Goal: Information Seeking & Learning: Learn about a topic

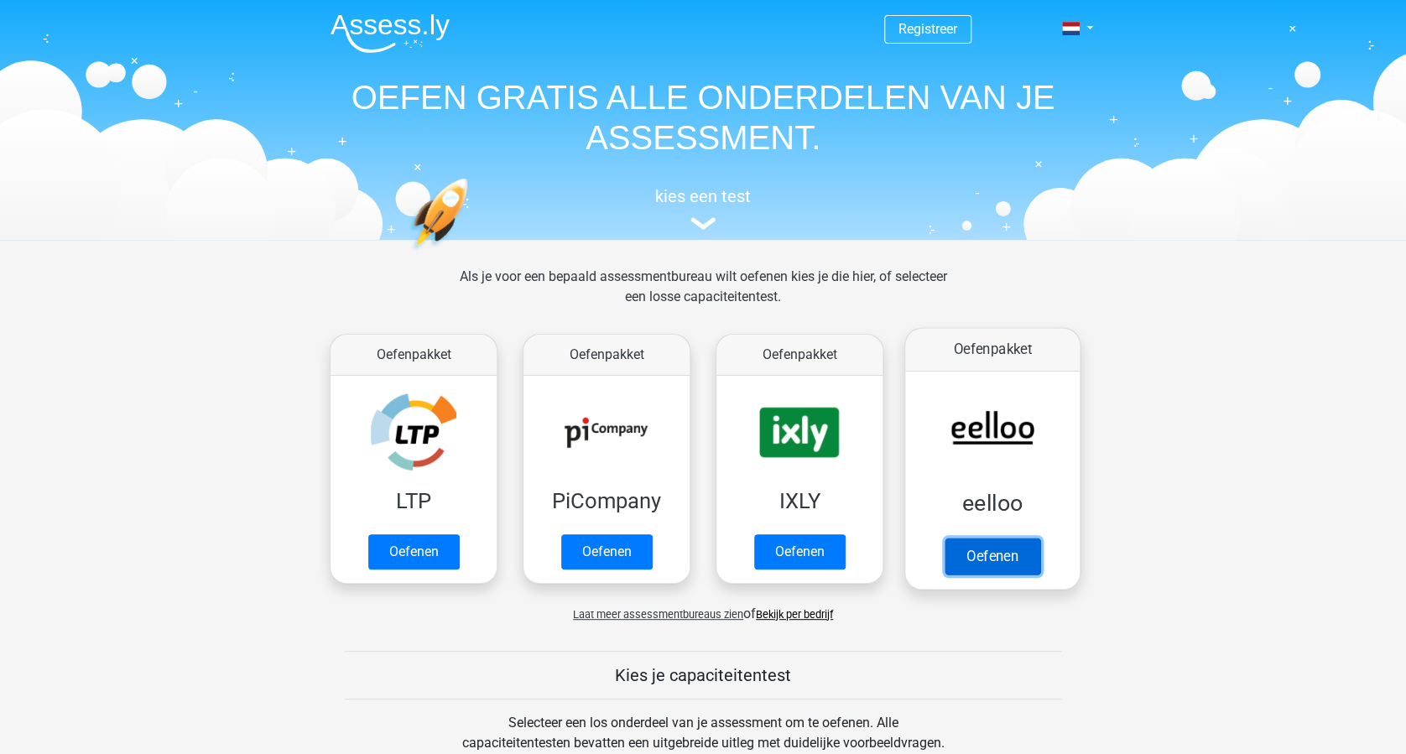
click at [990, 559] on link "Oefenen" at bounding box center [993, 556] width 96 height 37
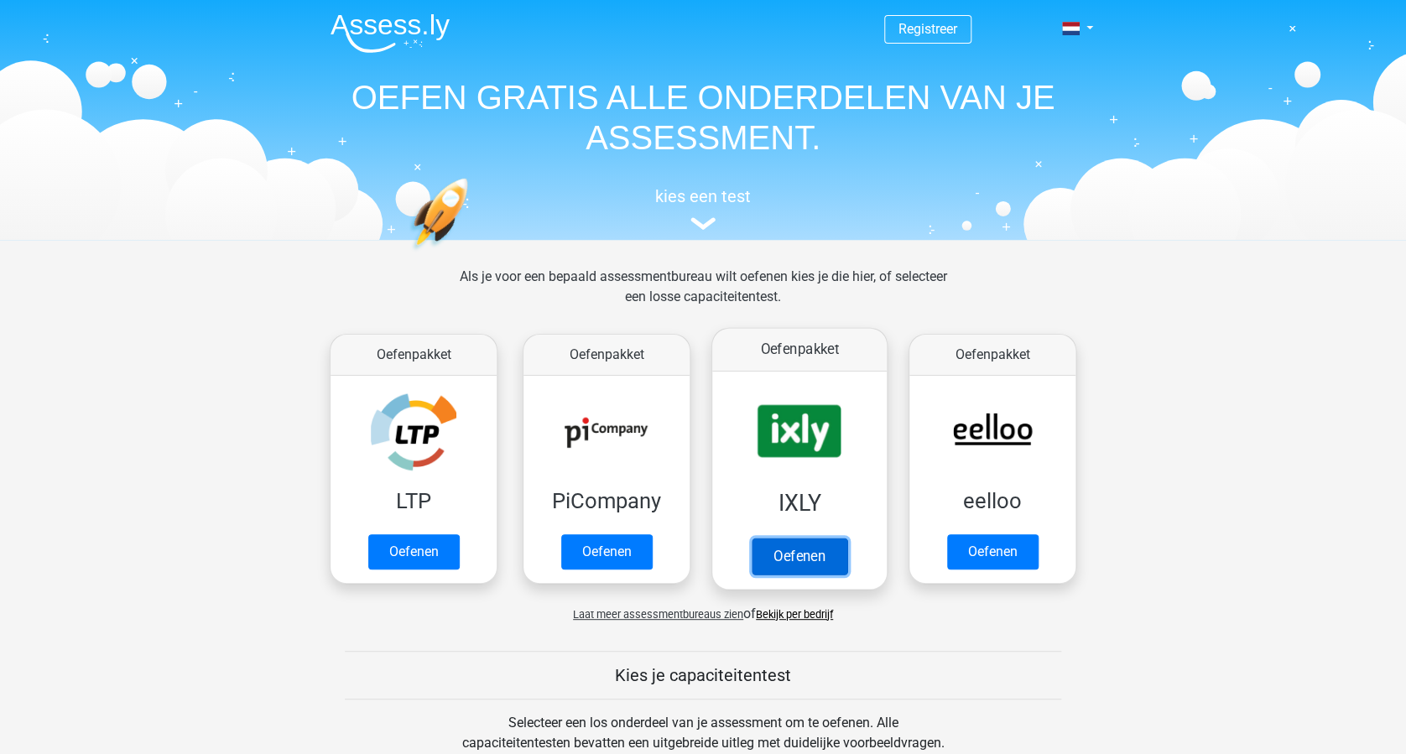
click at [816, 563] on link "Oefenen" at bounding box center [800, 556] width 96 height 37
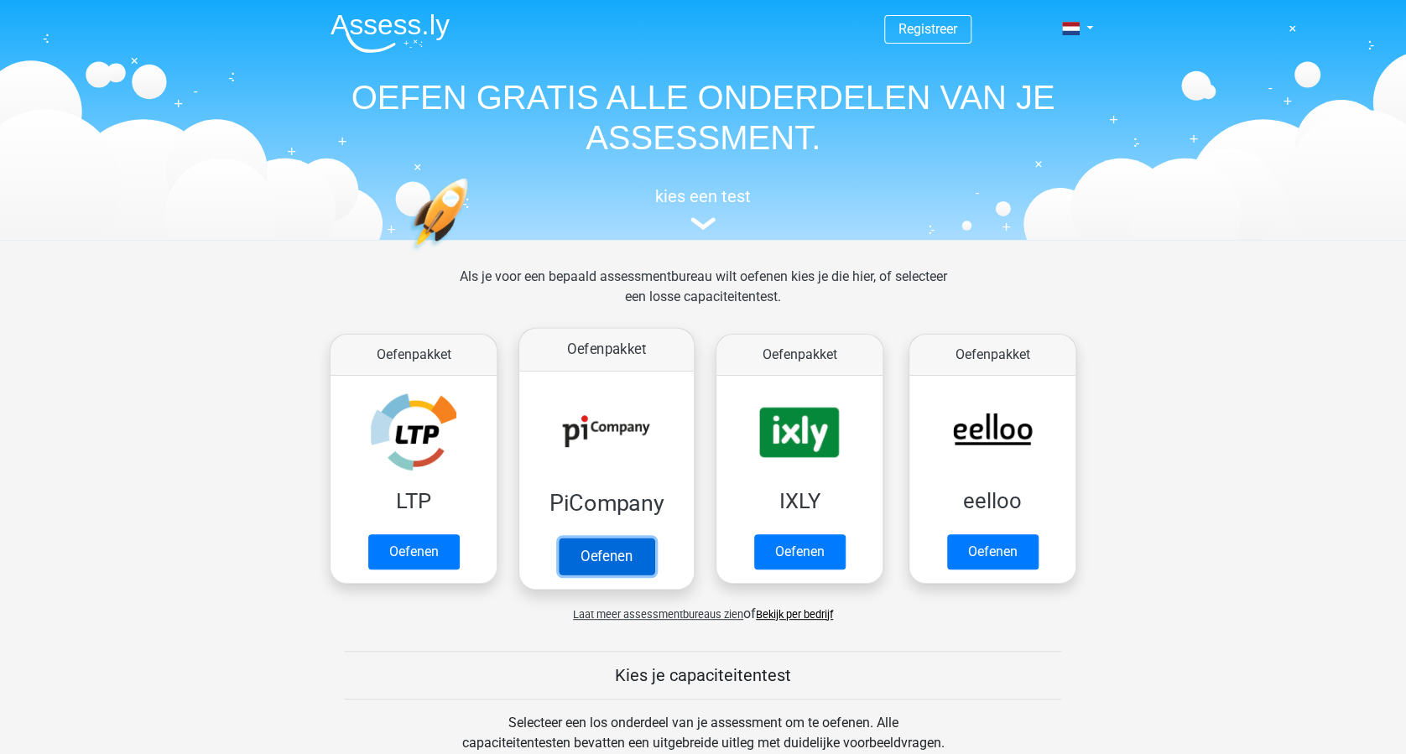
click at [601, 564] on link "Oefenen" at bounding box center [607, 556] width 96 height 37
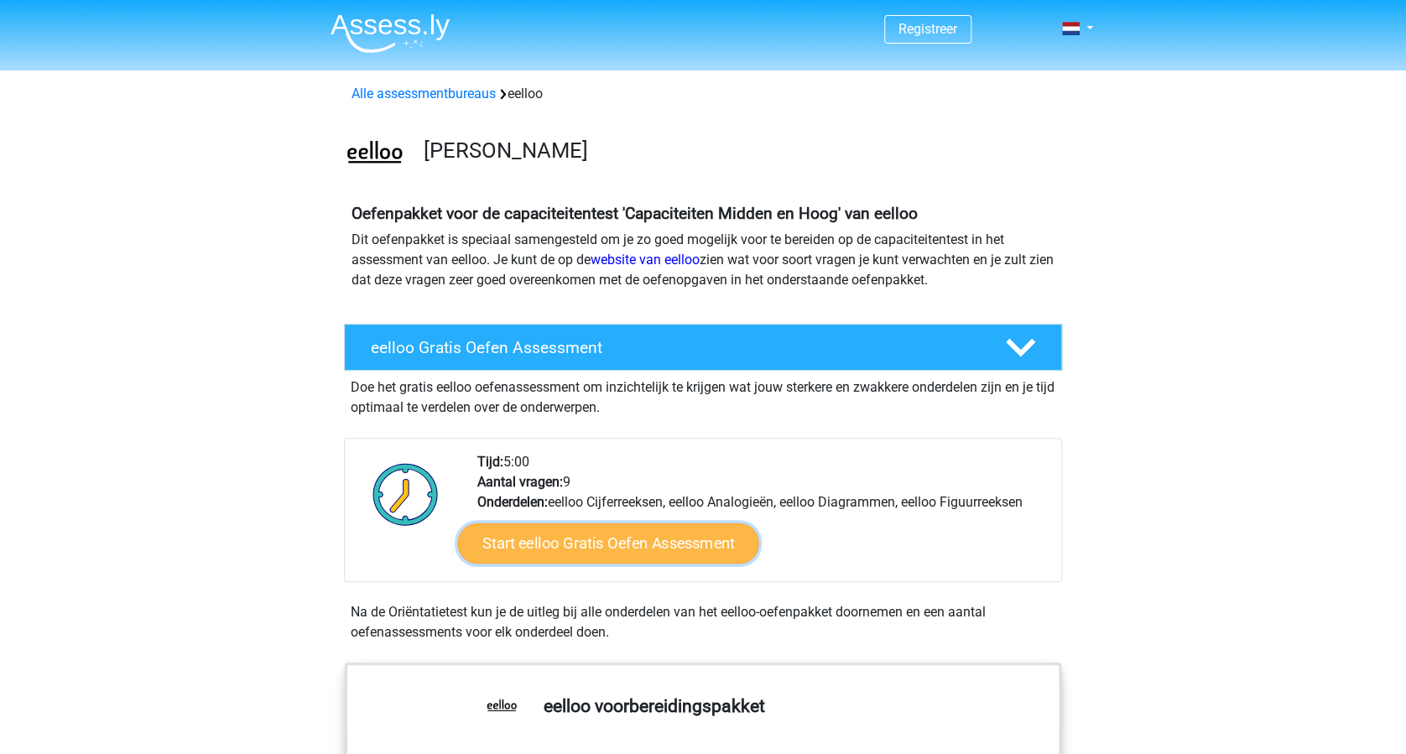
click at [646, 536] on link "Start eelloo Gratis Oefen Assessment" at bounding box center [608, 544] width 301 height 40
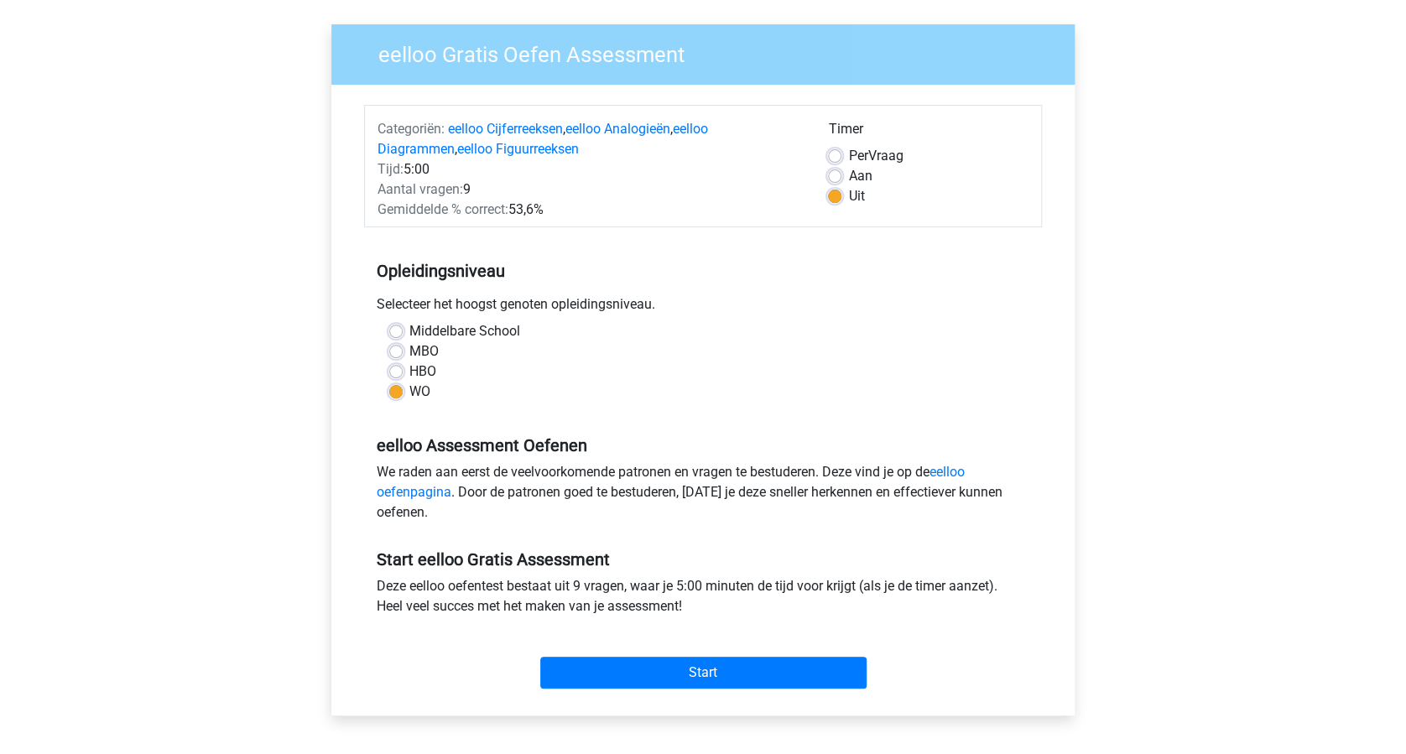
scroll to position [223, 0]
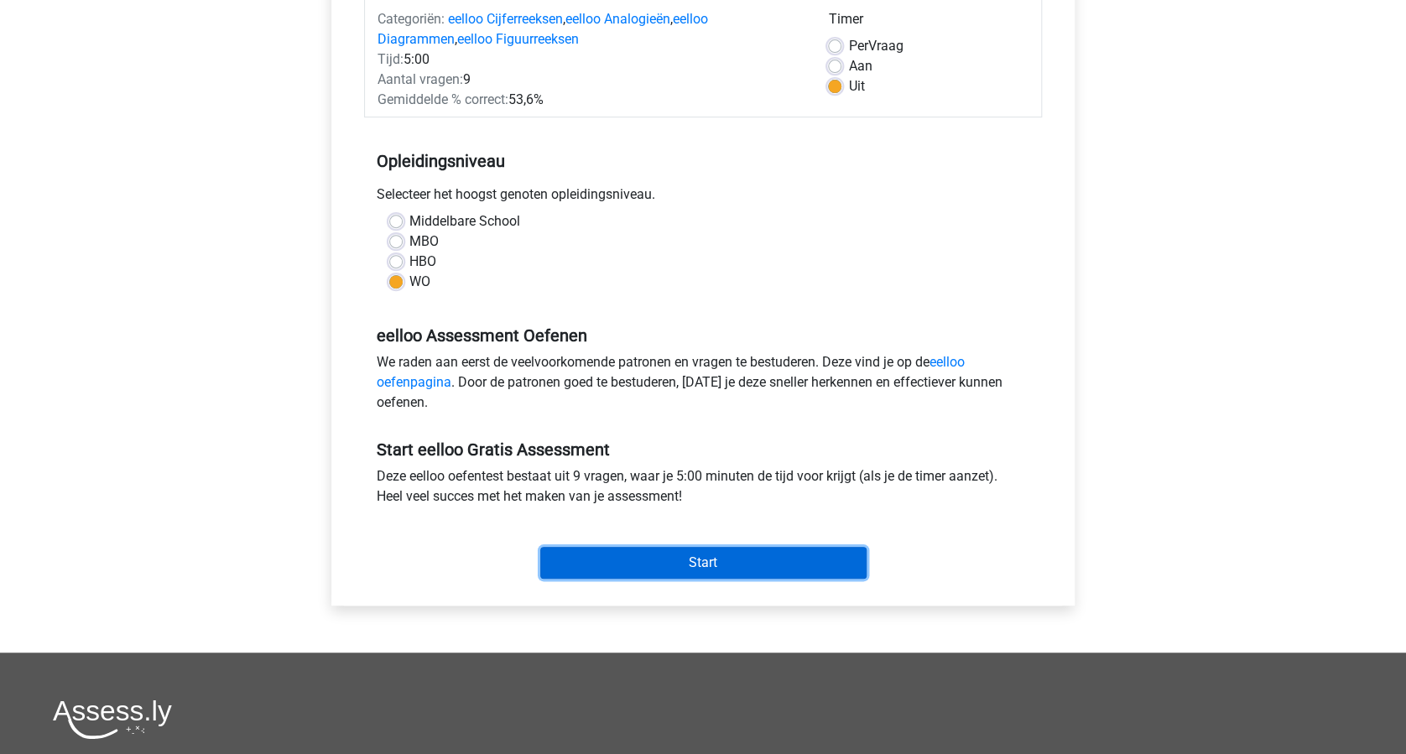
click at [767, 571] on input "Start" at bounding box center [703, 563] width 326 height 32
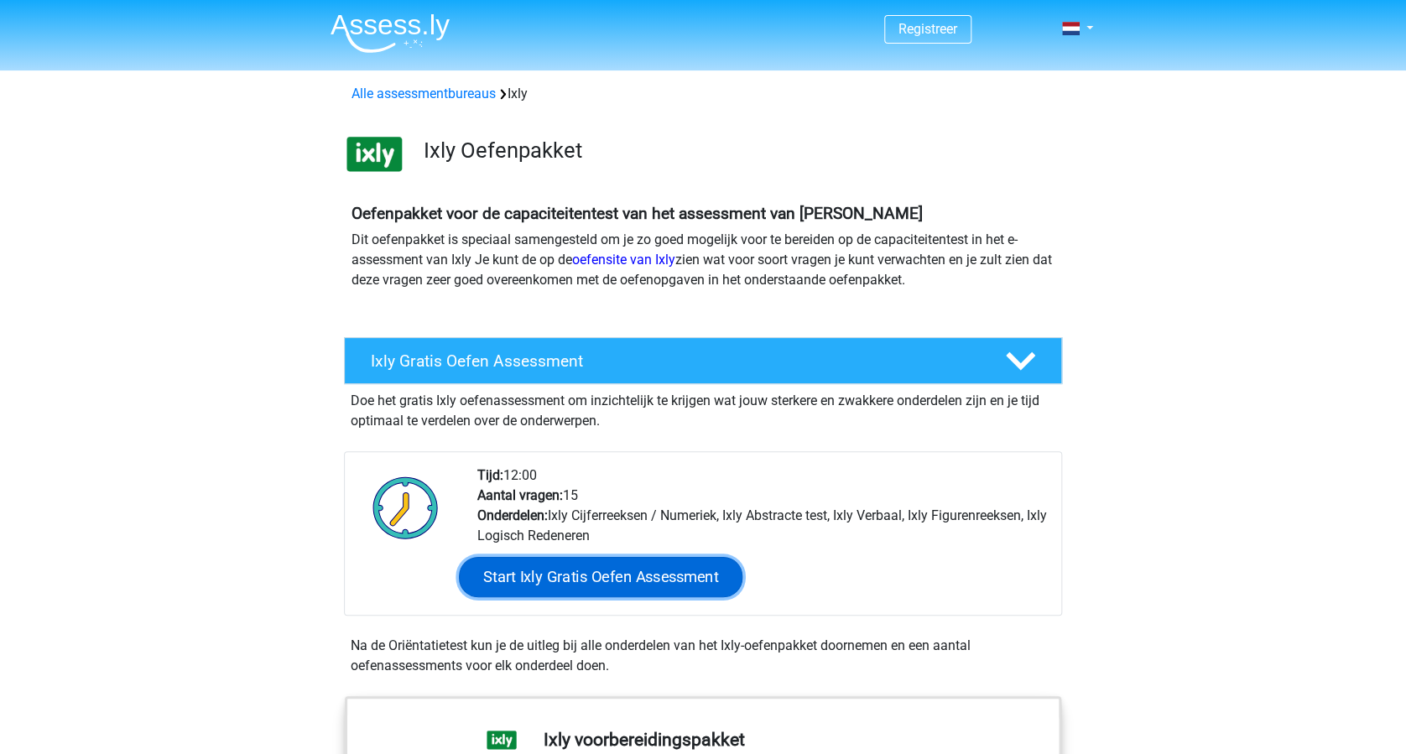
click at [654, 581] on link "Start Ixly Gratis Oefen Assessment" at bounding box center [601, 577] width 284 height 40
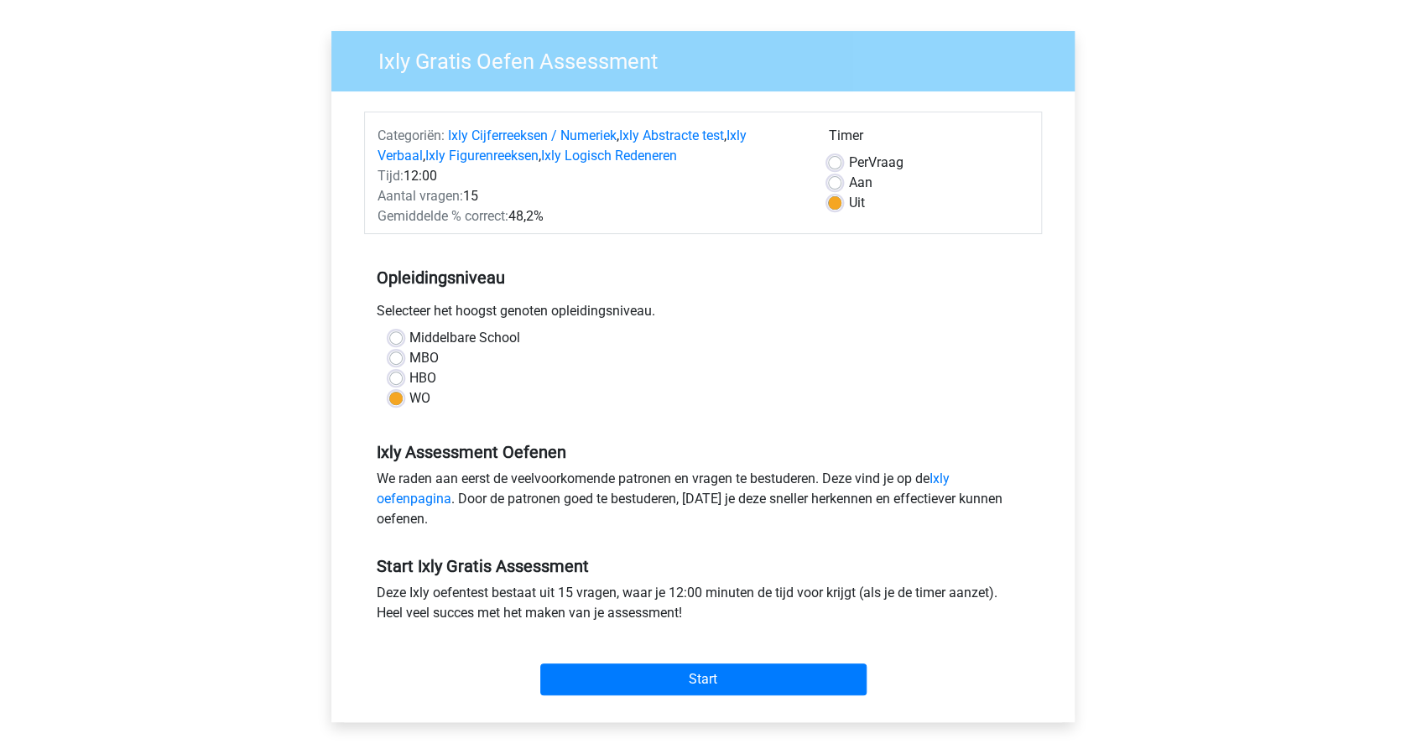
scroll to position [336, 0]
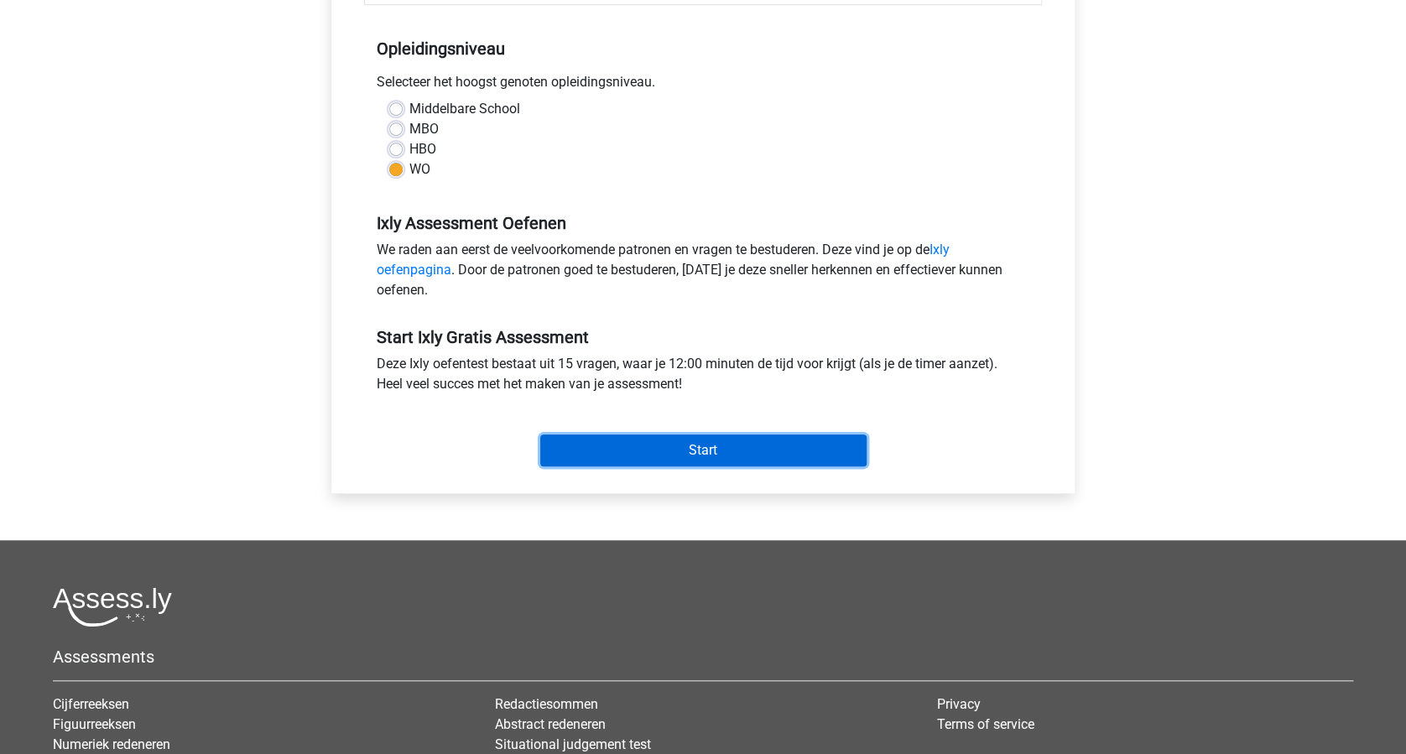
click at [681, 461] on input "Start" at bounding box center [703, 451] width 326 height 32
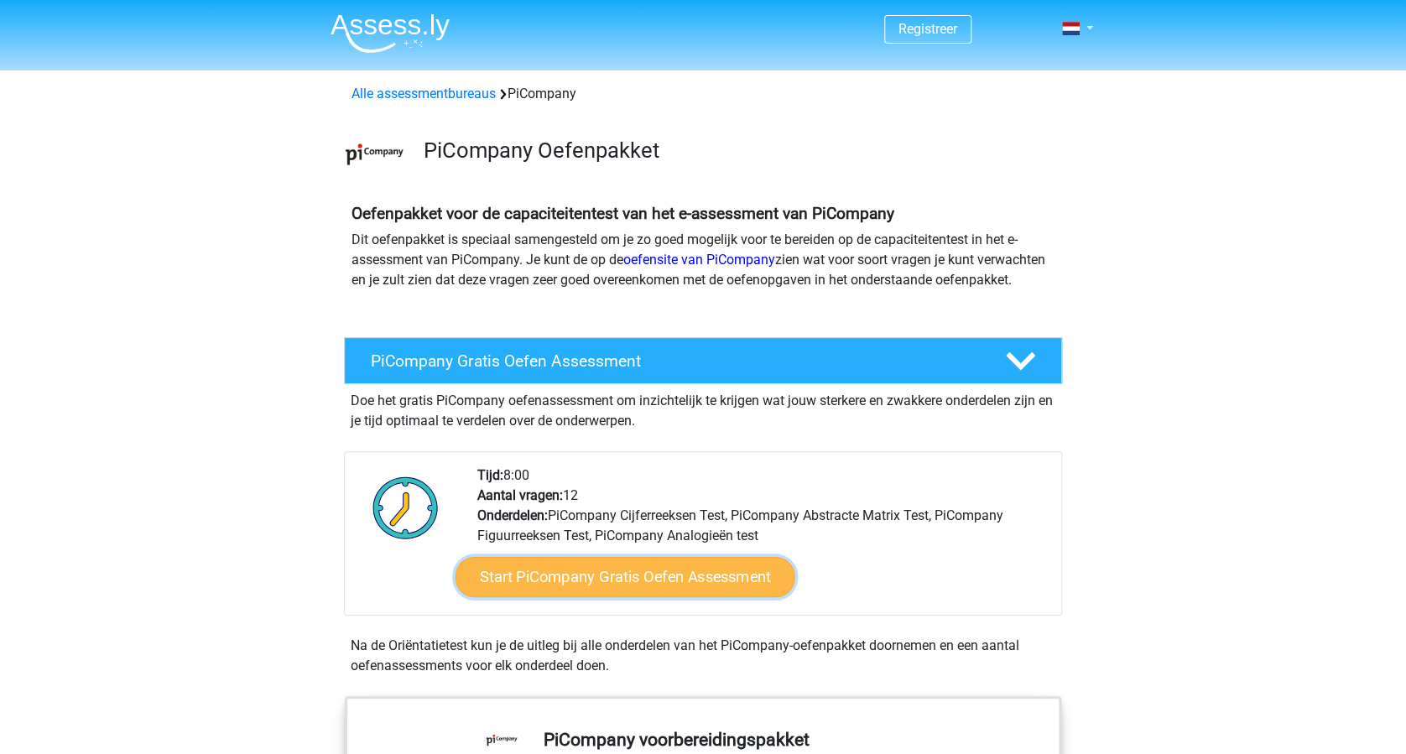
click at [654, 584] on link "Start PiCompany Gratis Oefen Assessment" at bounding box center [626, 577] width 340 height 40
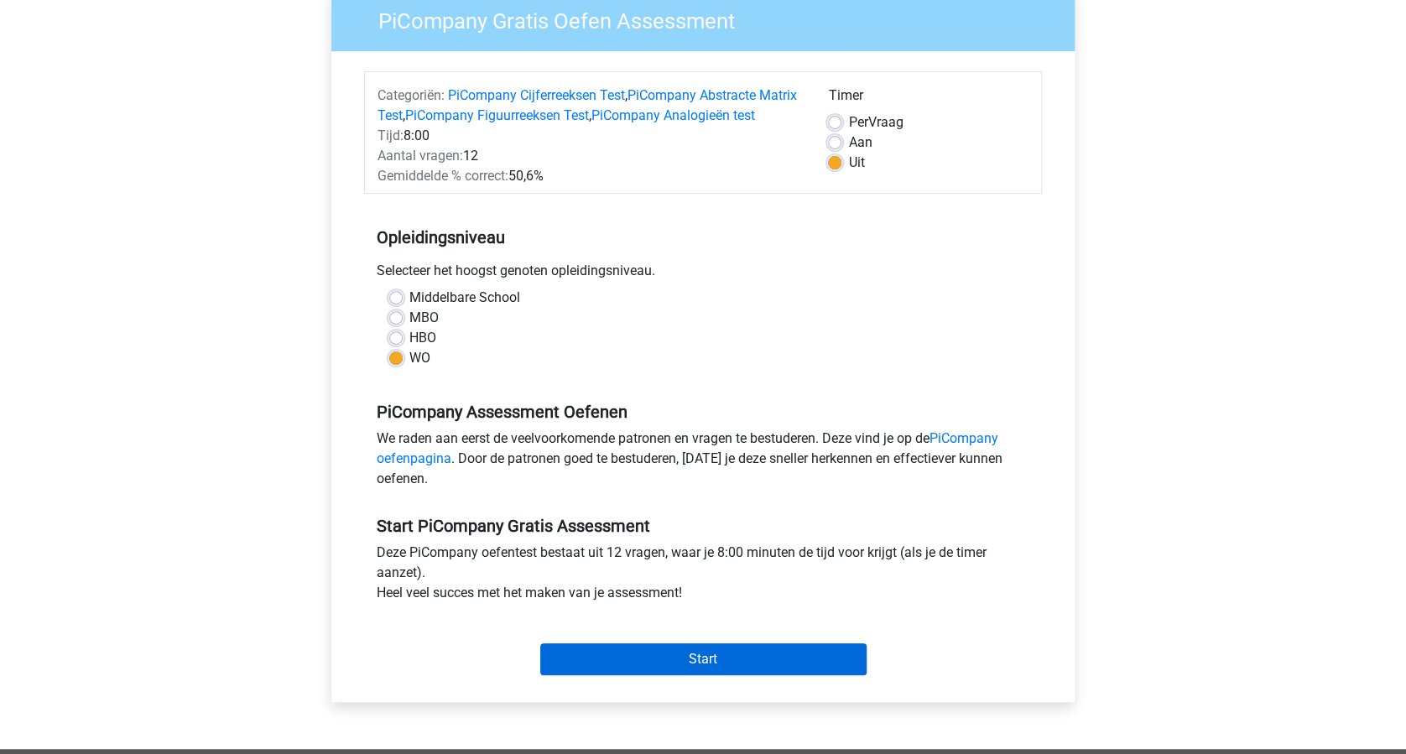
scroll to position [223, 0]
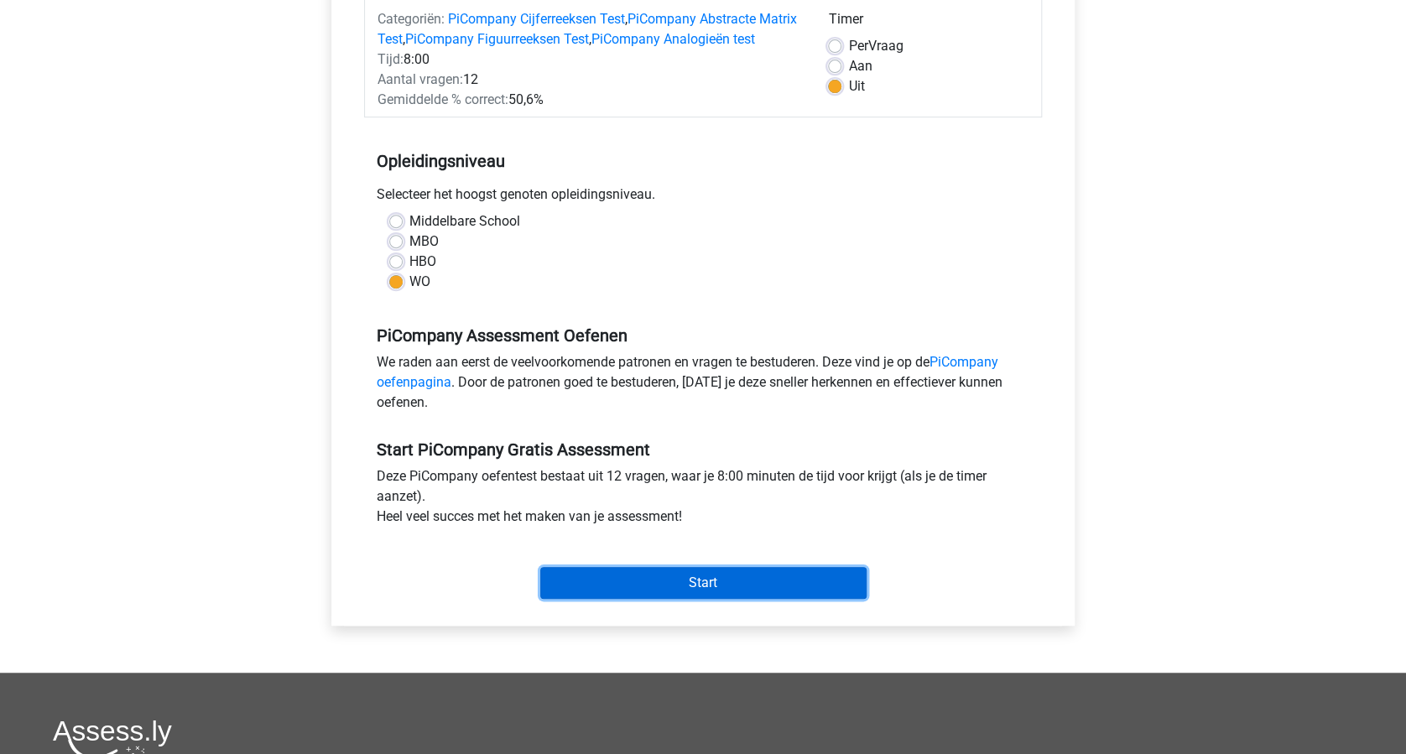
click at [671, 589] on input "Start" at bounding box center [703, 583] width 326 height 32
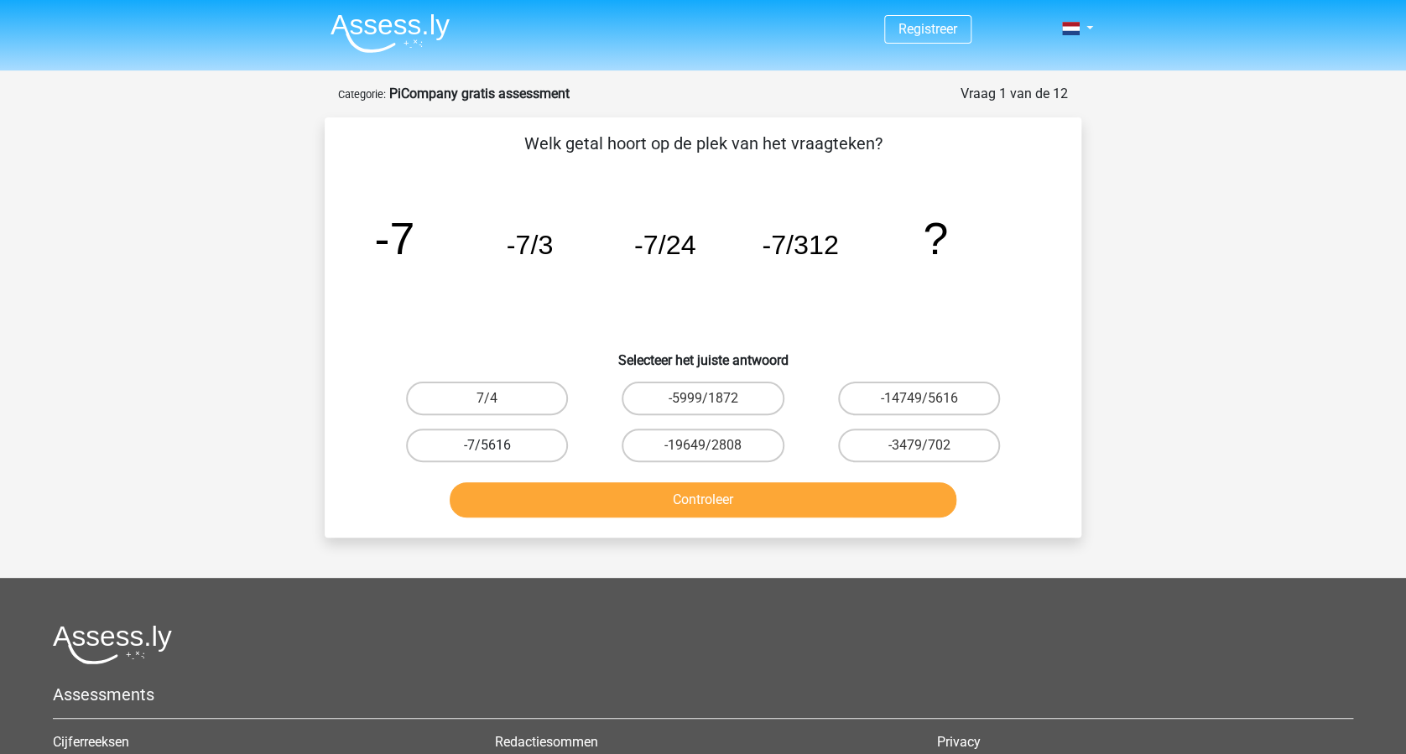
click at [499, 444] on label "-7/5616" at bounding box center [487, 446] width 162 height 34
click at [498, 445] on input "-7/5616" at bounding box center [492, 450] width 11 height 11
radio input "true"
click at [766, 498] on button "Controleer" at bounding box center [704, 499] width 508 height 35
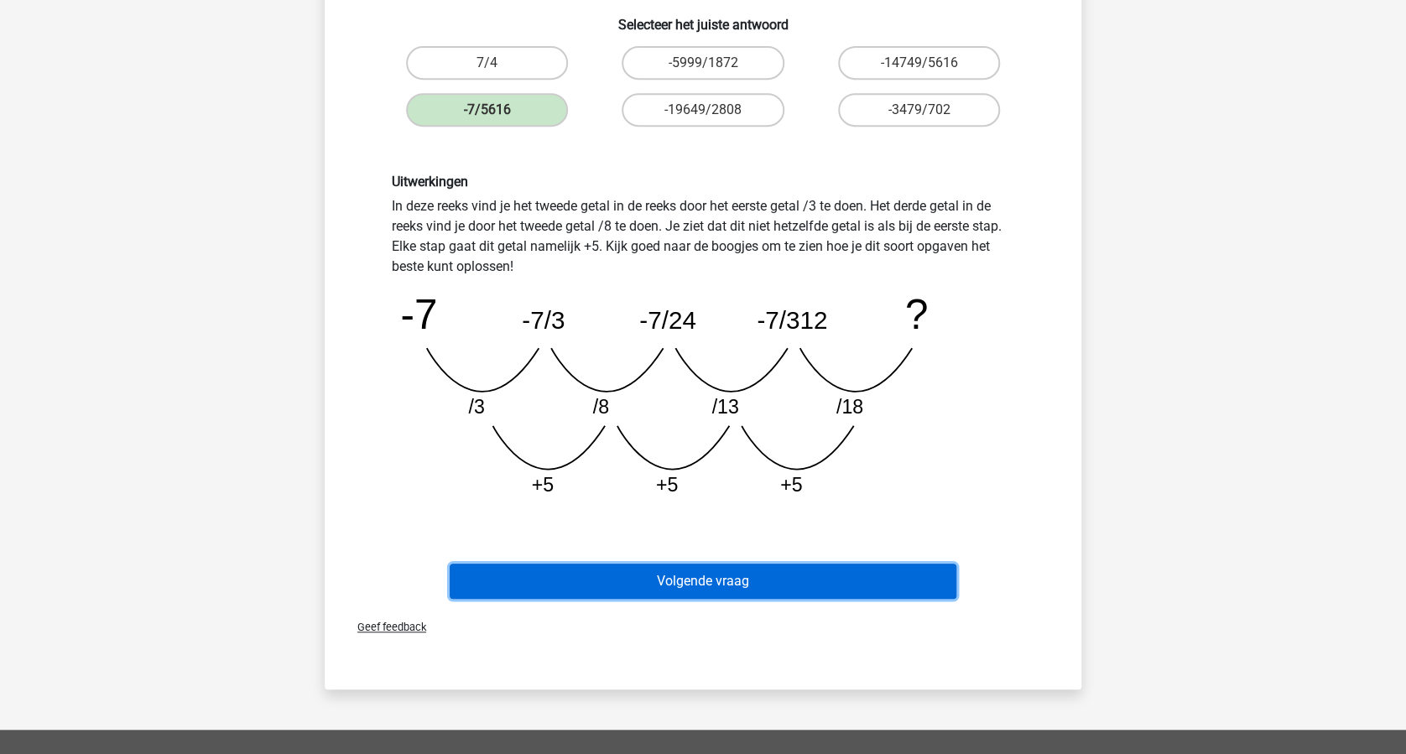
click at [734, 582] on button "Volgende vraag" at bounding box center [704, 581] width 508 height 35
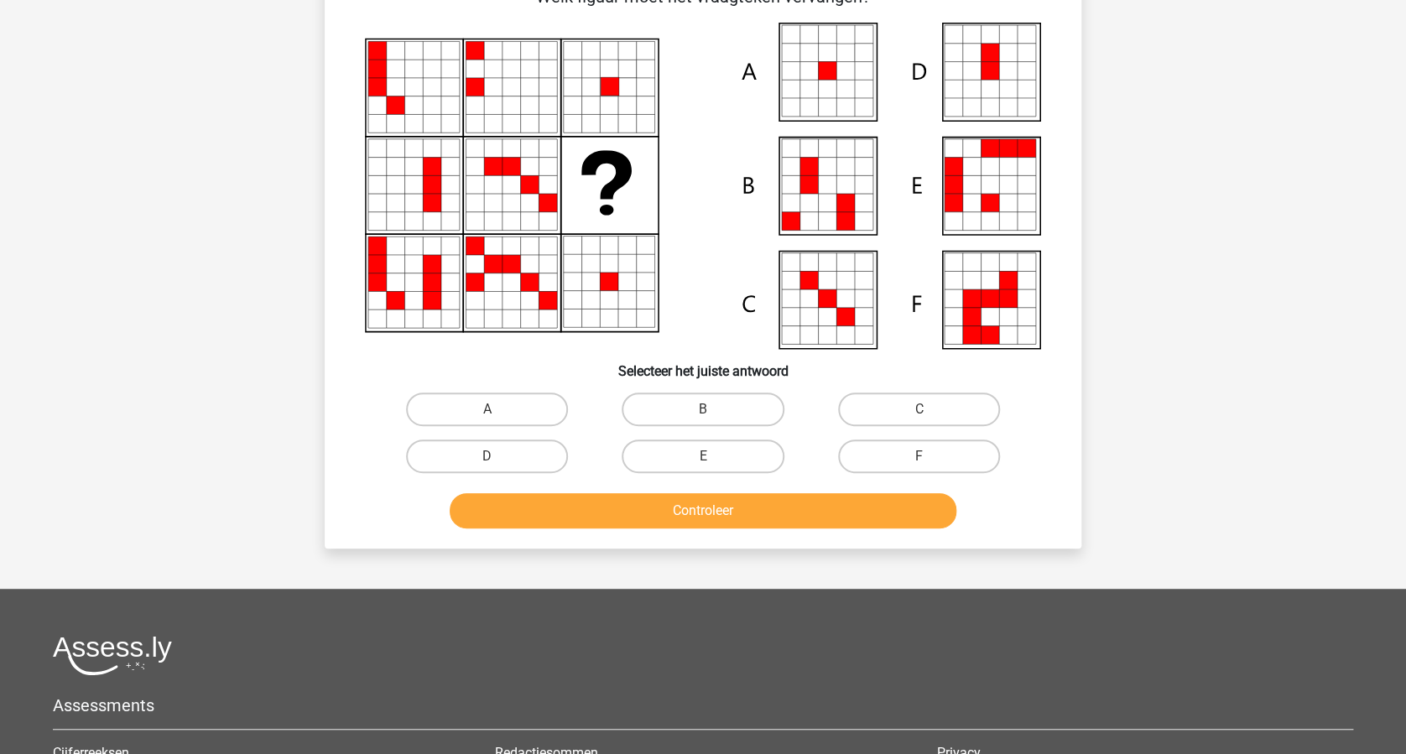
scroll to position [84, 0]
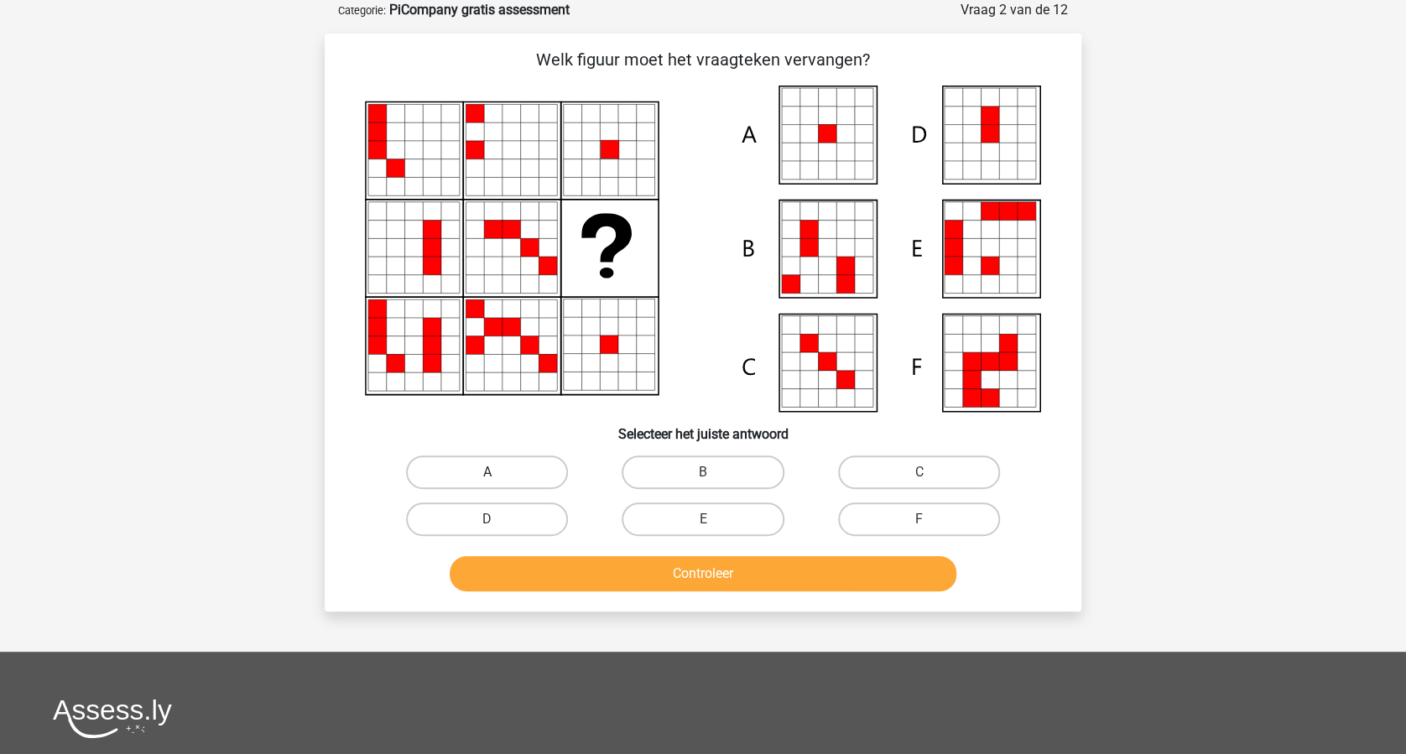
click at [518, 465] on label "A" at bounding box center [487, 473] width 162 height 34
click at [498, 472] on input "A" at bounding box center [492, 477] width 11 height 11
radio input "true"
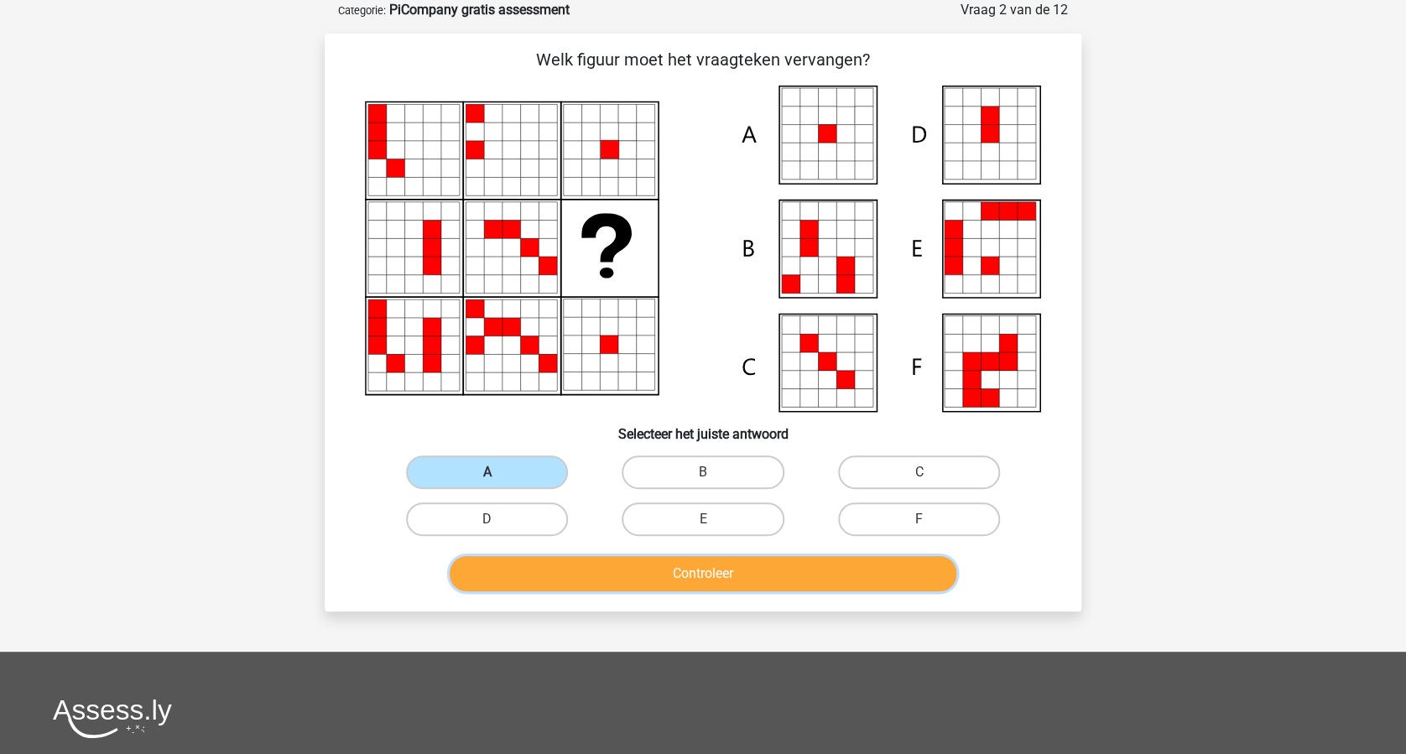
click at [711, 565] on button "Controleer" at bounding box center [704, 573] width 508 height 35
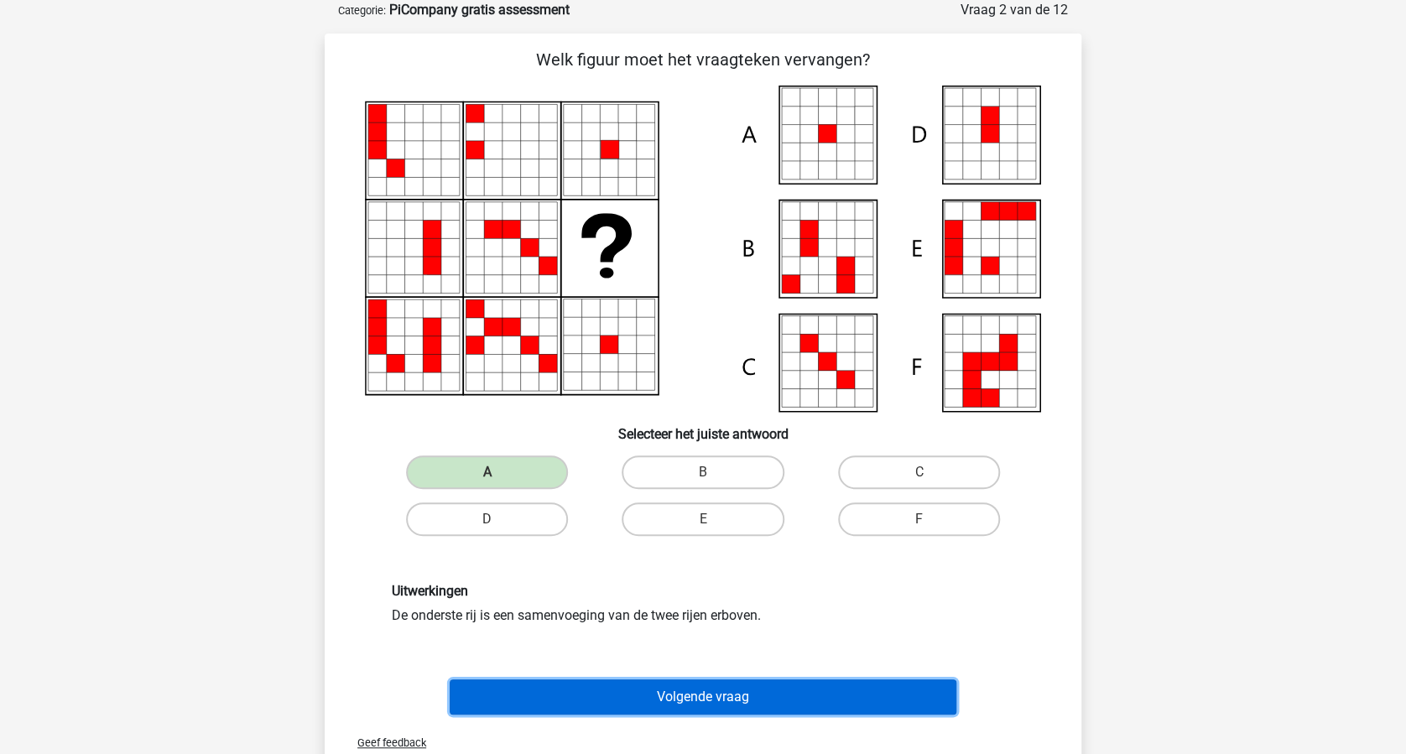
click at [746, 692] on button "Volgende vraag" at bounding box center [704, 697] width 508 height 35
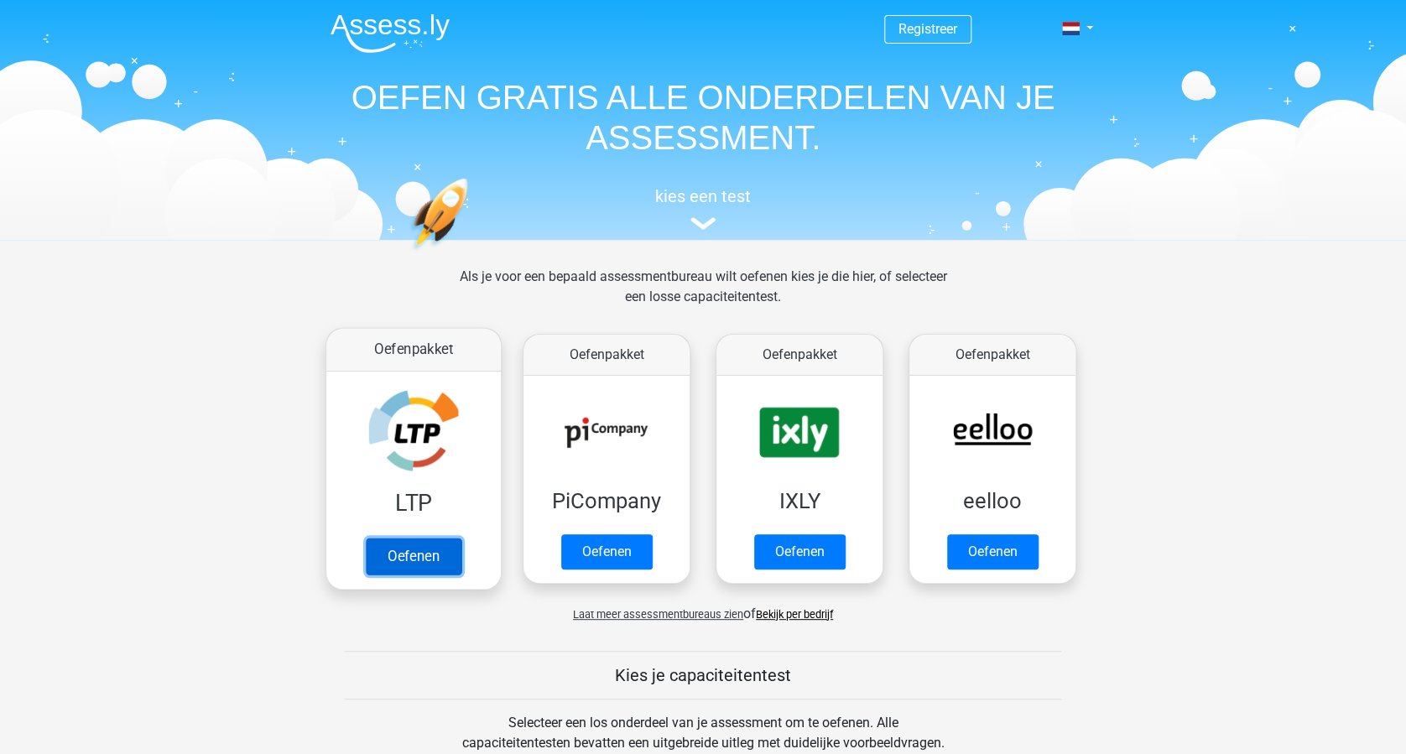
click at [400, 557] on link "Oefenen" at bounding box center [414, 556] width 96 height 37
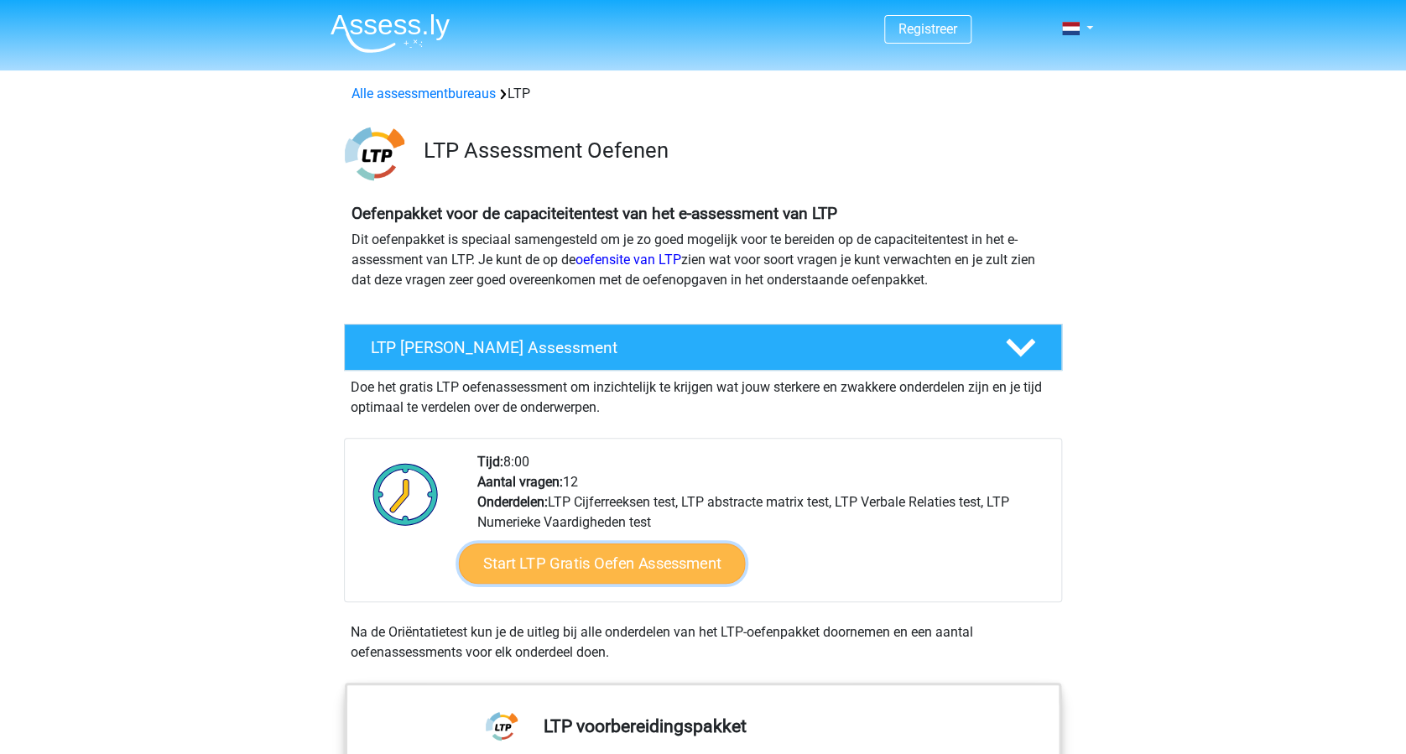
click at [631, 571] on link "Start LTP Gratis Oefen Assessment" at bounding box center [602, 564] width 287 height 40
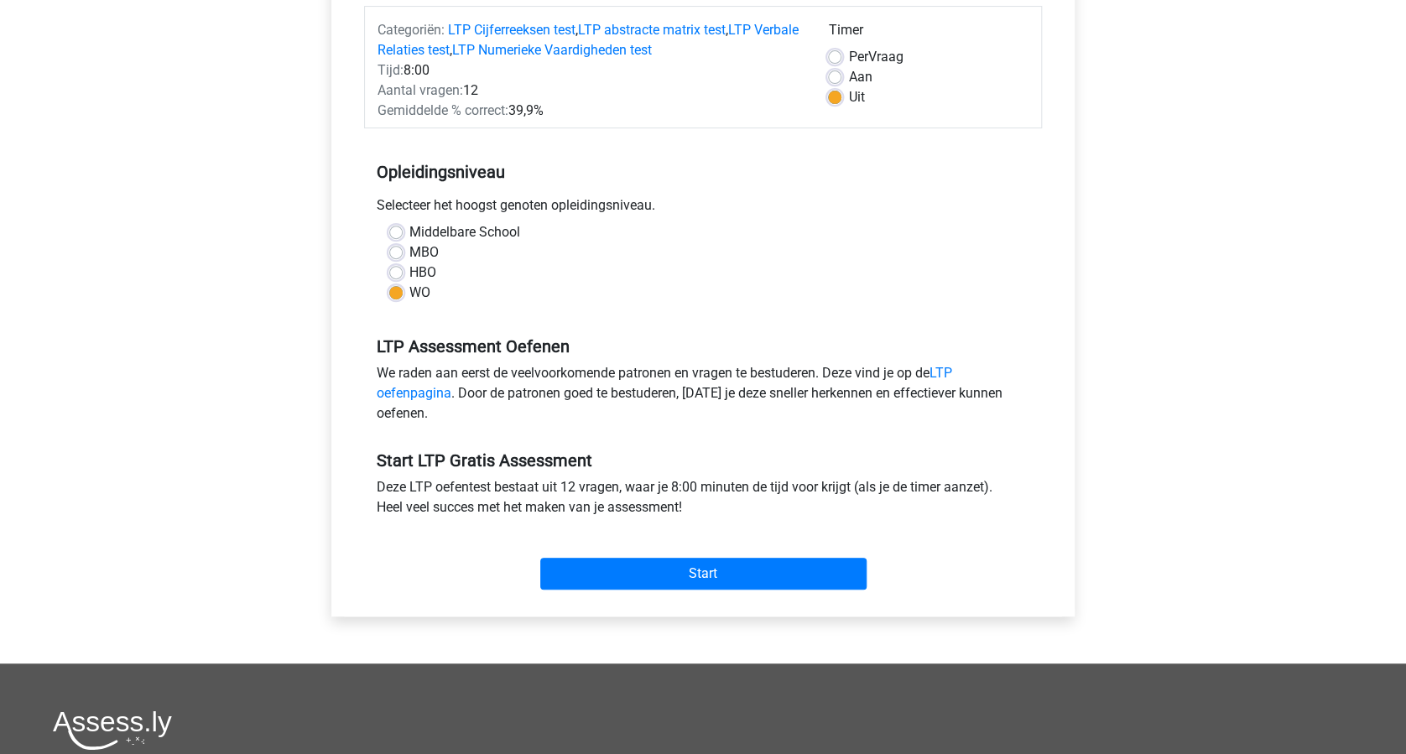
scroll to position [336, 0]
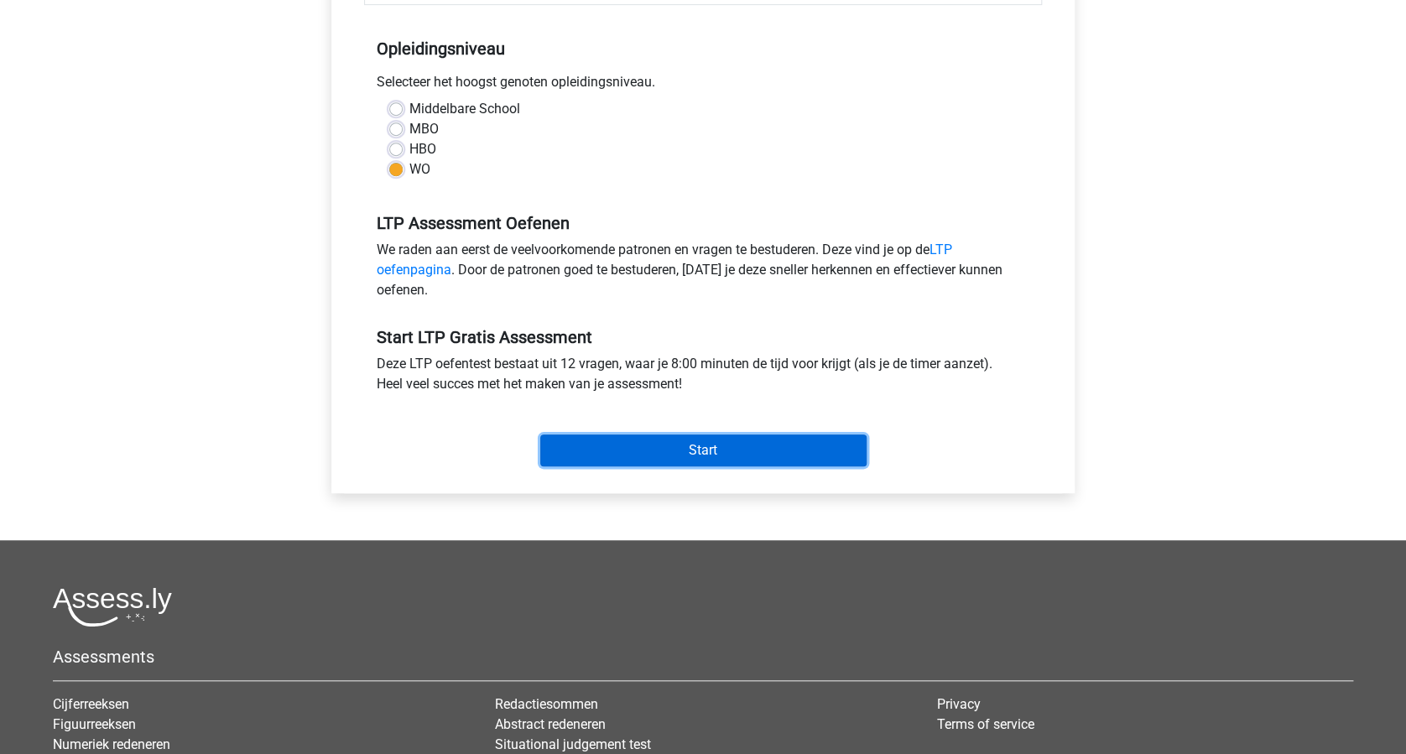
click at [690, 458] on input "Start" at bounding box center [703, 451] width 326 height 32
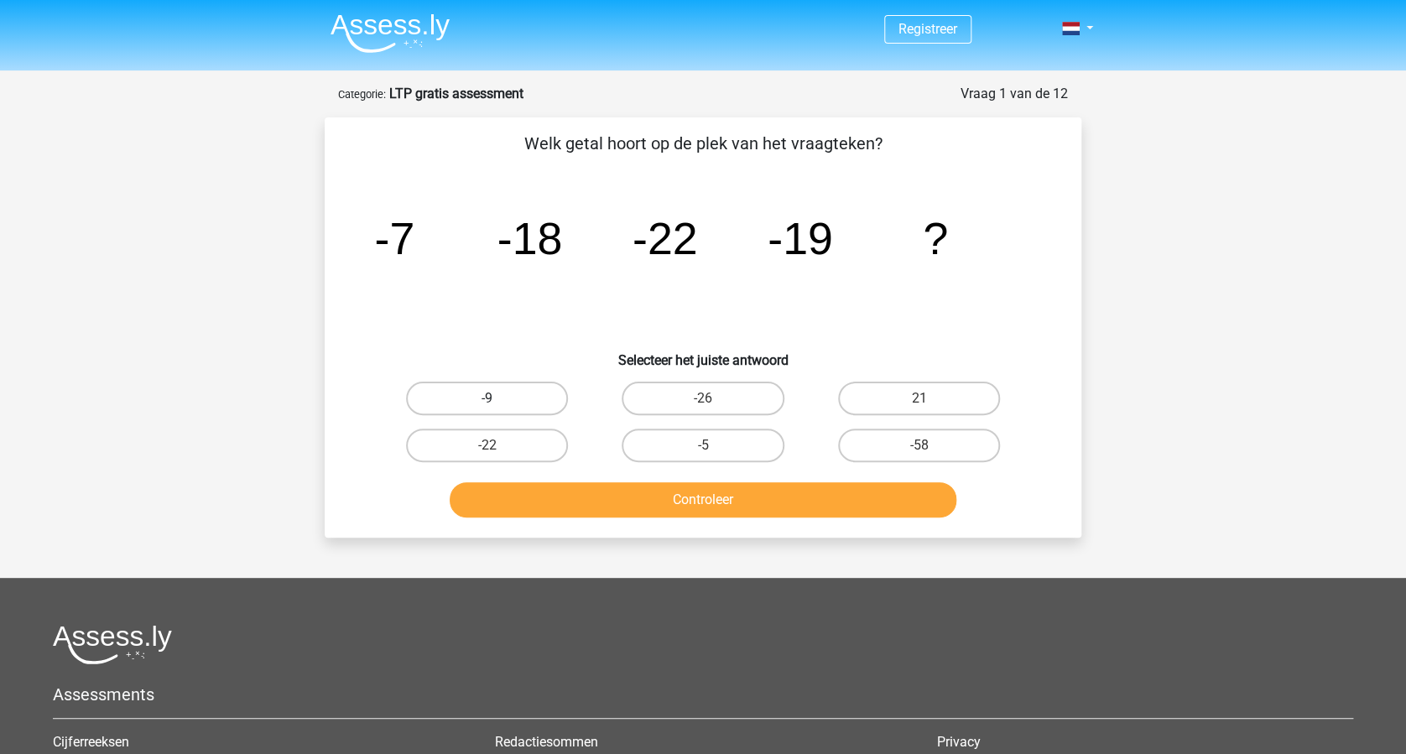
click at [498, 388] on label "-9" at bounding box center [487, 399] width 162 height 34
click at [498, 399] on input "-9" at bounding box center [492, 404] width 11 height 11
radio input "true"
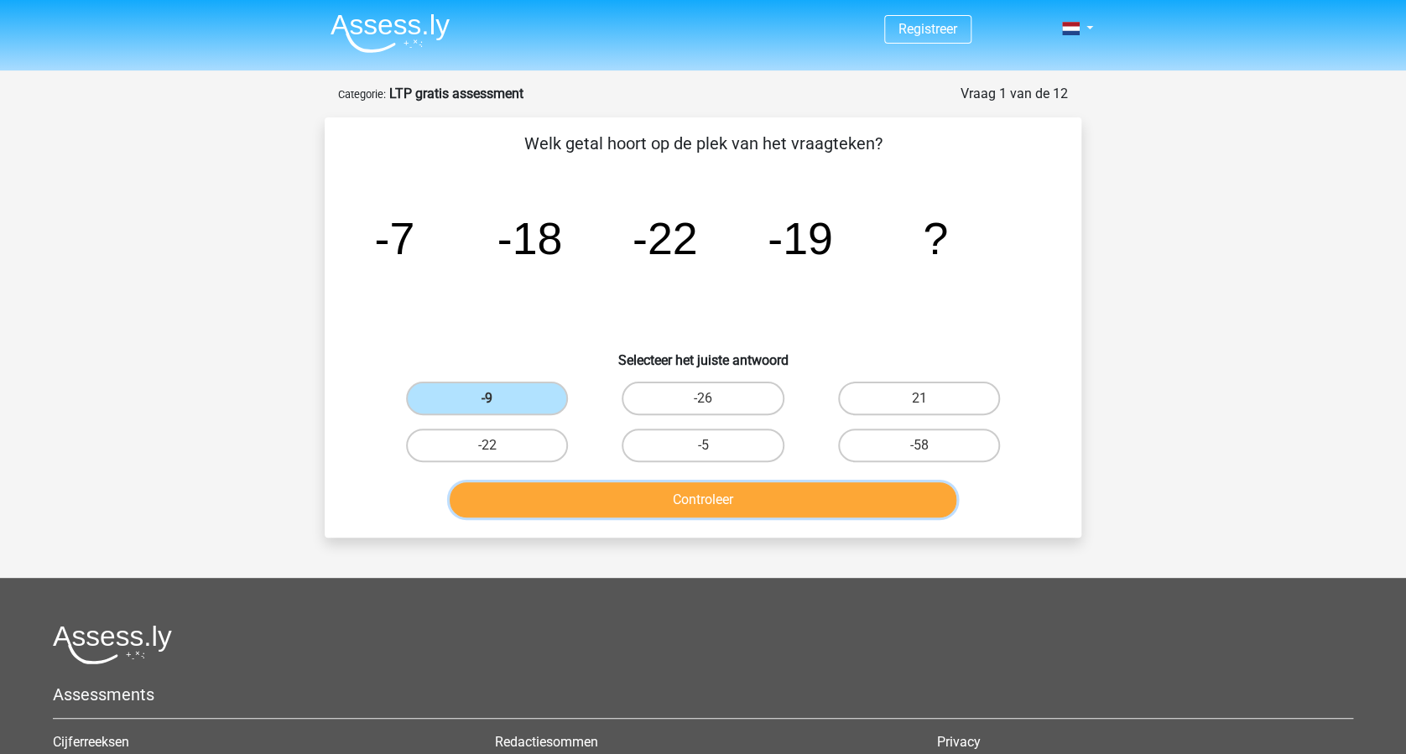
click at [625, 508] on button "Controleer" at bounding box center [704, 499] width 508 height 35
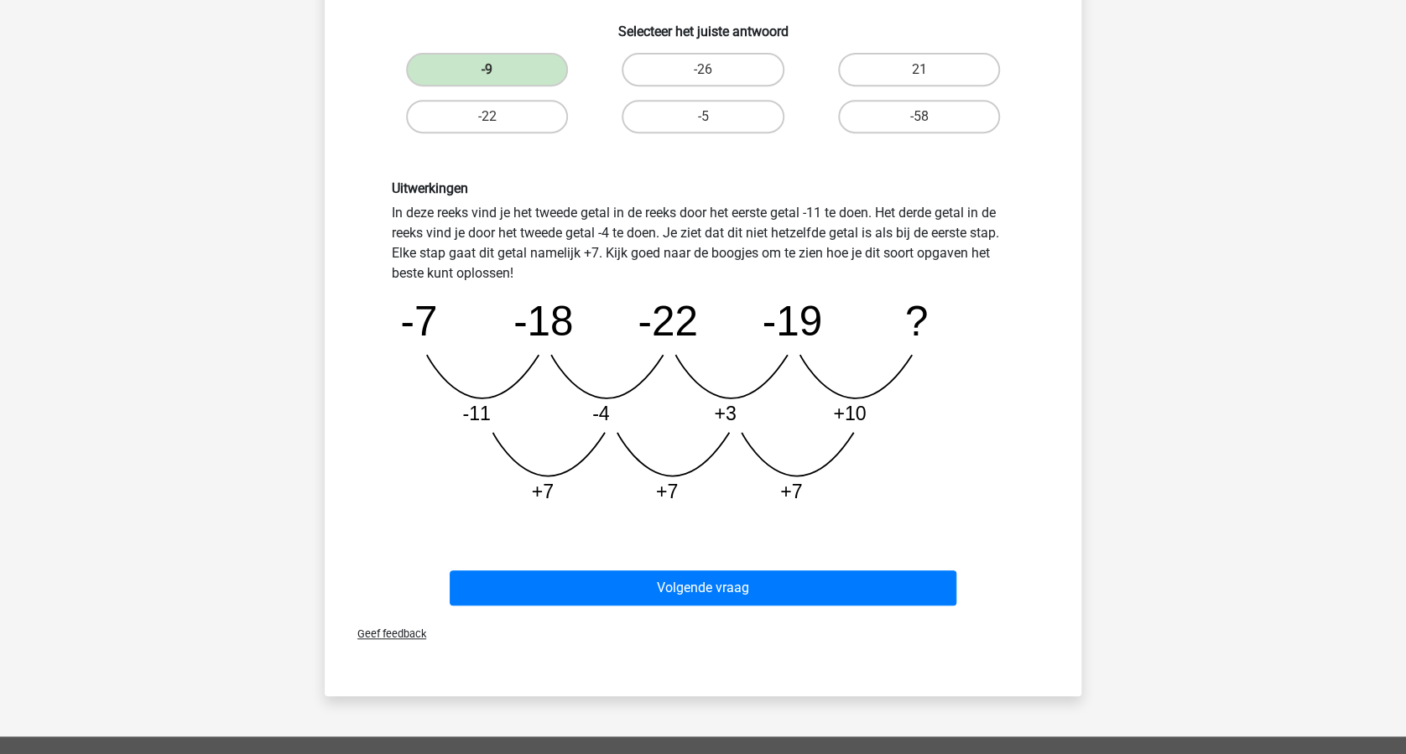
scroll to position [336, 0]
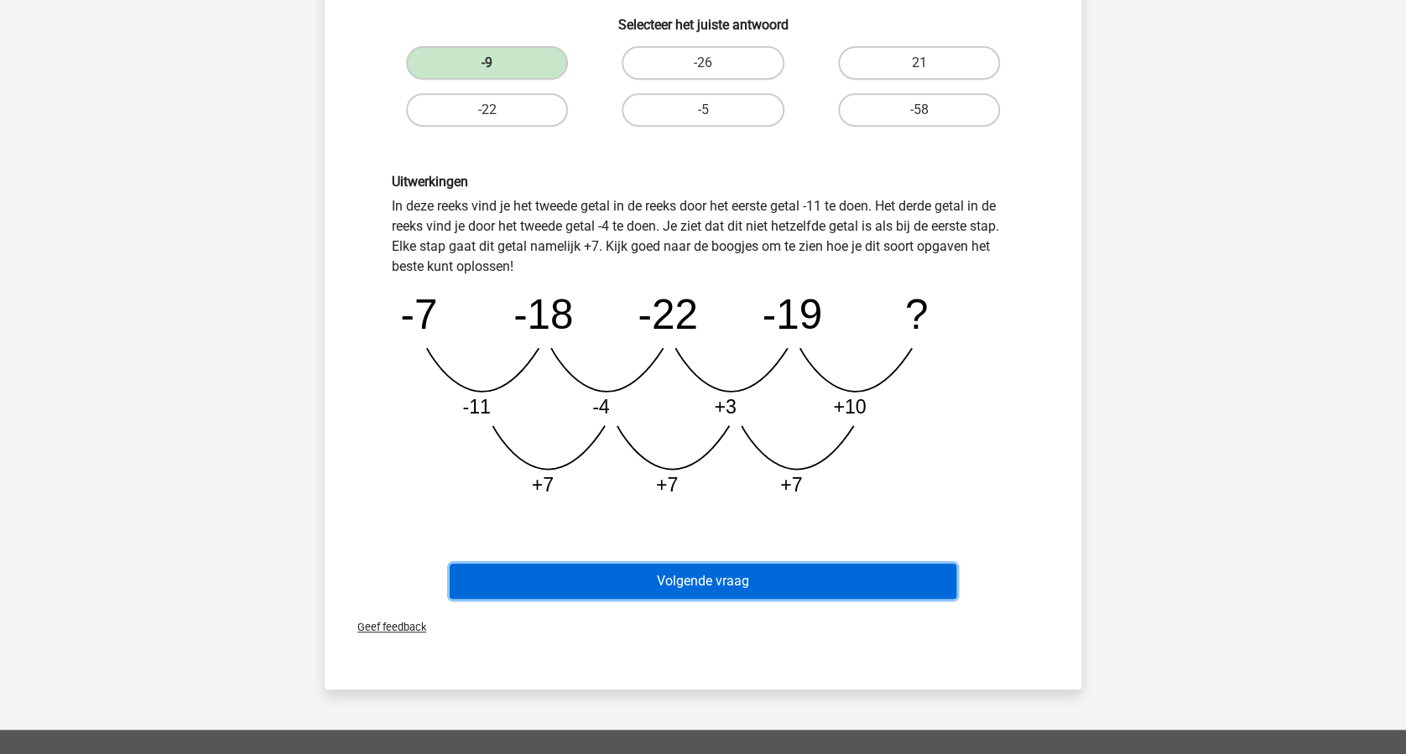
click at [787, 584] on button "Volgende vraag" at bounding box center [704, 581] width 508 height 35
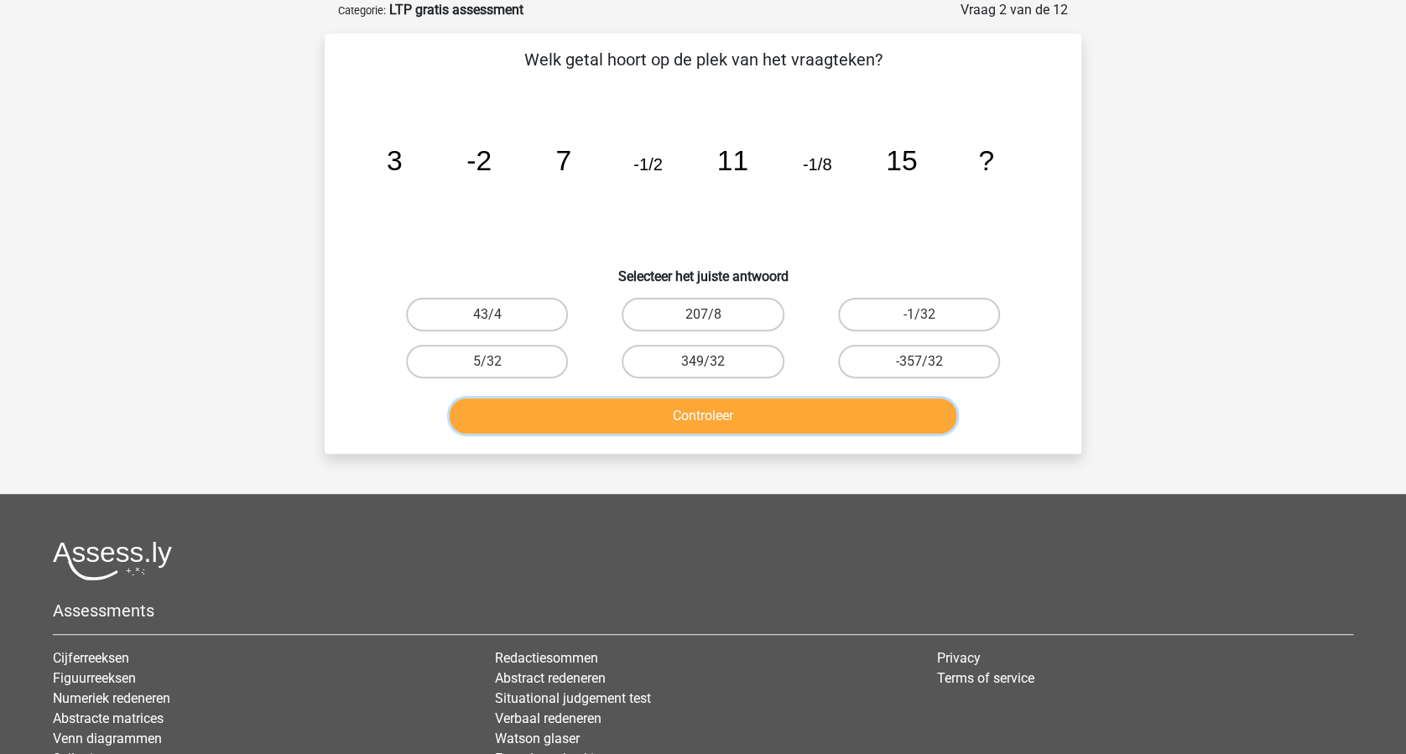
scroll to position [0, 0]
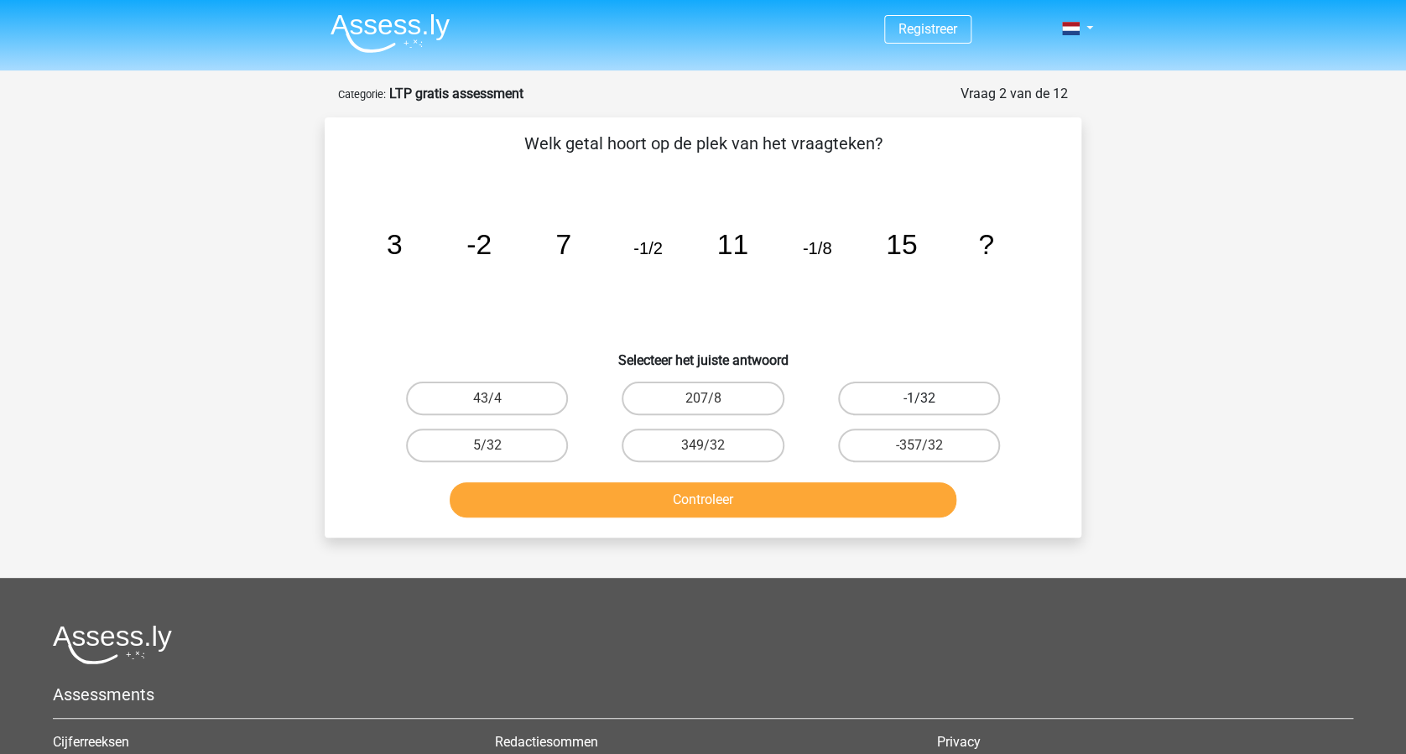
click at [913, 393] on label "-1/32" at bounding box center [919, 399] width 162 height 34
click at [919, 399] on input "-1/32" at bounding box center [924, 404] width 11 height 11
radio input "true"
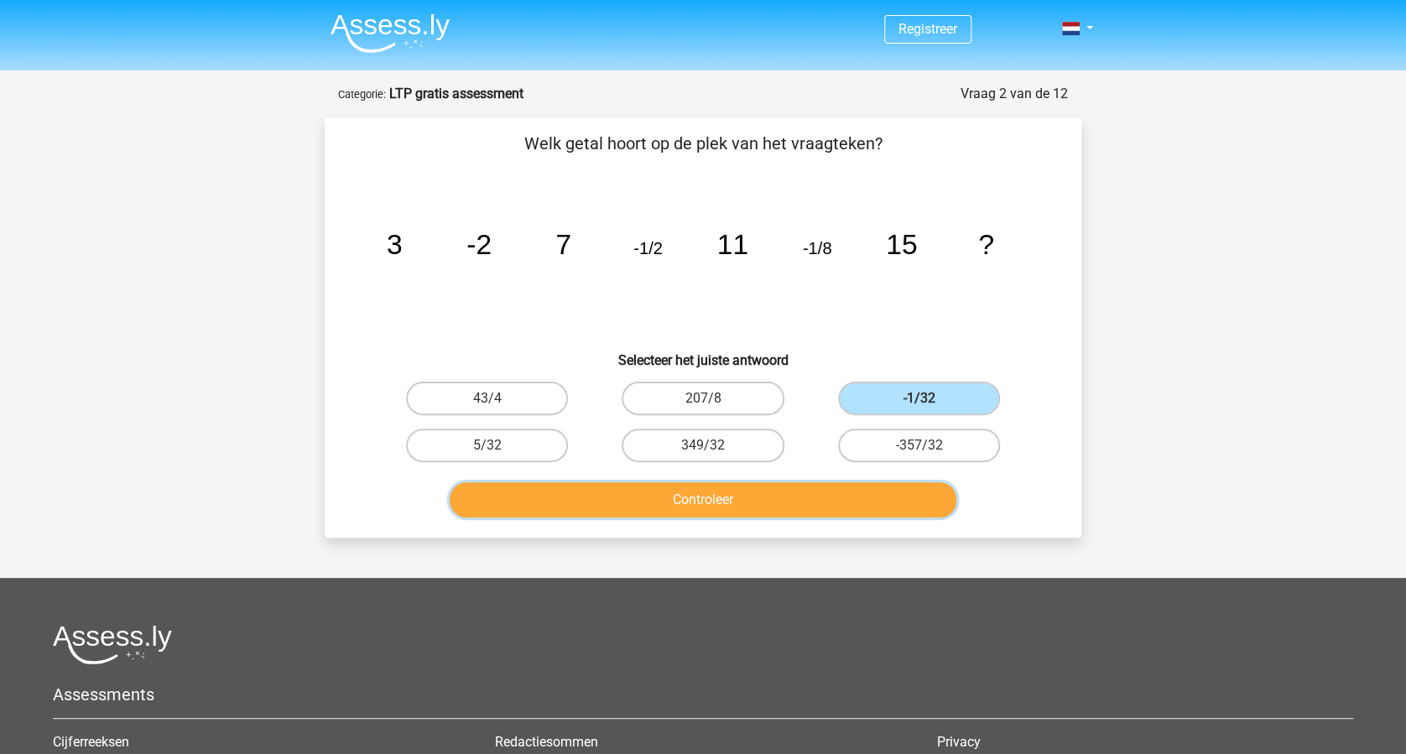
click at [748, 498] on button "Controleer" at bounding box center [704, 499] width 508 height 35
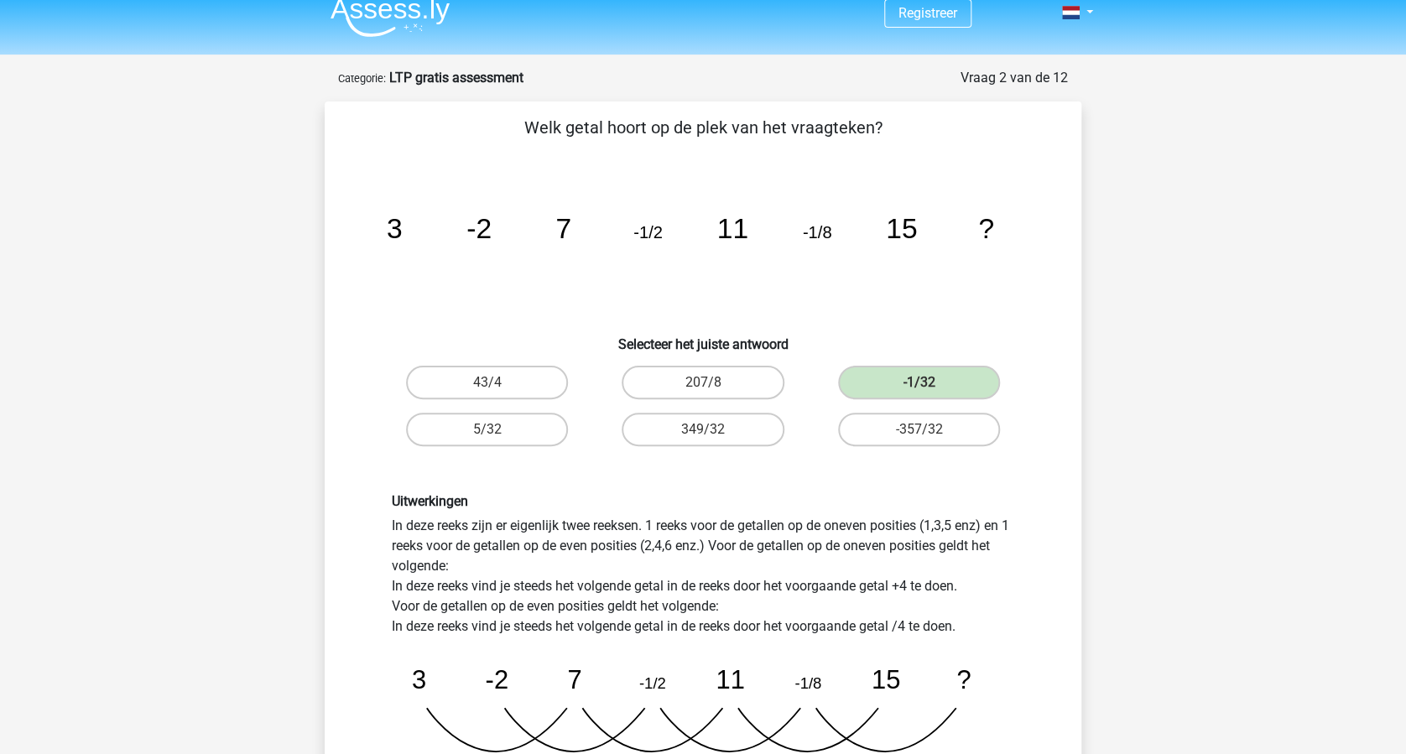
scroll to position [223, 0]
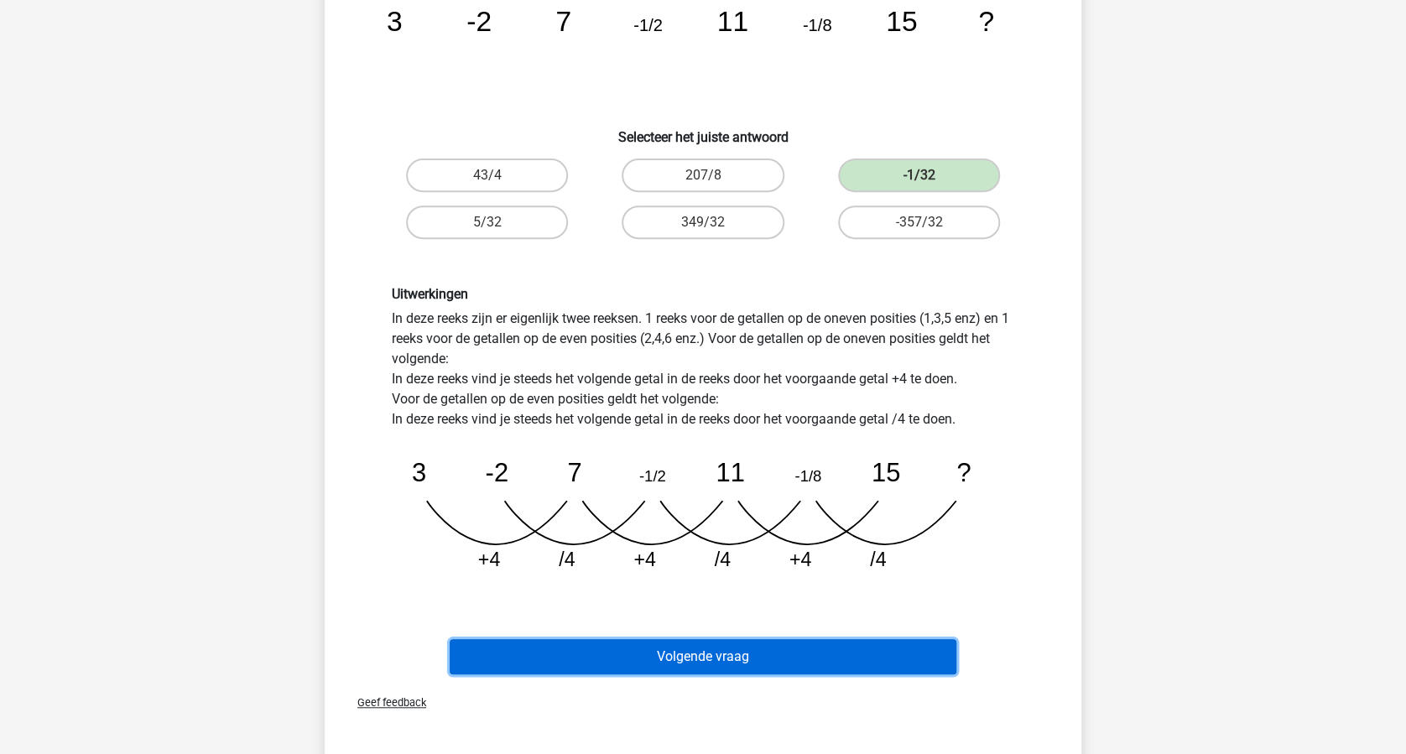
click at [789, 651] on button "Volgende vraag" at bounding box center [704, 656] width 508 height 35
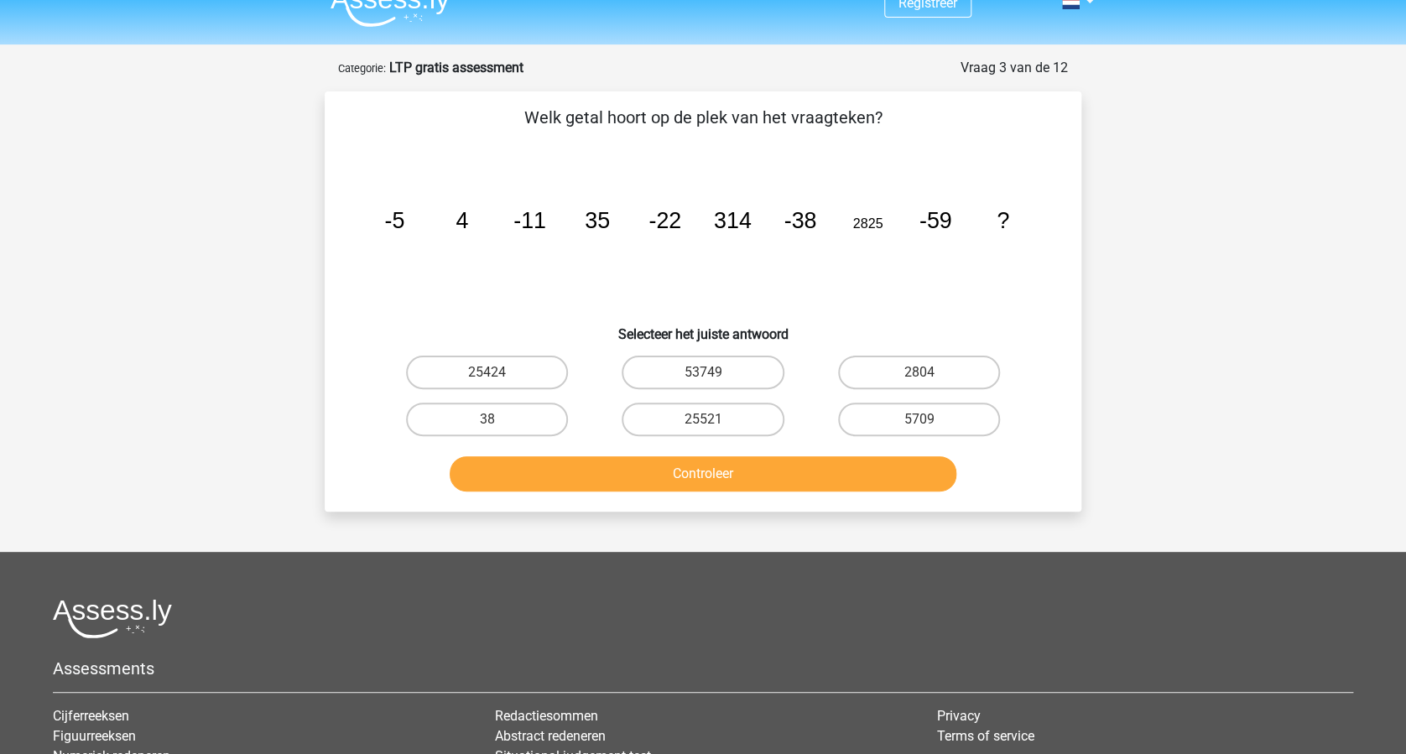
scroll to position [0, 0]
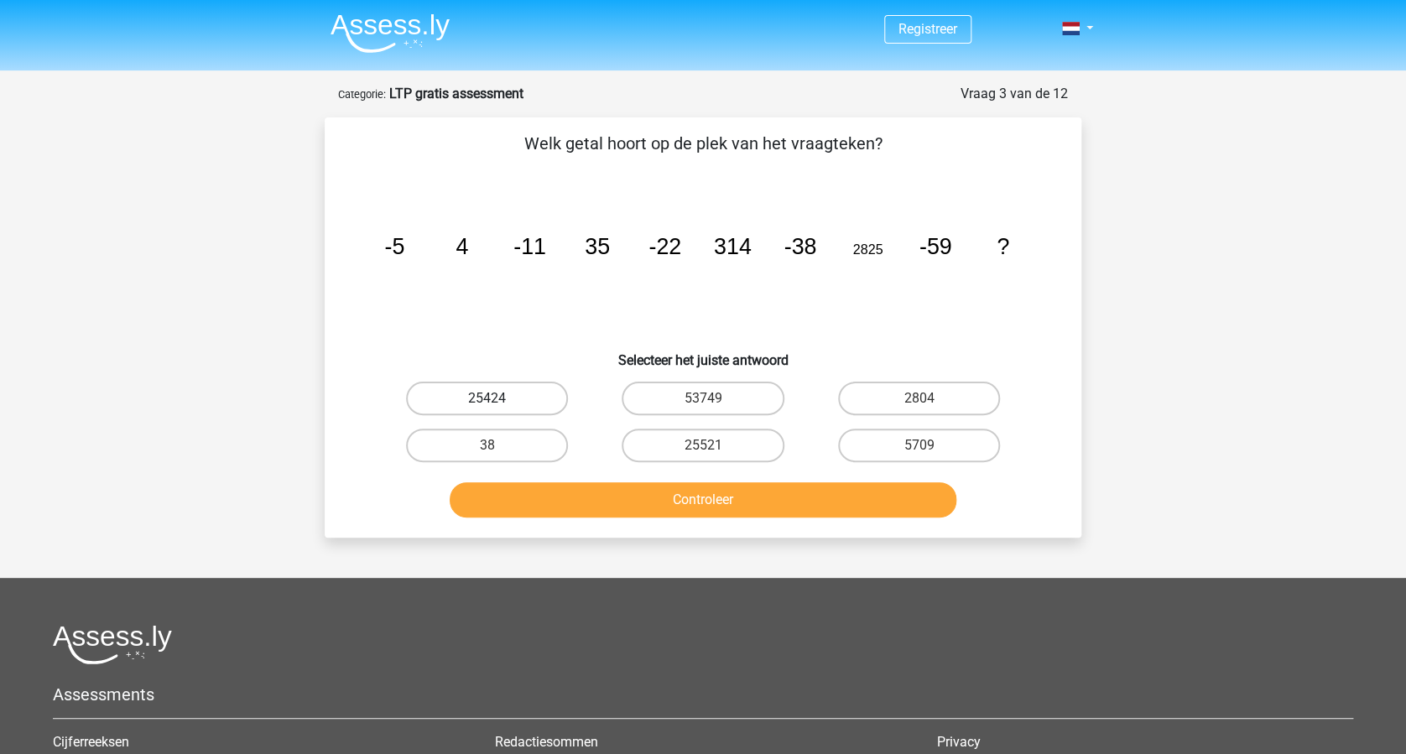
click at [502, 401] on label "25424" at bounding box center [487, 399] width 162 height 34
click at [498, 401] on input "25424" at bounding box center [492, 404] width 11 height 11
radio input "true"
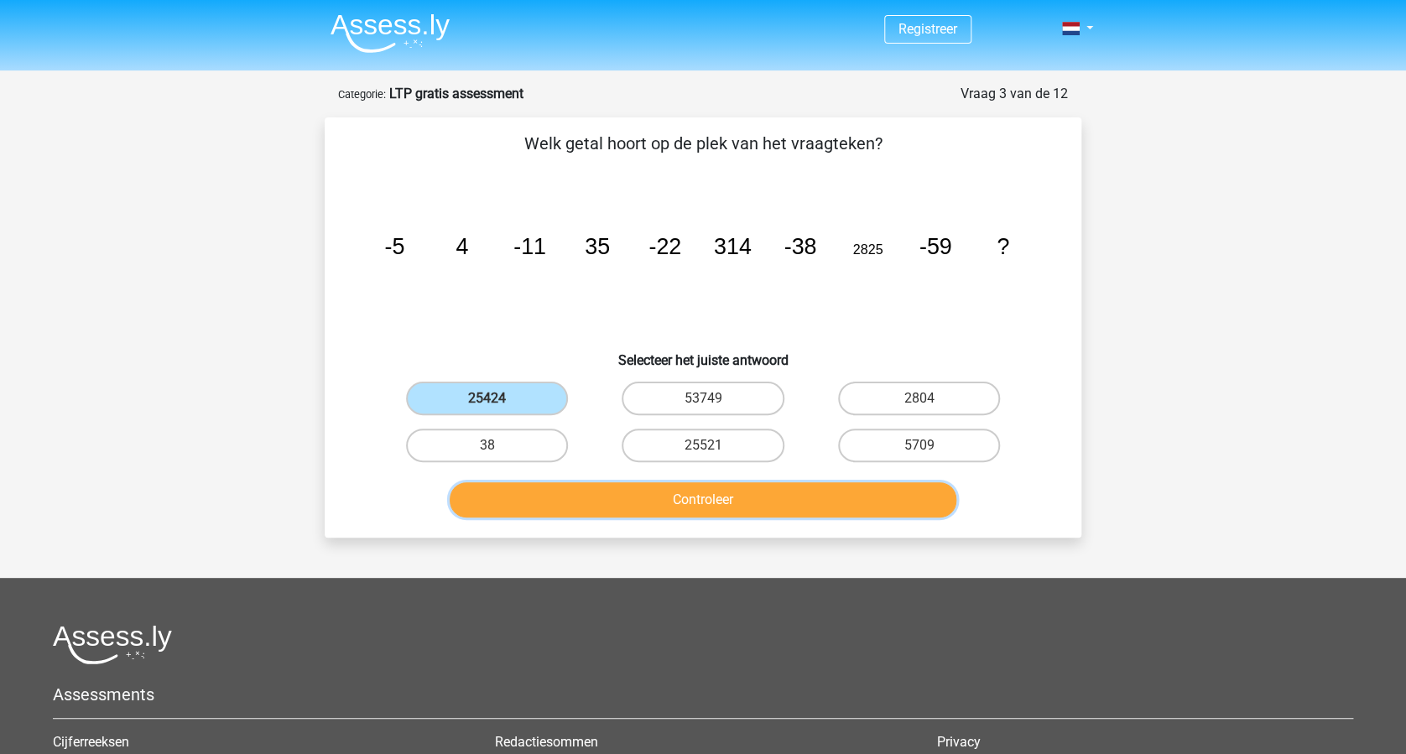
click at [701, 499] on button "Controleer" at bounding box center [704, 499] width 508 height 35
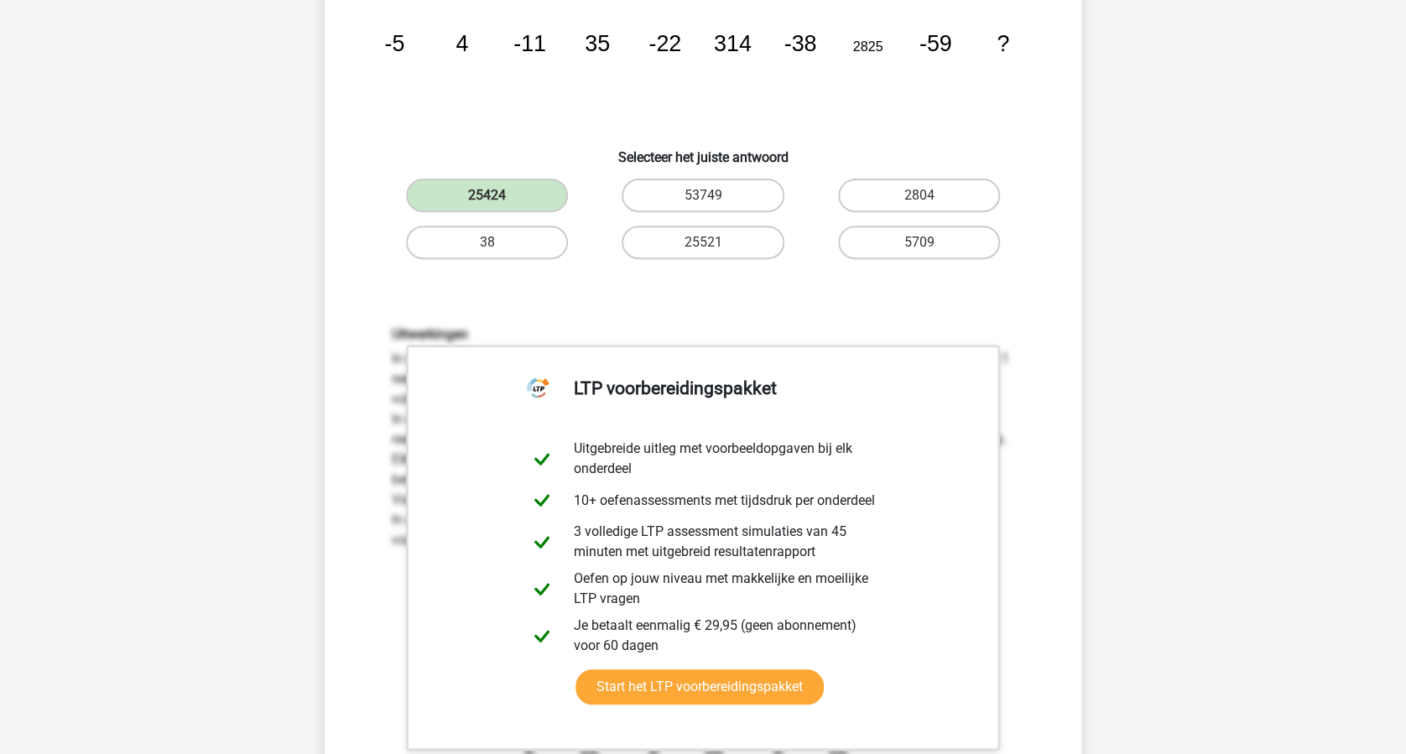
scroll to position [336, 0]
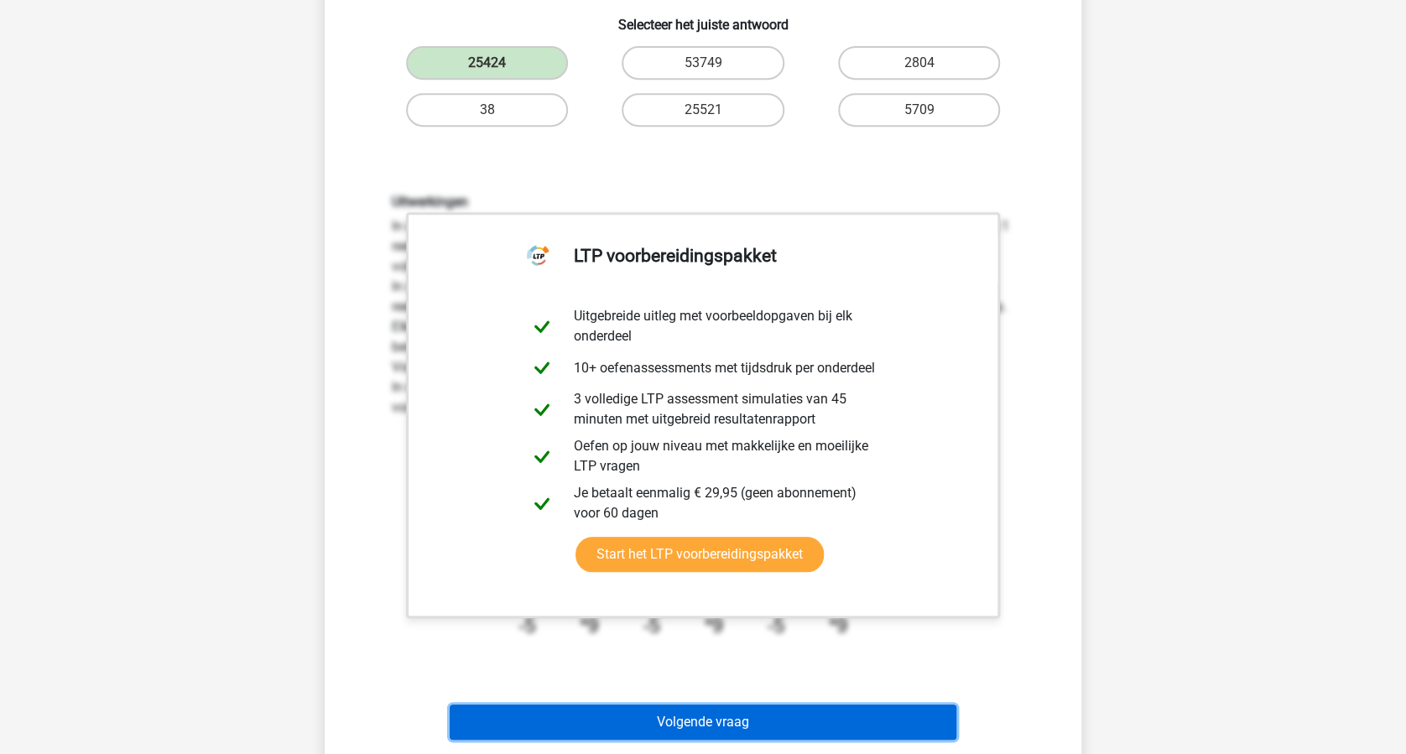
click at [778, 710] on button "Volgende vraag" at bounding box center [704, 722] width 508 height 35
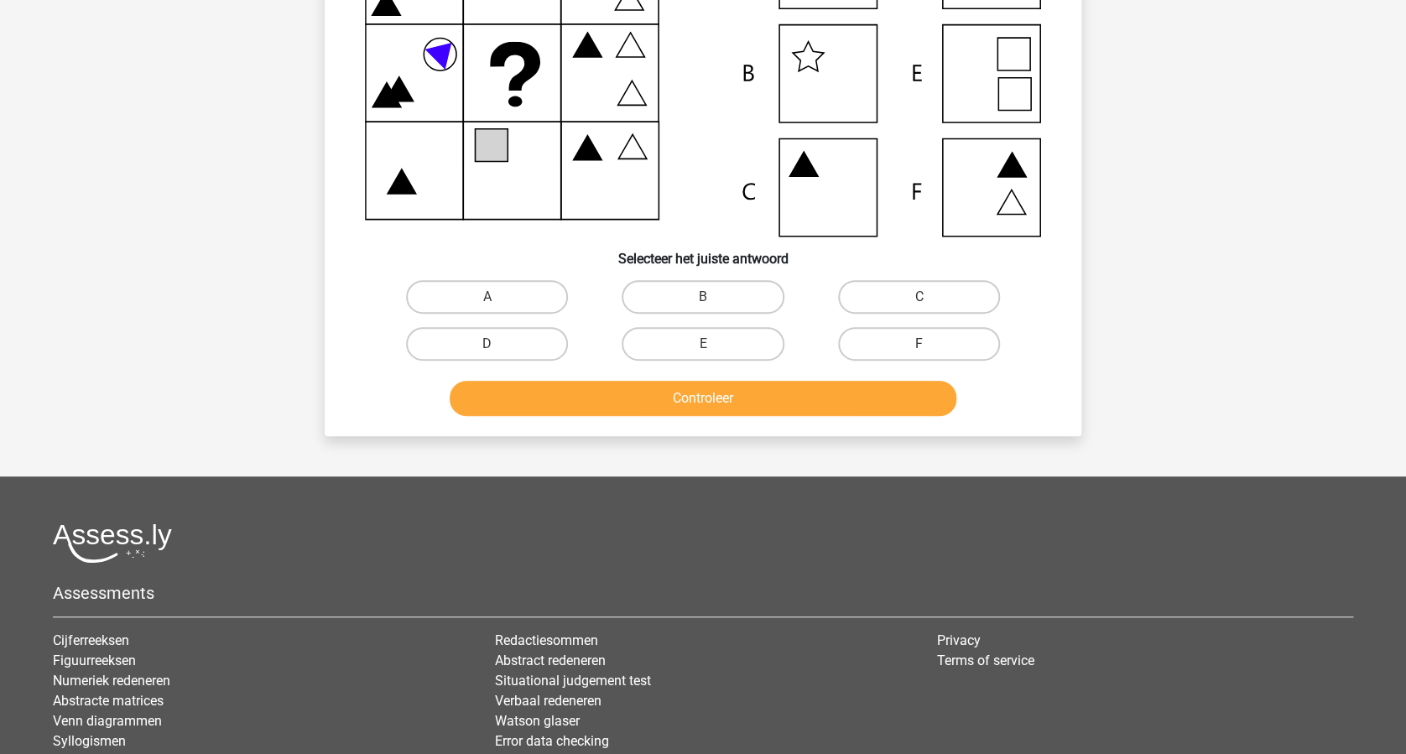
scroll to position [84, 0]
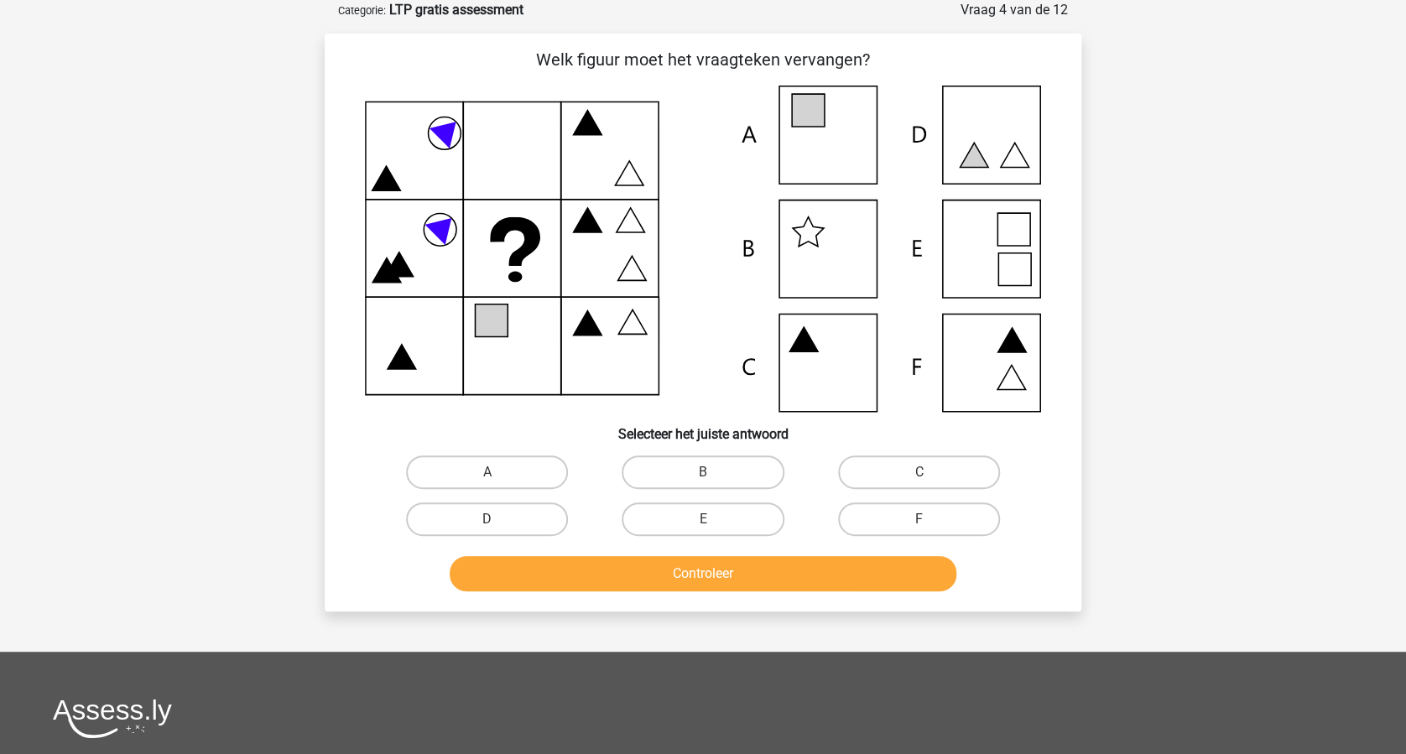
click at [488, 473] on input "A" at bounding box center [492, 477] width 11 height 11
radio input "true"
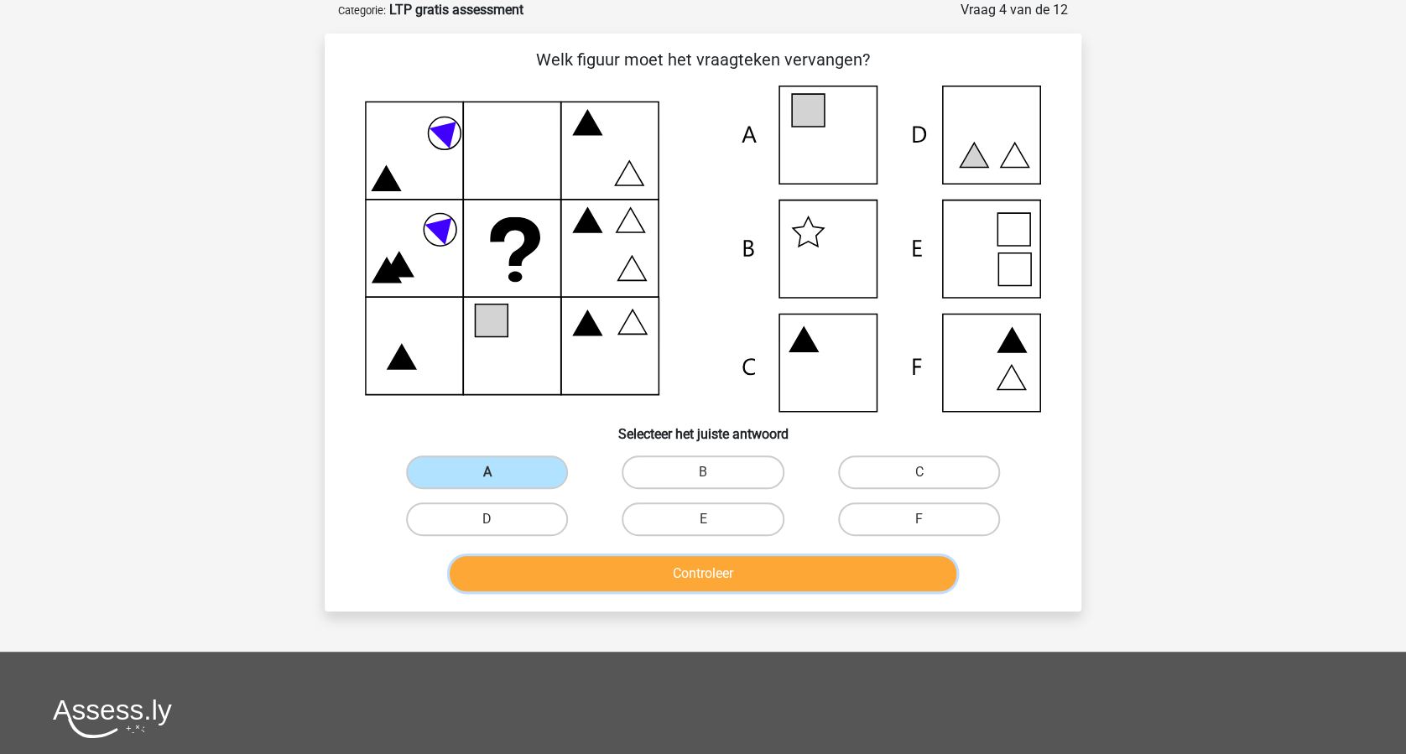
click at [677, 571] on button "Controleer" at bounding box center [704, 573] width 508 height 35
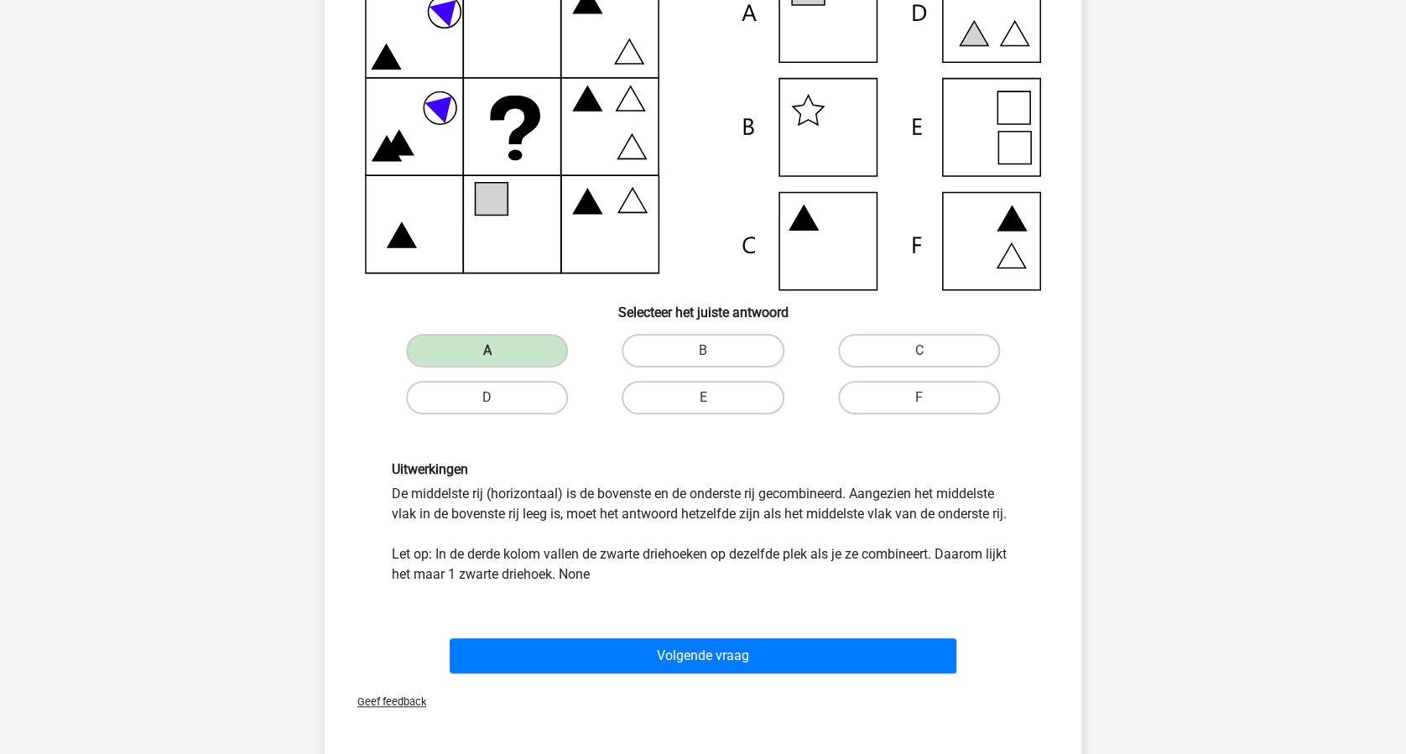
scroll to position [419, 0]
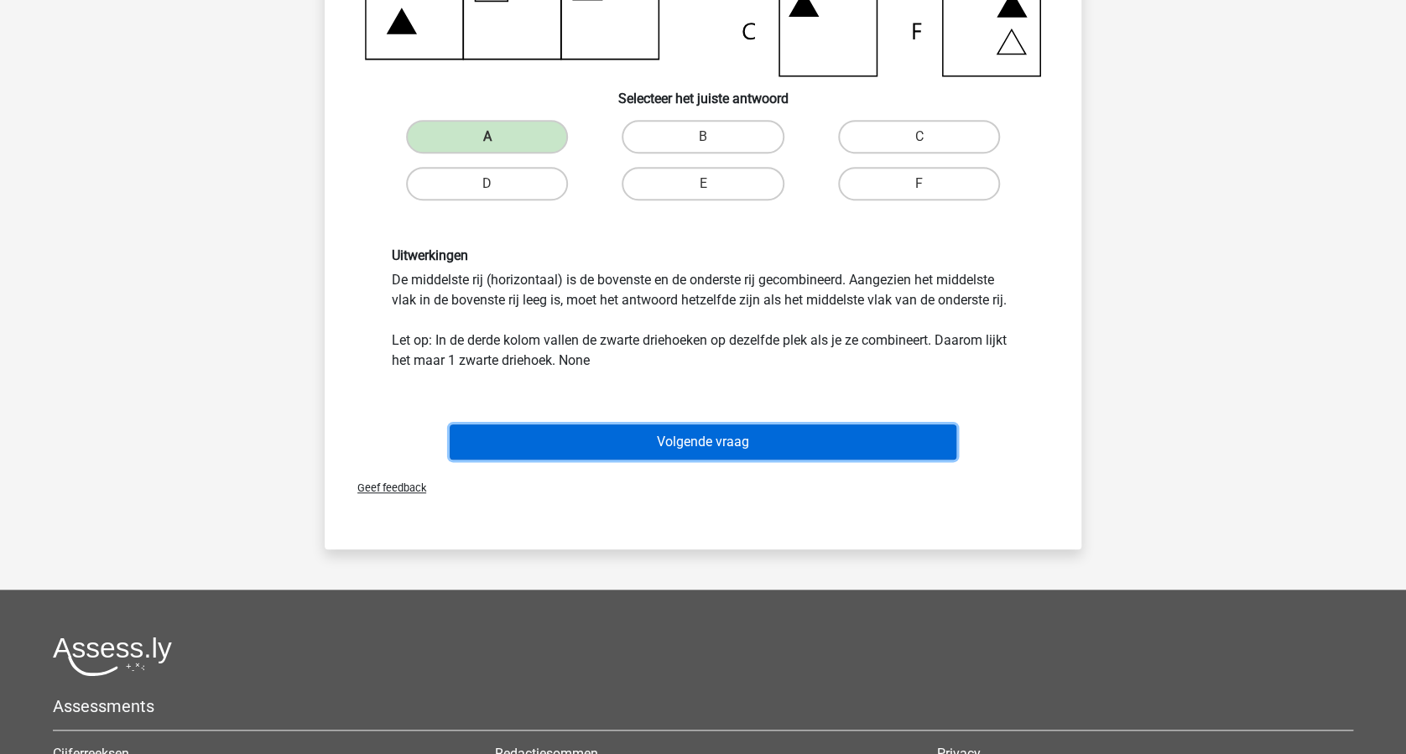
click at [737, 448] on button "Volgende vraag" at bounding box center [704, 442] width 508 height 35
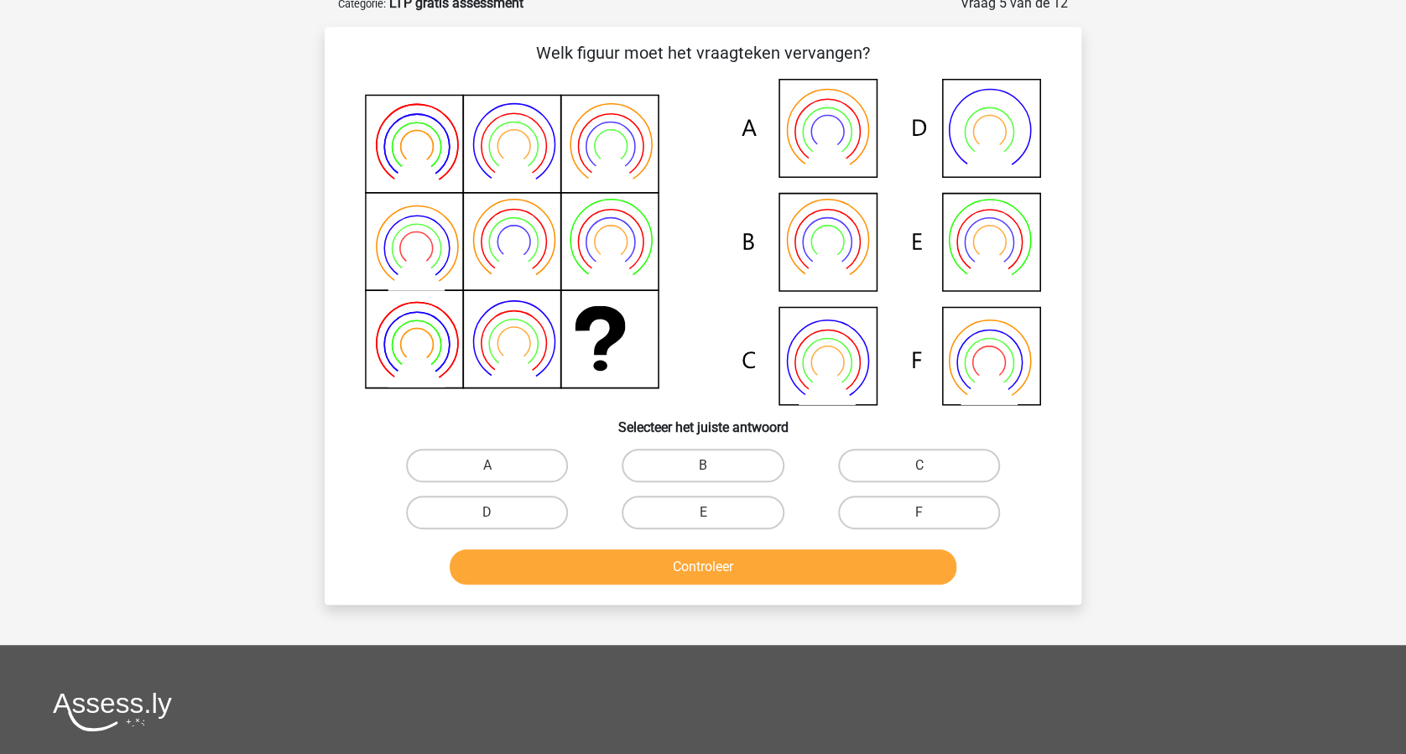
scroll to position [84, 0]
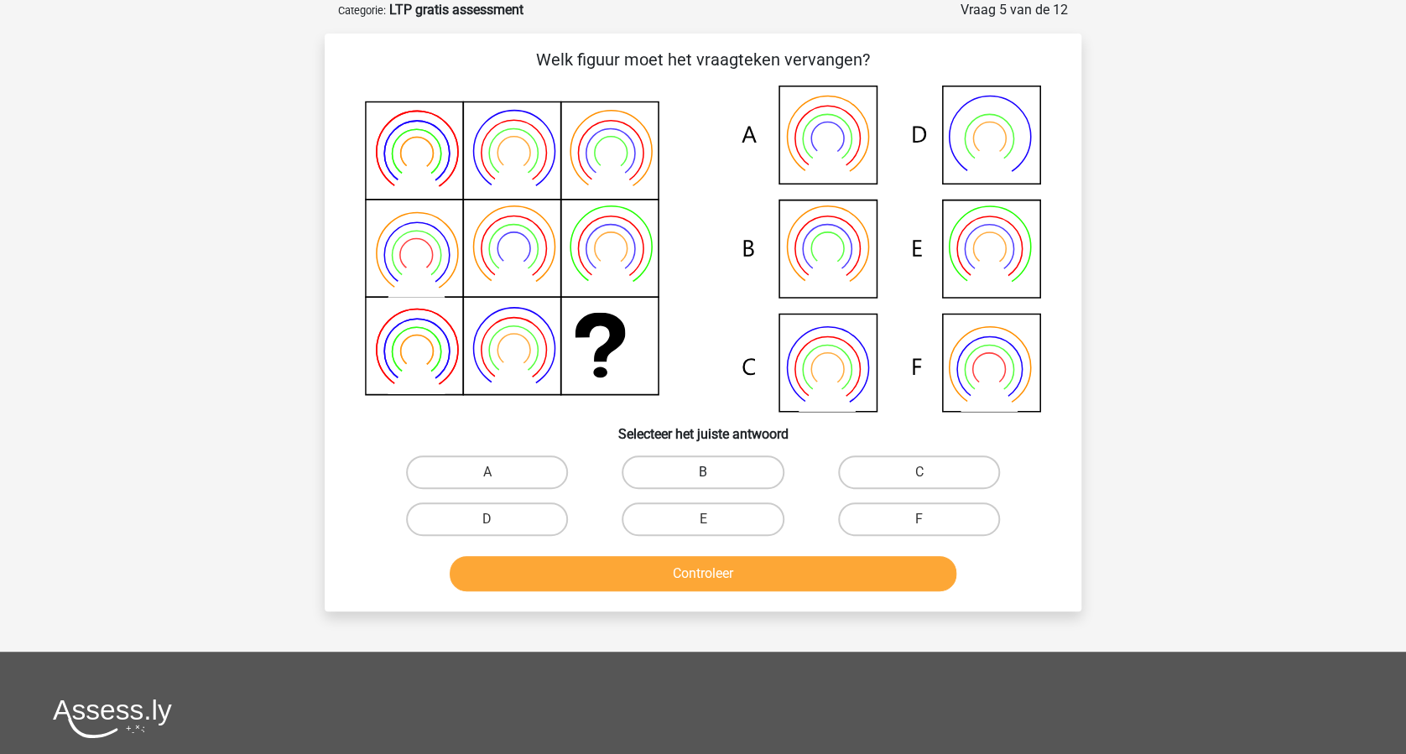
click at [688, 461] on label "B" at bounding box center [703, 473] width 162 height 34
click at [703, 472] on input "B" at bounding box center [708, 477] width 11 height 11
radio input "true"
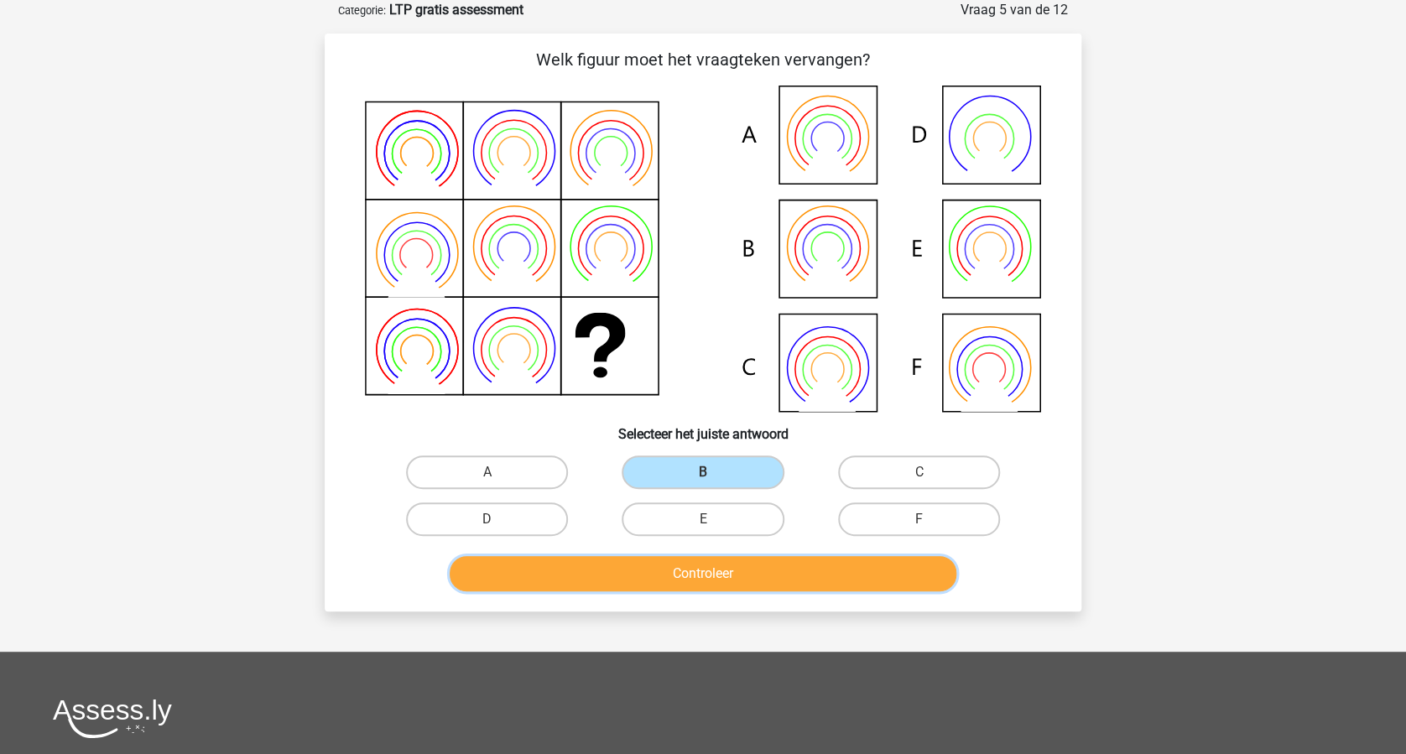
click at [701, 560] on button "Controleer" at bounding box center [704, 573] width 508 height 35
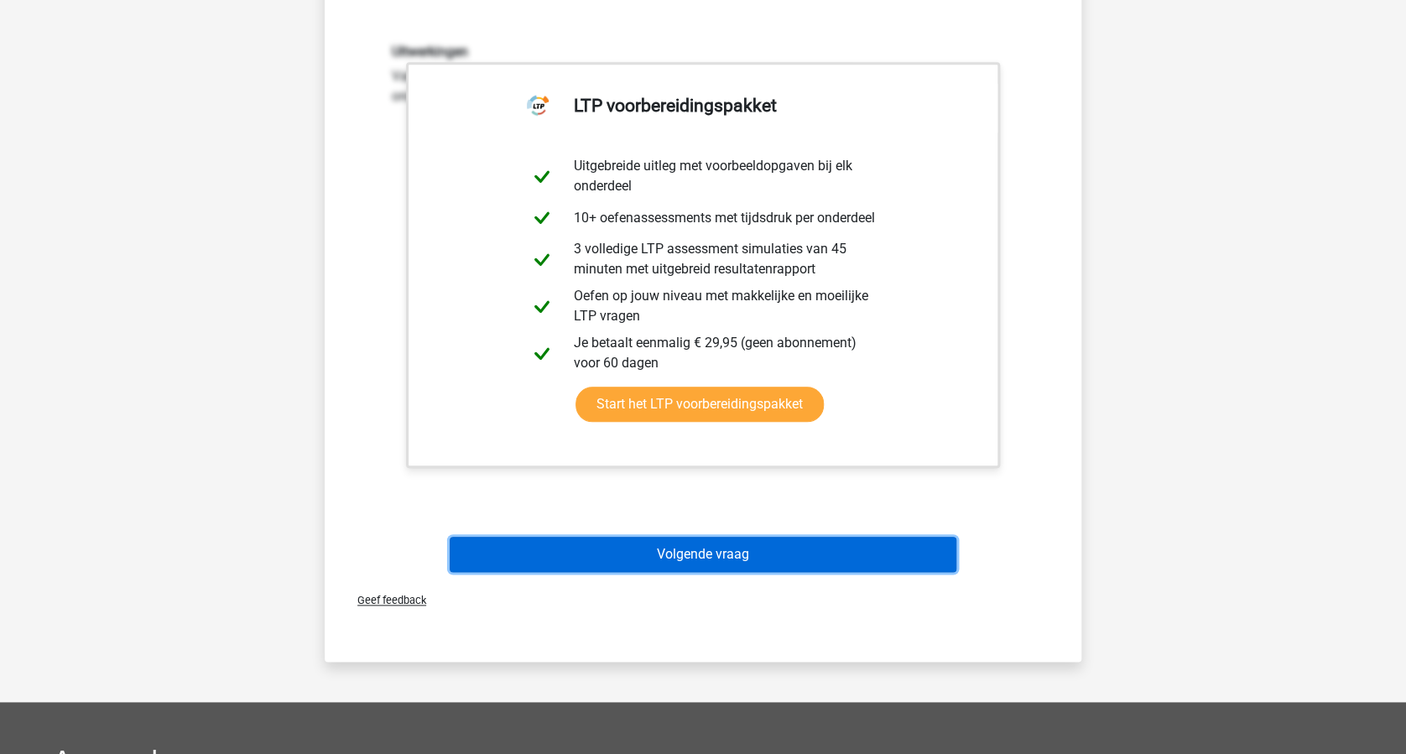
click at [718, 556] on button "Volgende vraag" at bounding box center [704, 554] width 508 height 35
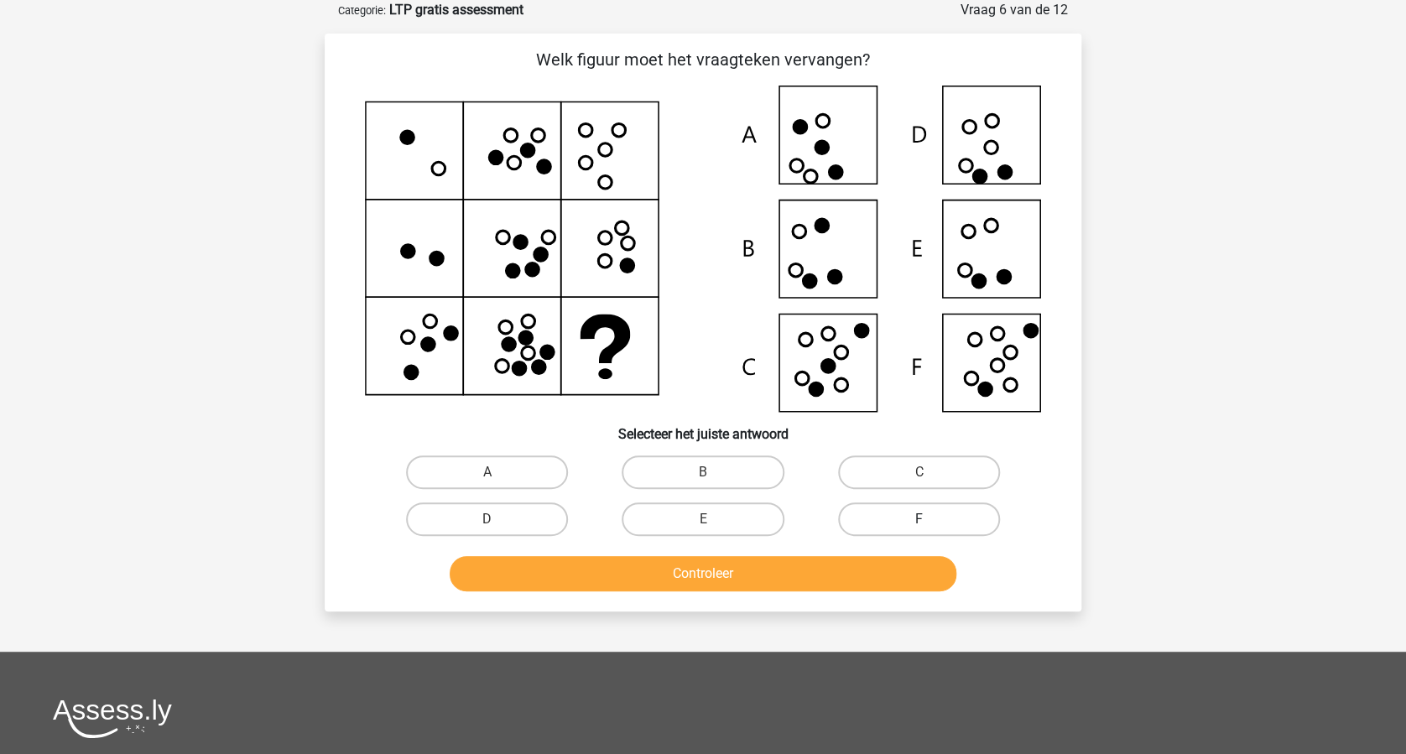
click at [899, 512] on label "F" at bounding box center [919, 520] width 162 height 34
click at [919, 519] on input "F" at bounding box center [924, 524] width 11 height 11
radio input "true"
click at [803, 565] on button "Controleer" at bounding box center [704, 573] width 508 height 35
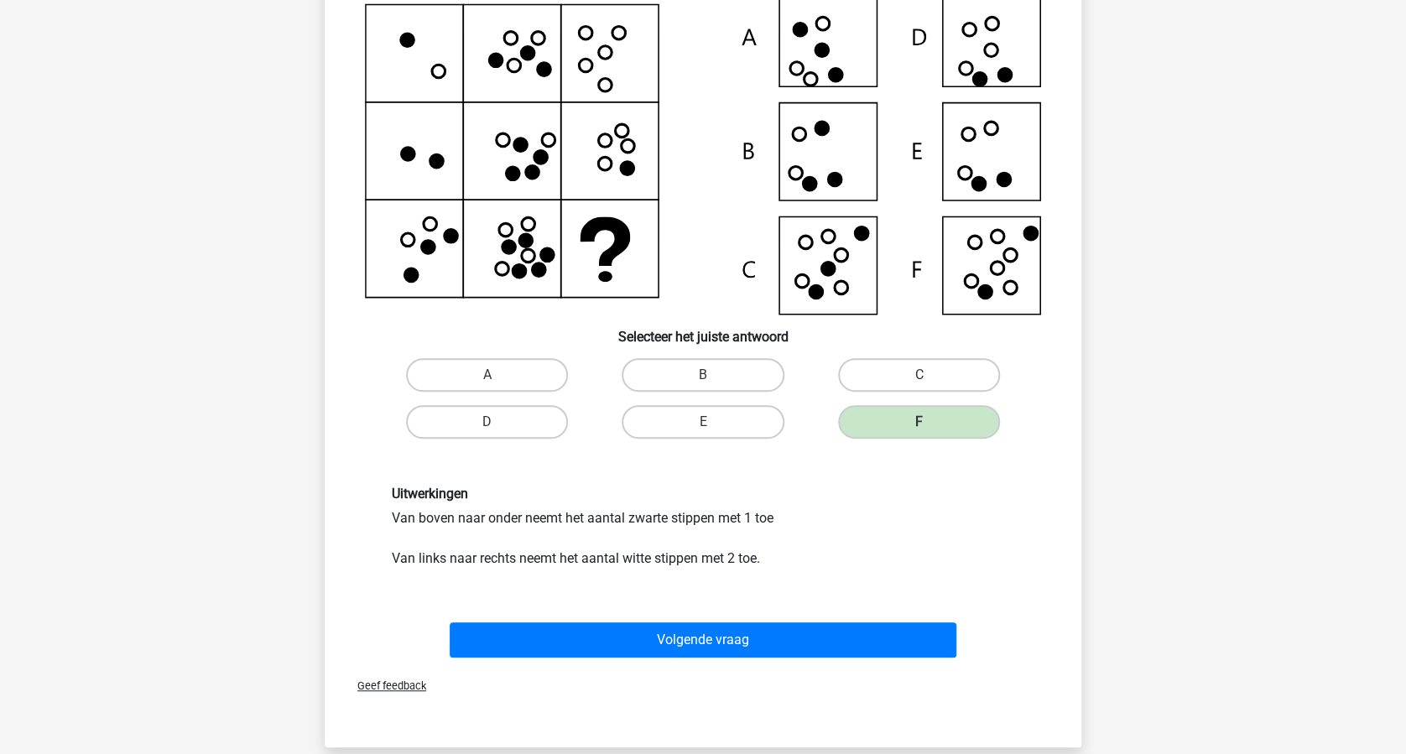
scroll to position [308, 0]
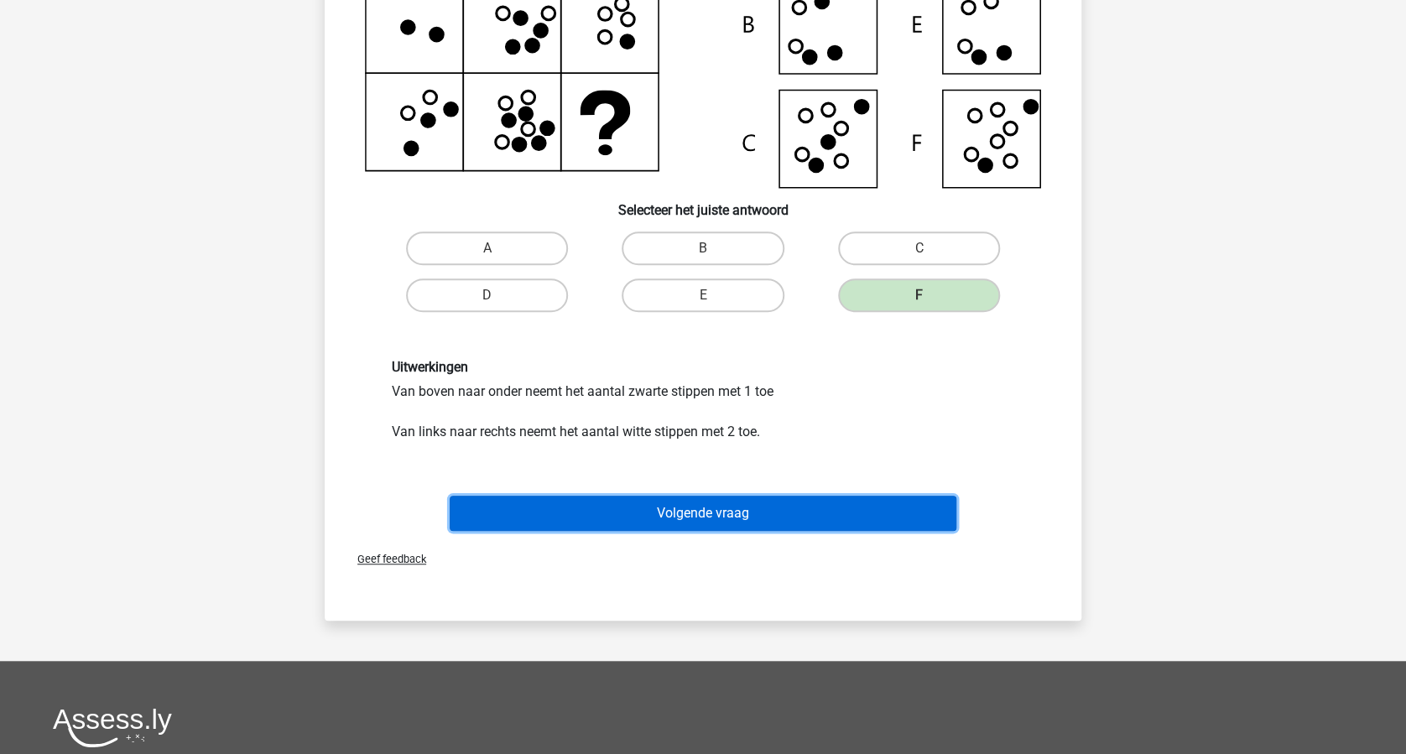
click at [722, 508] on button "Volgende vraag" at bounding box center [704, 513] width 508 height 35
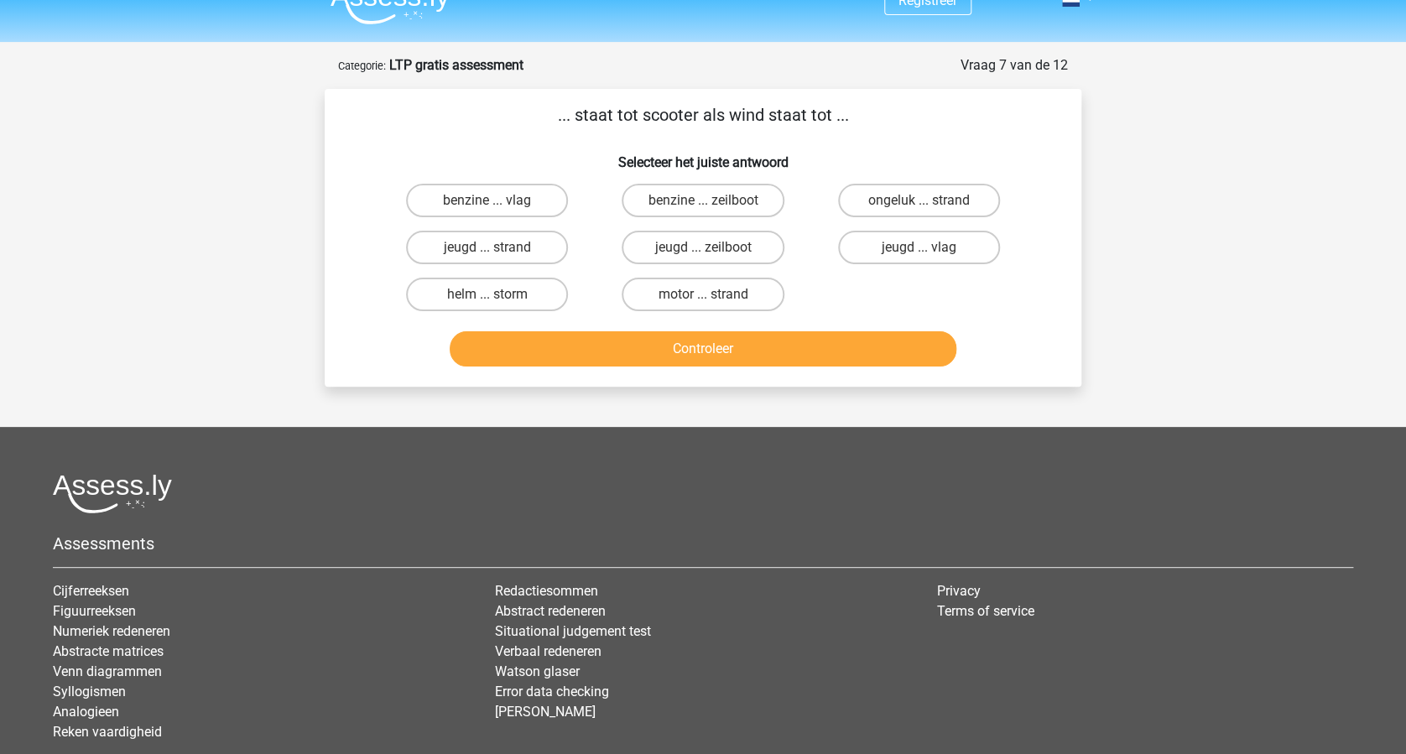
scroll to position [0, 0]
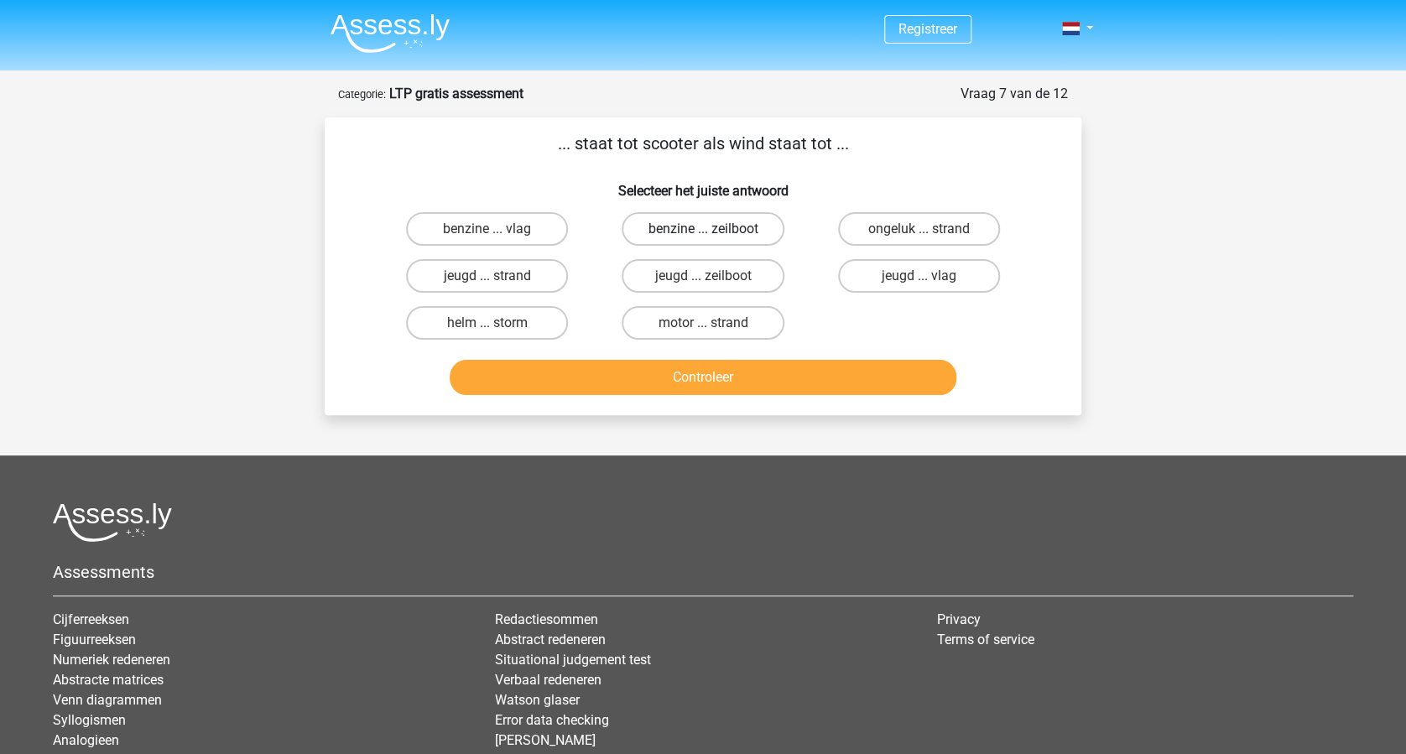
click at [678, 218] on label "benzine ... zeilboot" at bounding box center [703, 229] width 162 height 34
click at [703, 229] on input "benzine ... zeilboot" at bounding box center [708, 234] width 11 height 11
radio input "true"
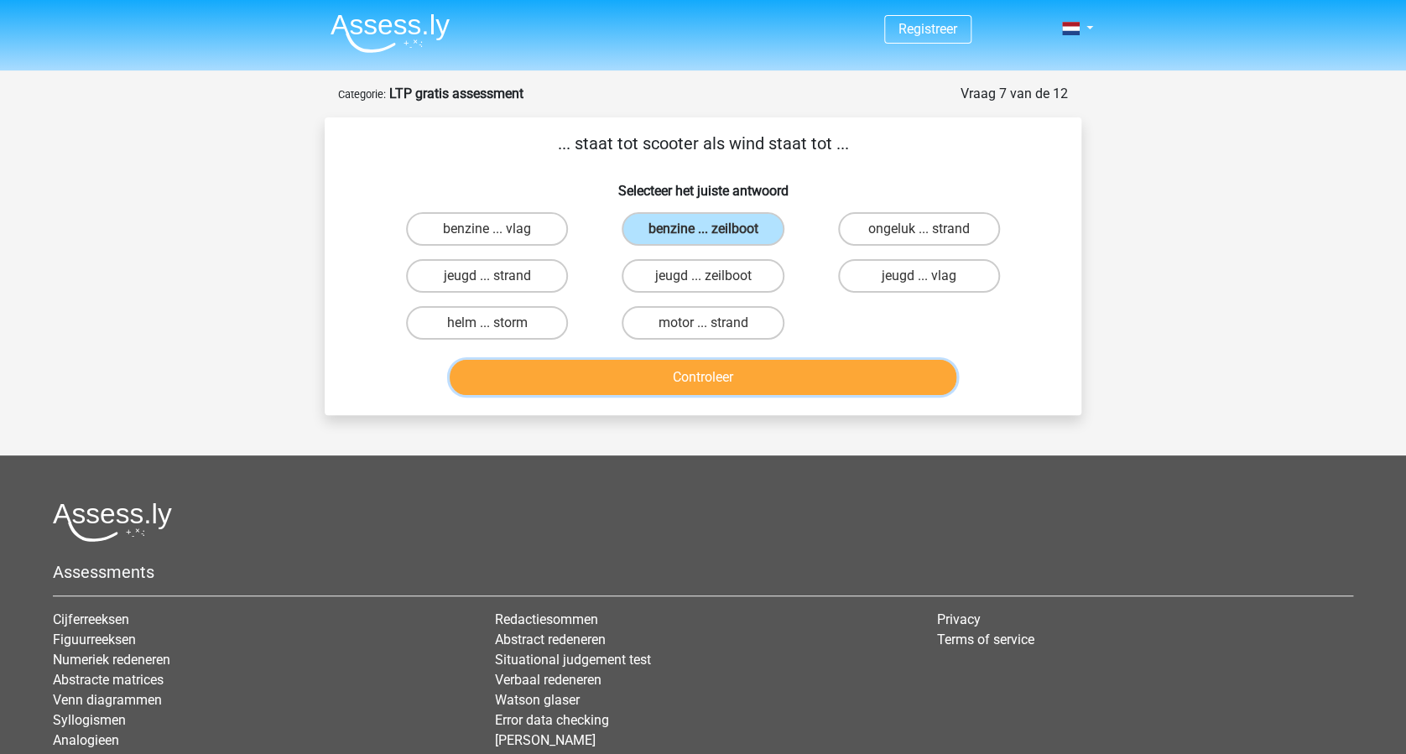
click at [716, 376] on button "Controleer" at bounding box center [704, 377] width 508 height 35
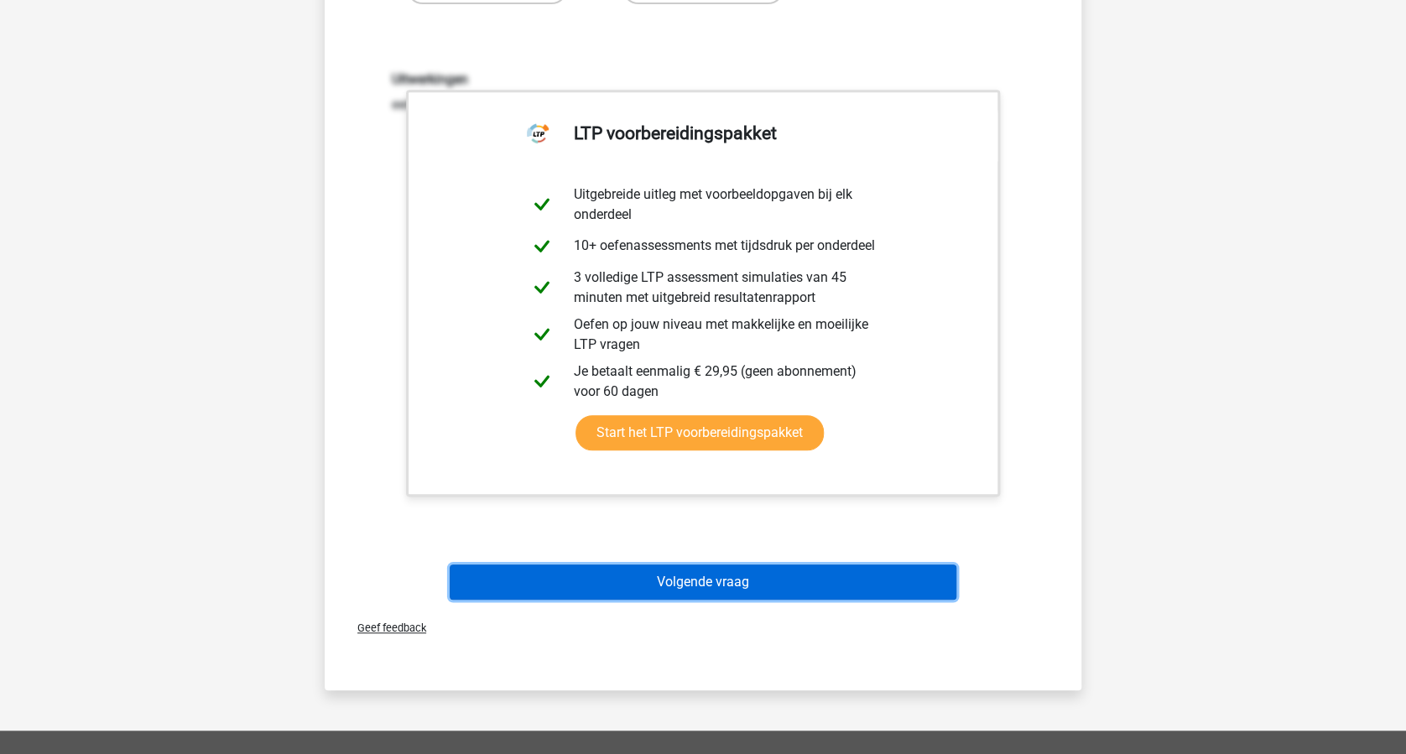
click at [742, 578] on button "Volgende vraag" at bounding box center [704, 582] width 508 height 35
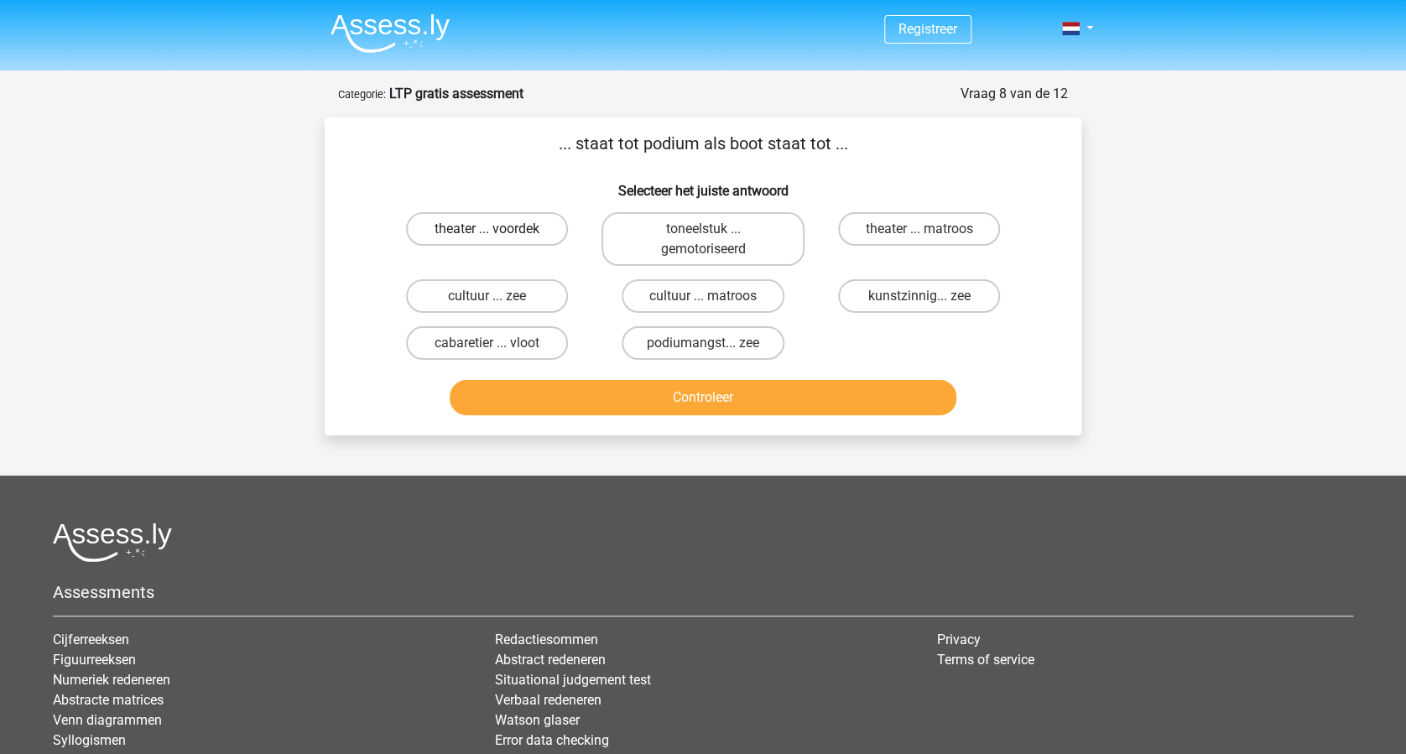
click at [478, 227] on label "theater ... voordek" at bounding box center [487, 229] width 162 height 34
click at [487, 229] on input "theater ... voordek" at bounding box center [492, 234] width 11 height 11
radio input "true"
click at [715, 388] on button "Controleer" at bounding box center [704, 397] width 508 height 35
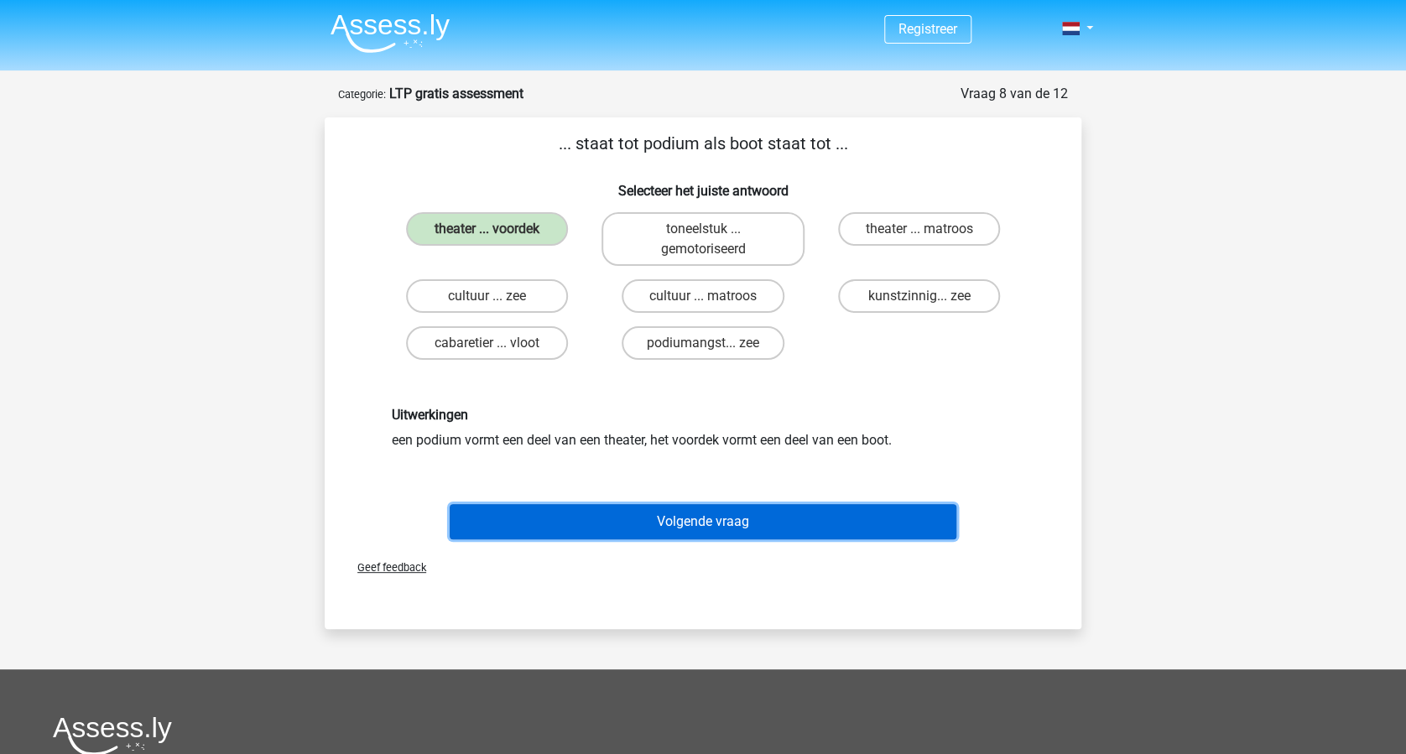
click at [740, 520] on button "Volgende vraag" at bounding box center [704, 521] width 508 height 35
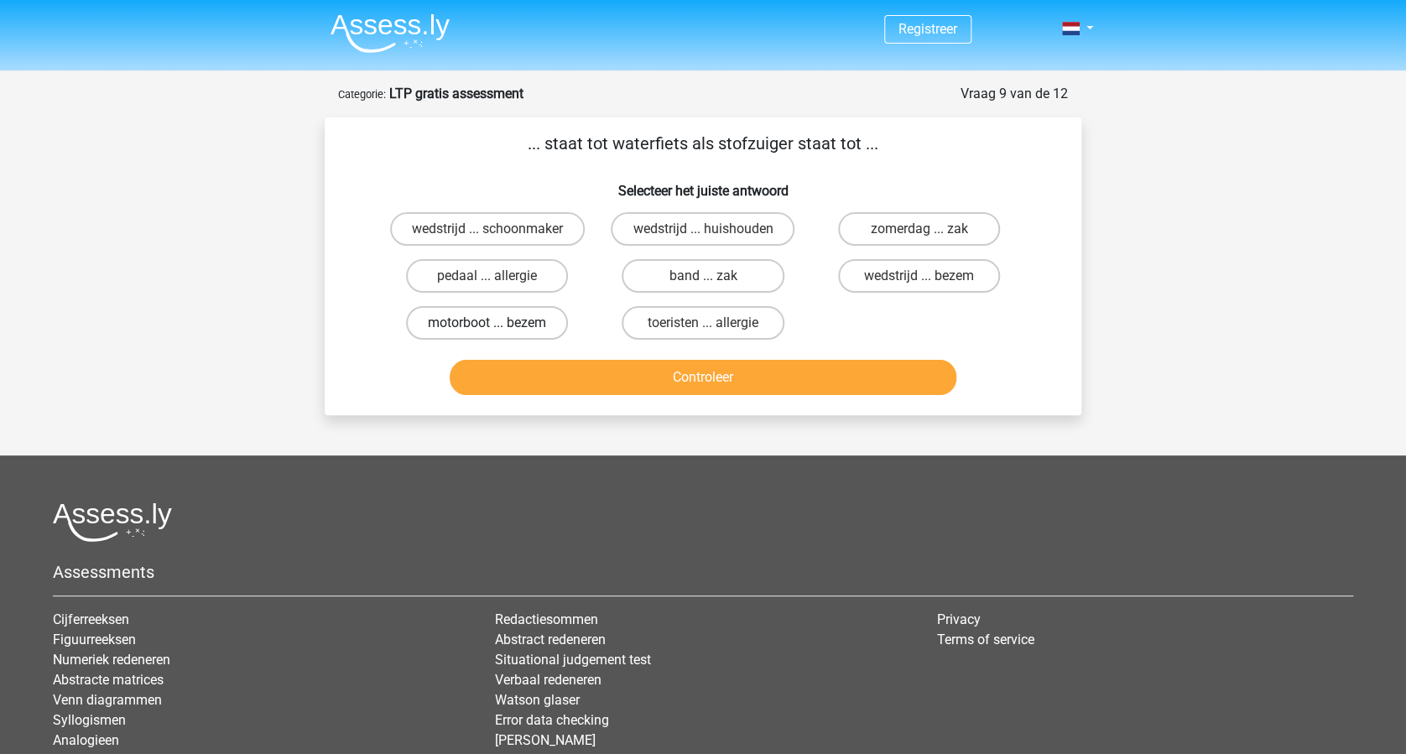
click at [482, 326] on label "motorboot ... bezem" at bounding box center [487, 323] width 162 height 34
click at [487, 326] on input "motorboot ... bezem" at bounding box center [492, 328] width 11 height 11
radio input "true"
click at [646, 380] on button "Controleer" at bounding box center [704, 377] width 508 height 35
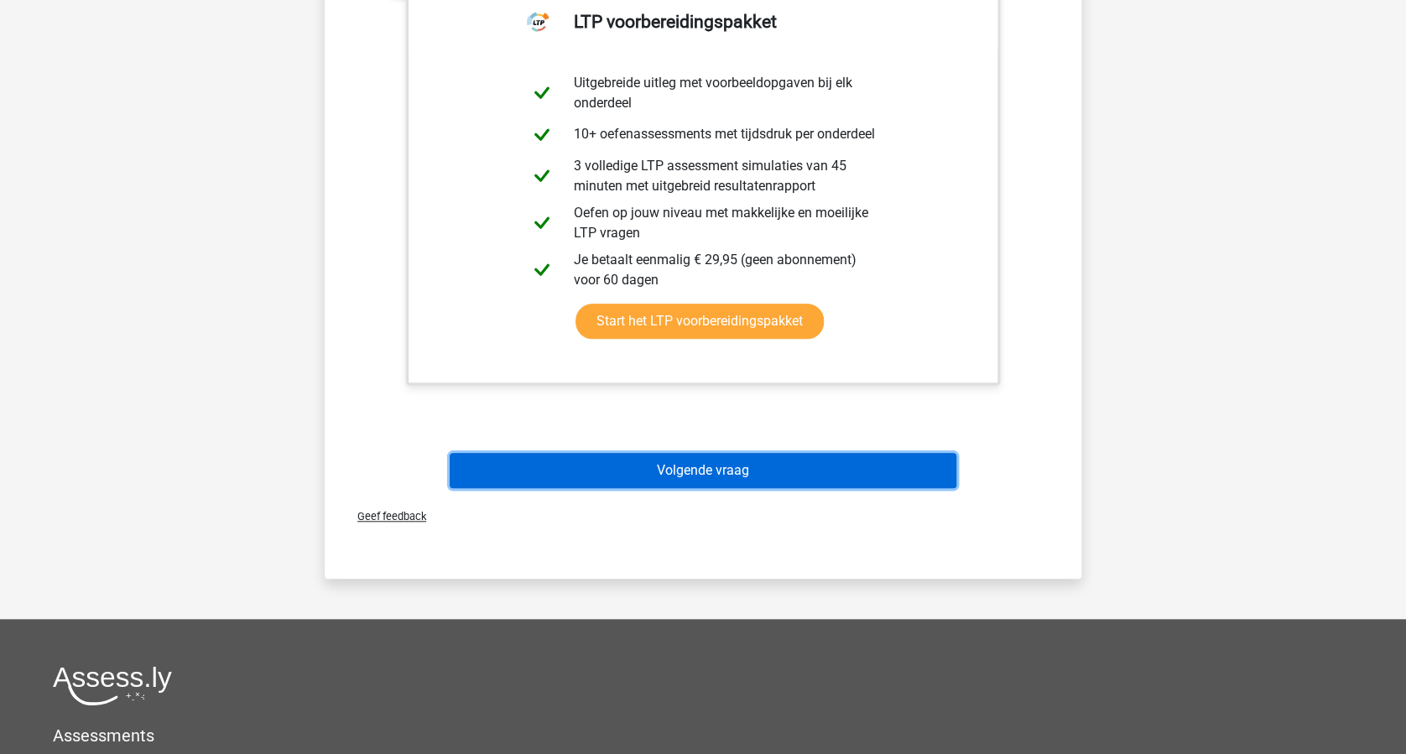
click at [722, 468] on button "Volgende vraag" at bounding box center [704, 470] width 508 height 35
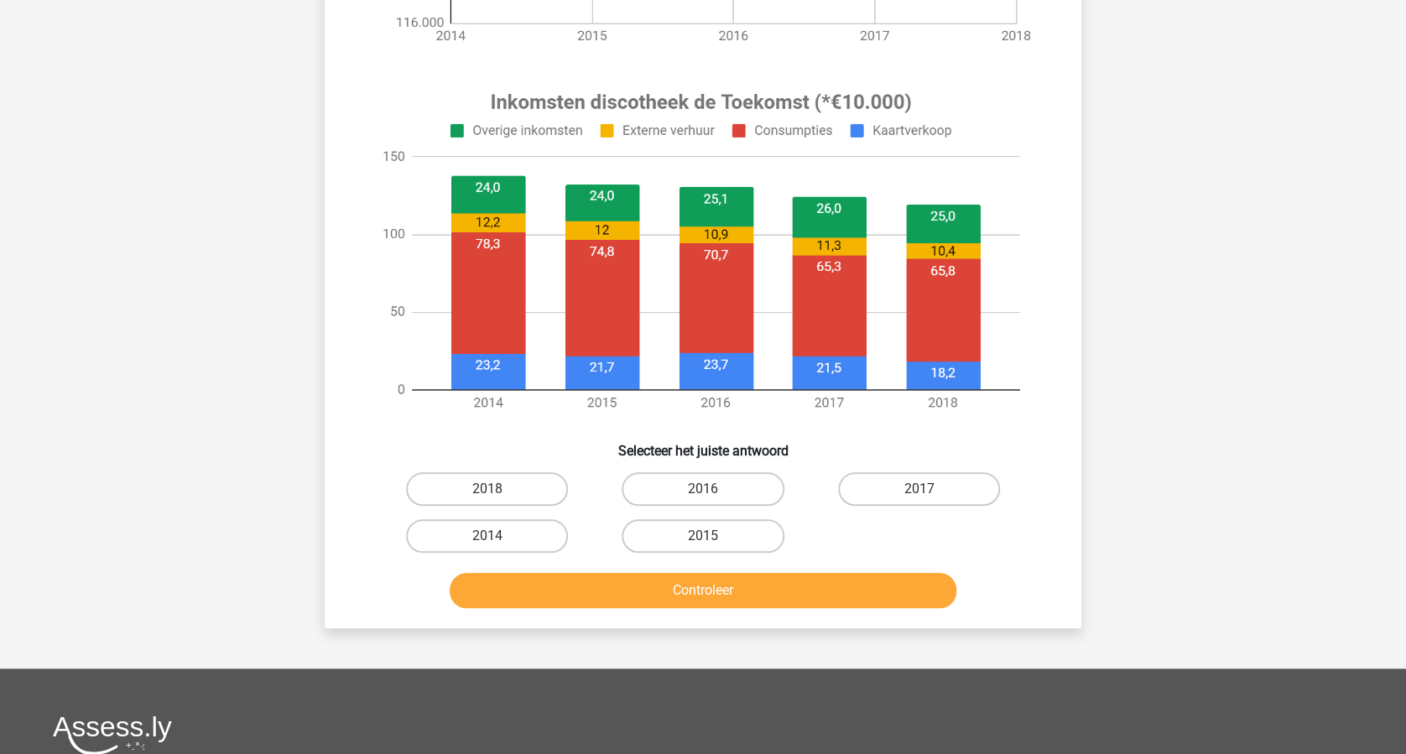
scroll to position [559, 0]
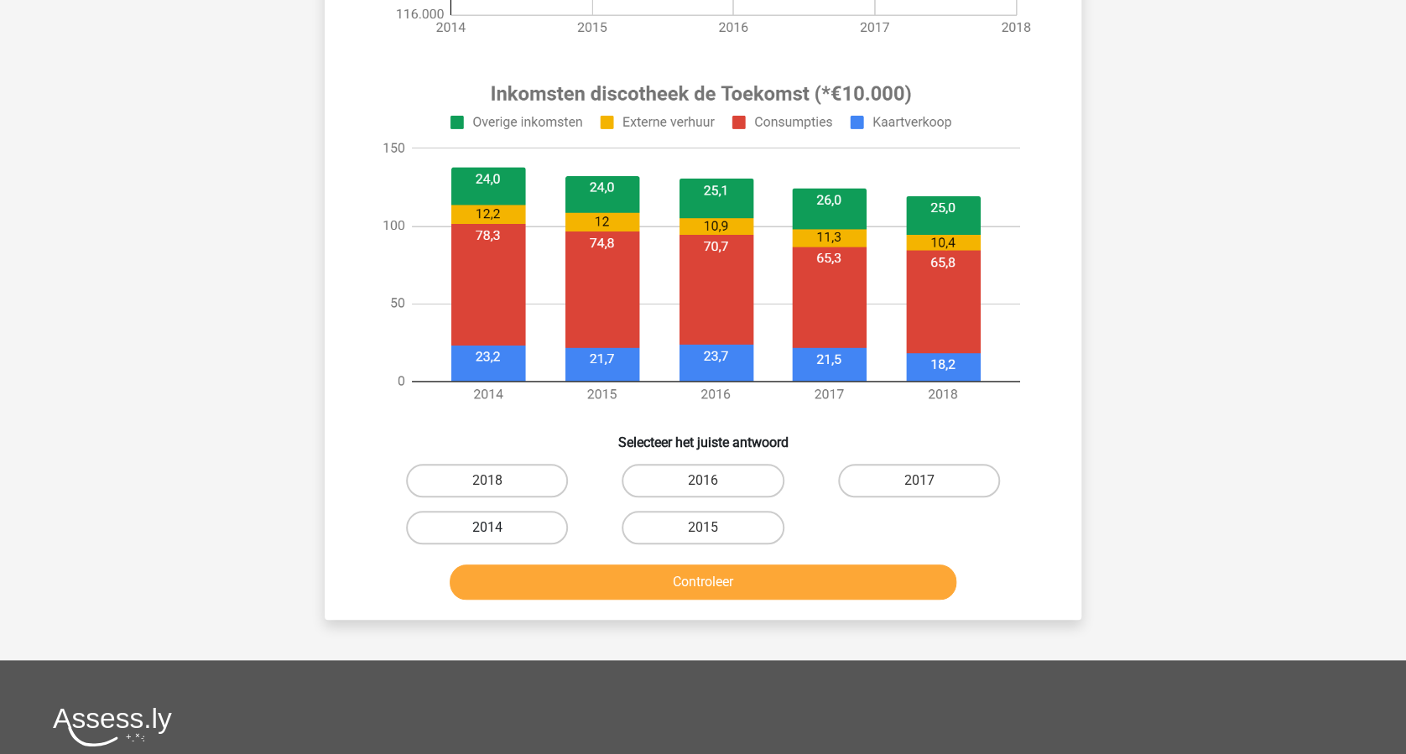
click at [493, 522] on label "2014" at bounding box center [487, 528] width 162 height 34
click at [493, 528] on input "2014" at bounding box center [492, 533] width 11 height 11
radio input "true"
click at [664, 583] on button "Controleer" at bounding box center [704, 582] width 508 height 35
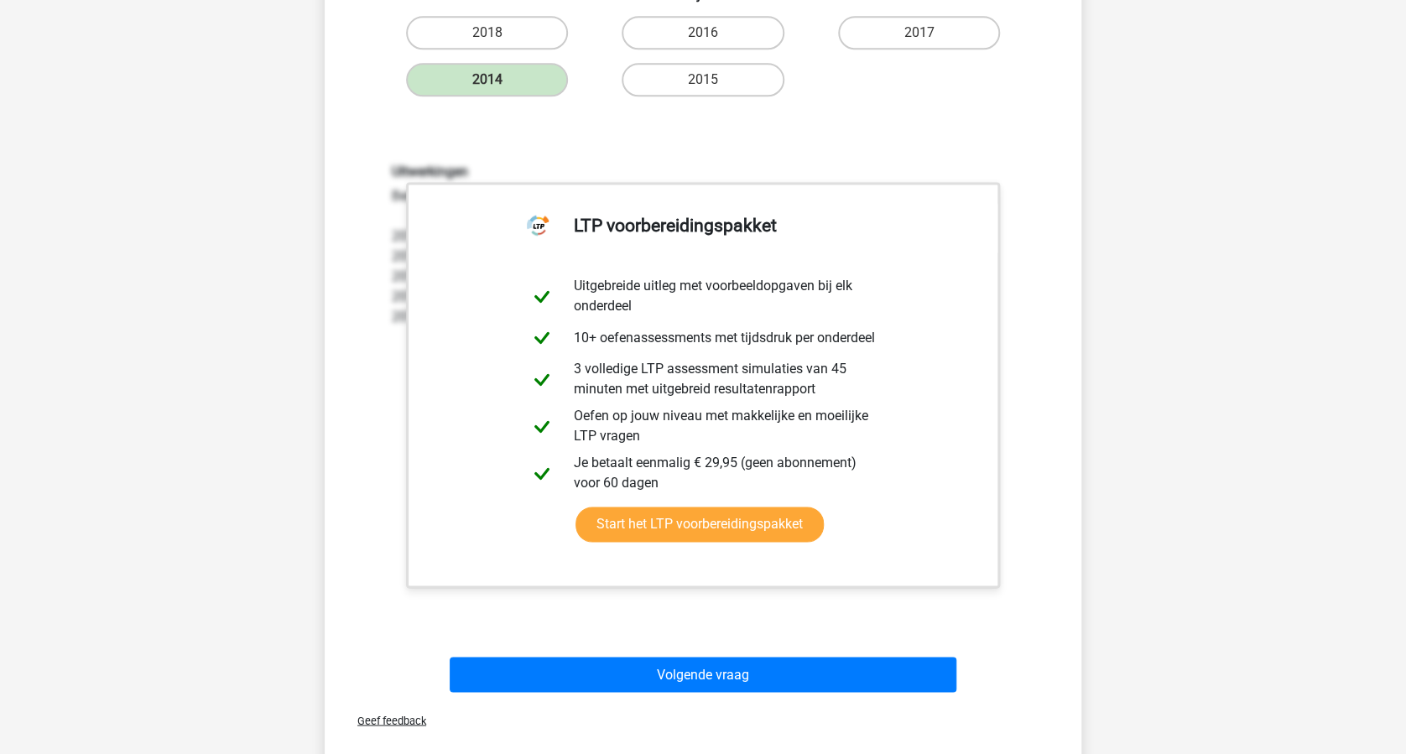
scroll to position [1230, 0]
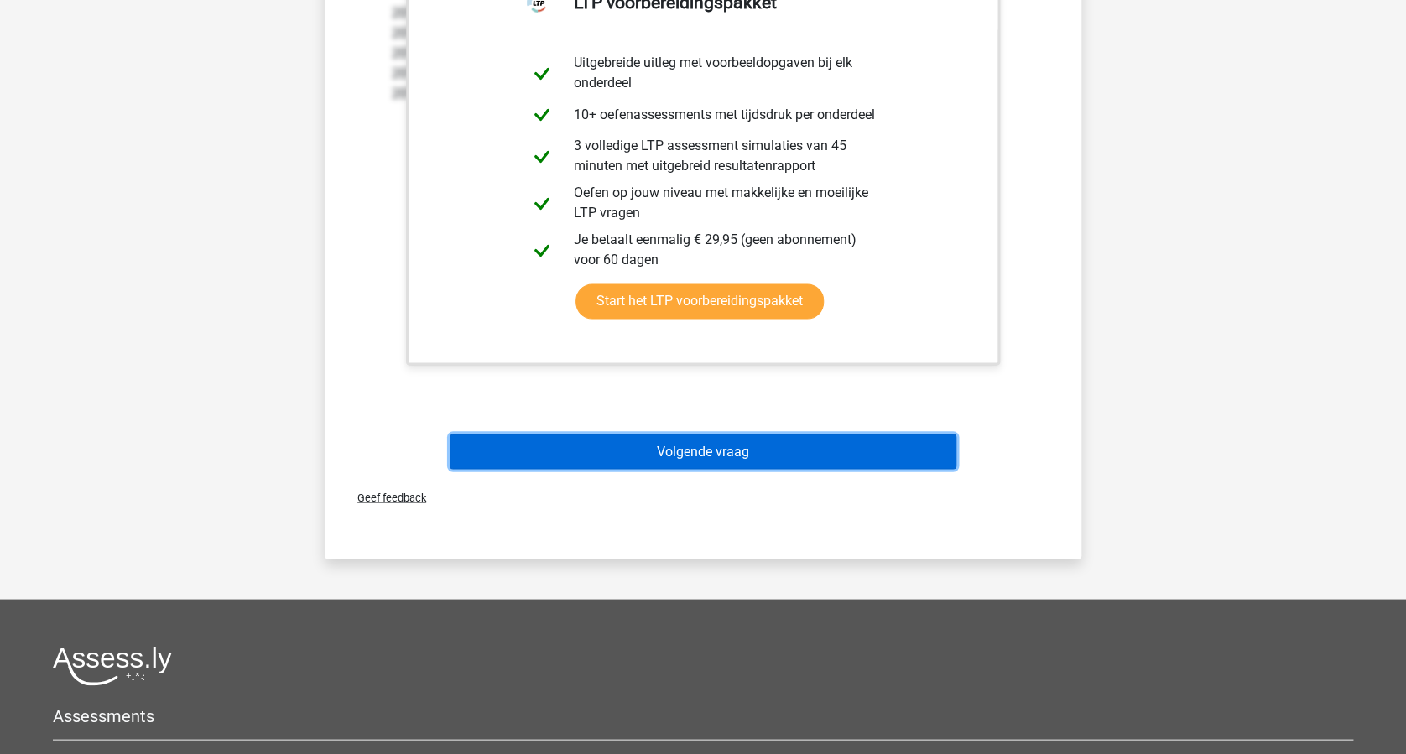
click at [757, 457] on button "Volgende vraag" at bounding box center [704, 451] width 508 height 35
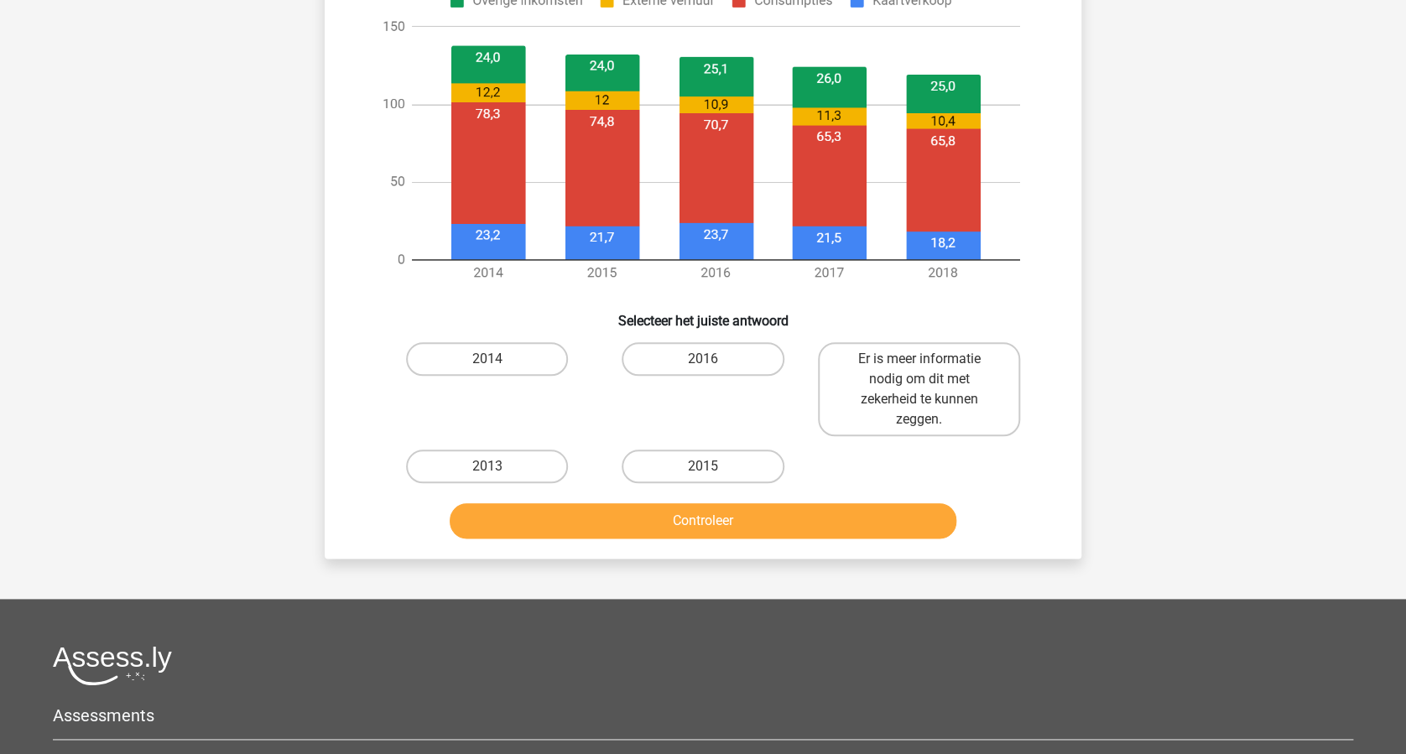
scroll to position [783, 0]
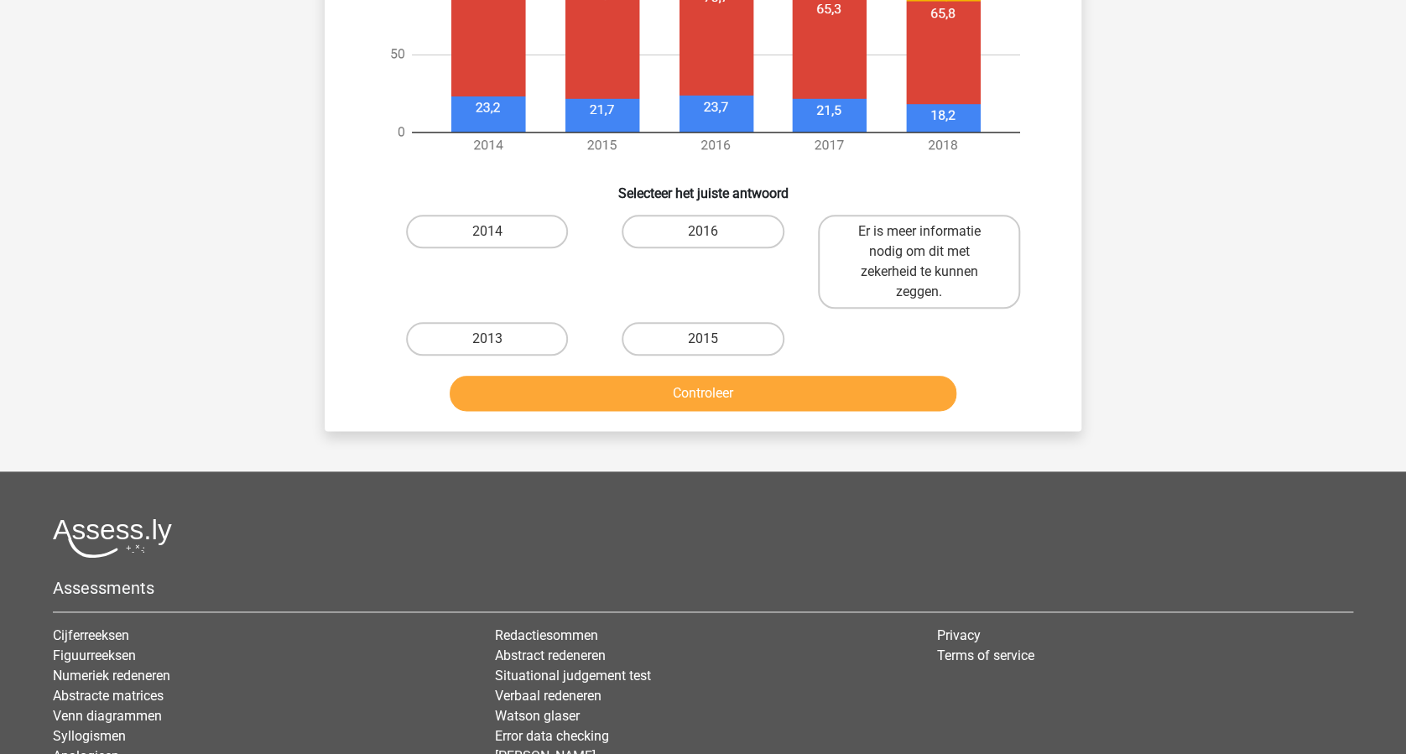
click at [489, 236] on input "2014" at bounding box center [492, 237] width 11 height 11
radio input "true"
click at [649, 383] on button "Controleer" at bounding box center [704, 393] width 508 height 35
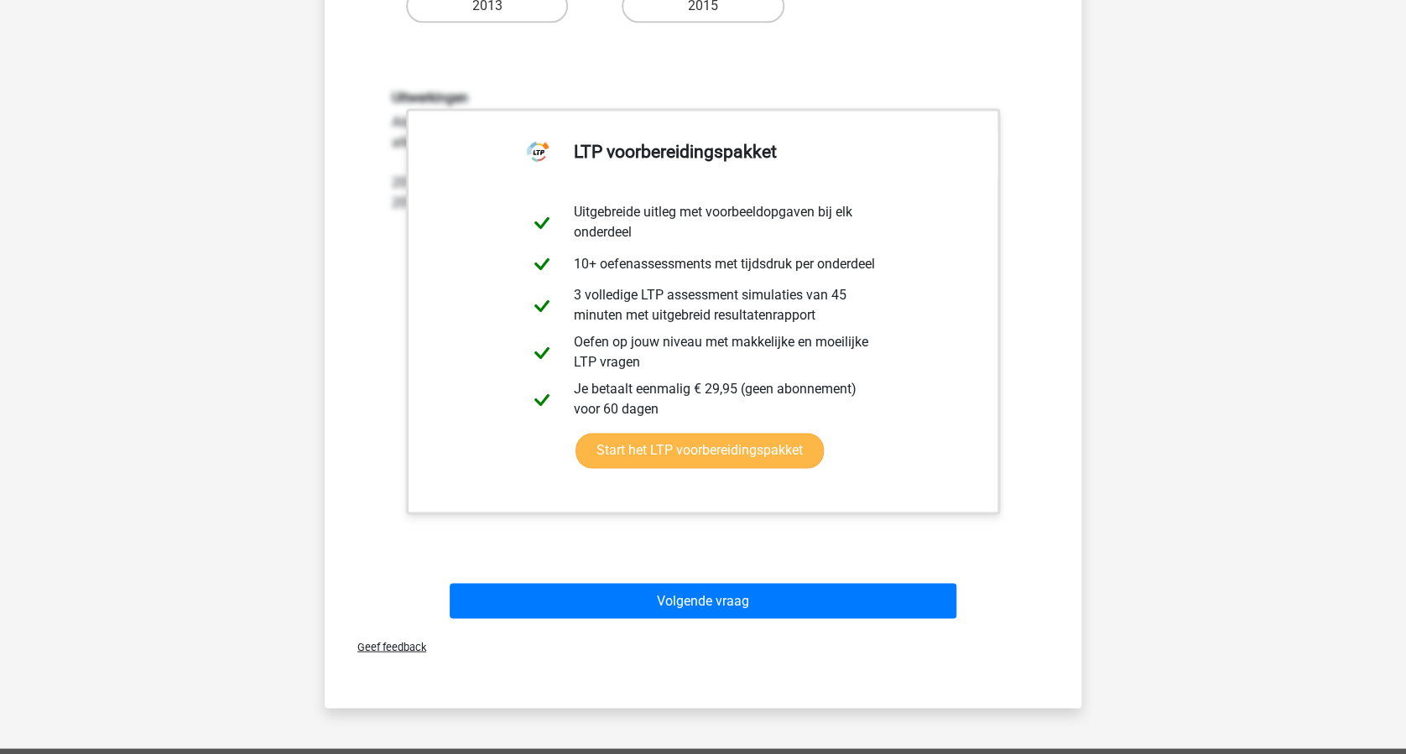
scroll to position [1118, 0]
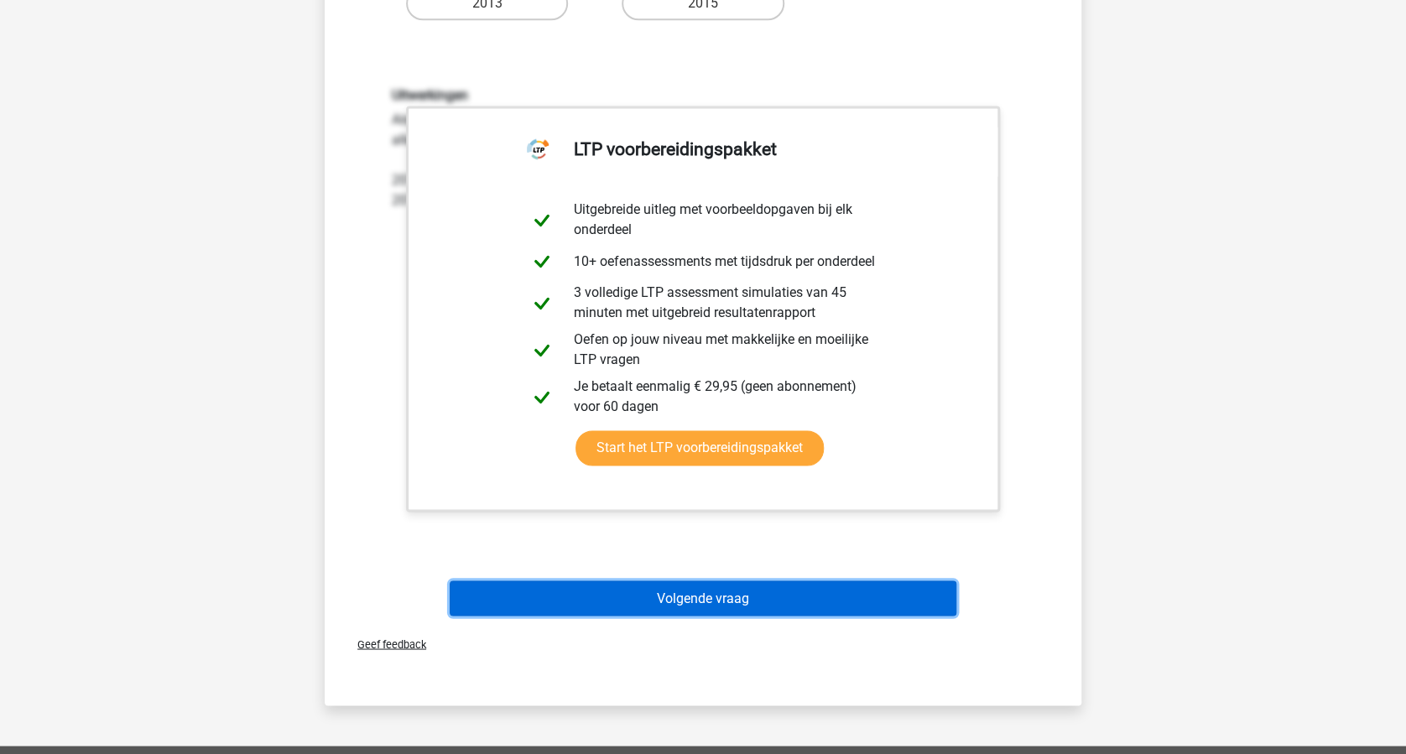
click at [772, 586] on button "Volgende vraag" at bounding box center [704, 598] width 508 height 35
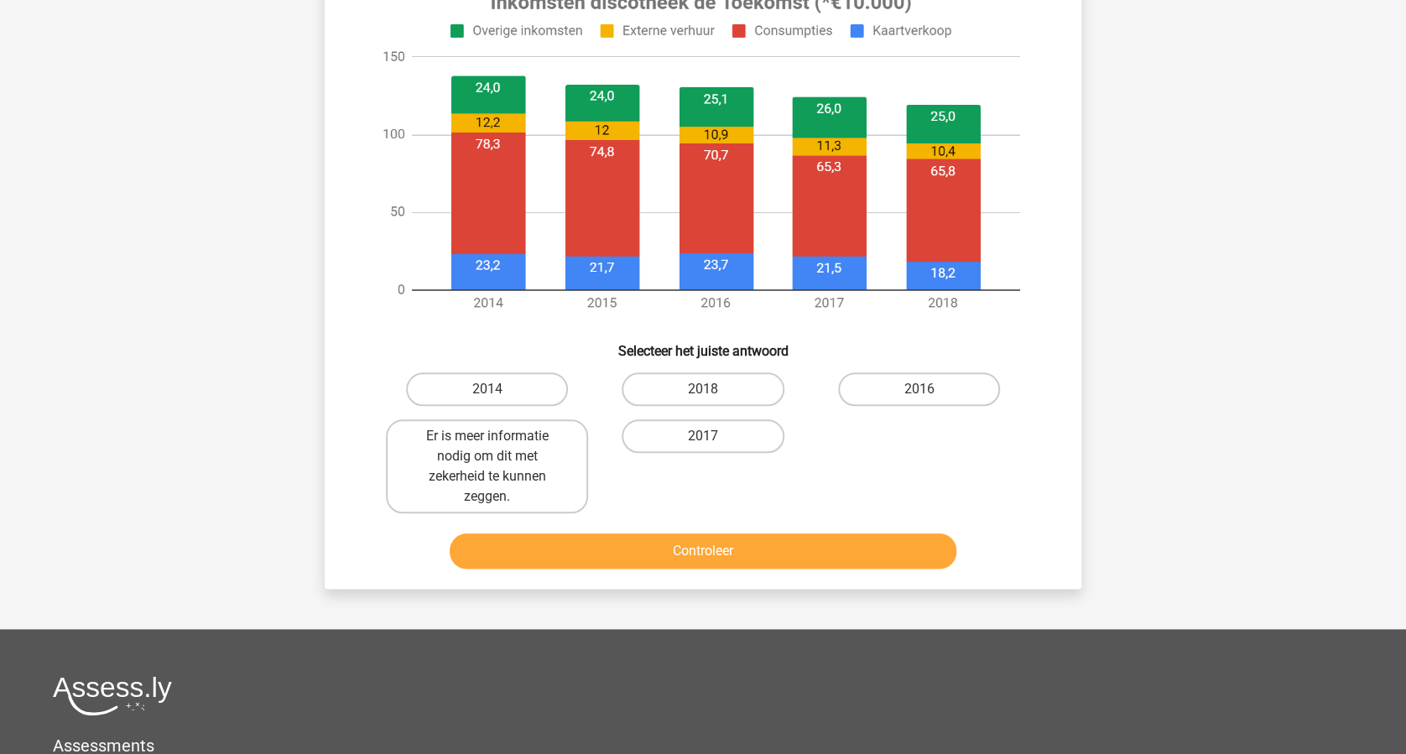
scroll to position [643, 0]
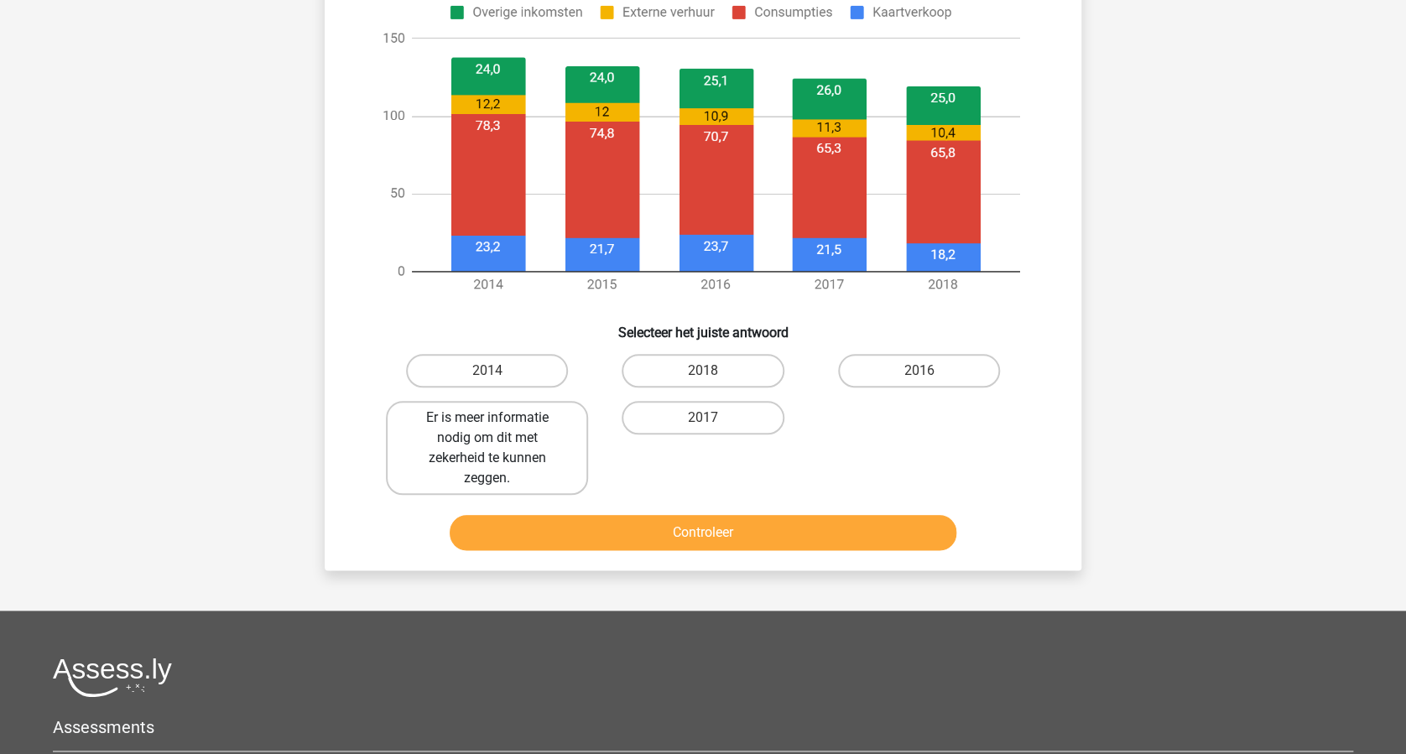
click at [470, 443] on label "Er is meer informatie nodig om dit met zekerheid te kunnen zeggen." at bounding box center [487, 448] width 202 height 94
click at [487, 429] on input "Er is meer informatie nodig om dit met zekerheid te kunnen zeggen." at bounding box center [492, 423] width 11 height 11
radio input "true"
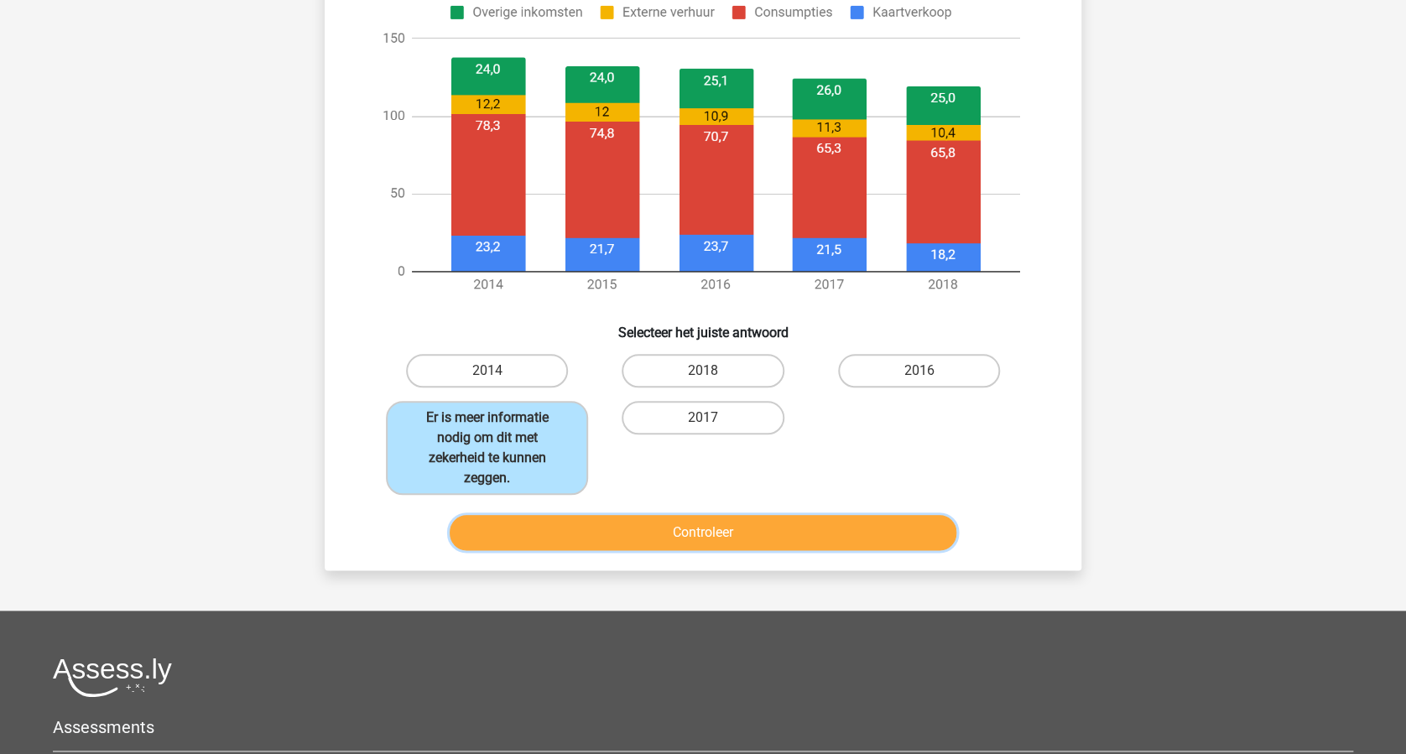
click at [714, 531] on button "Controleer" at bounding box center [704, 532] width 508 height 35
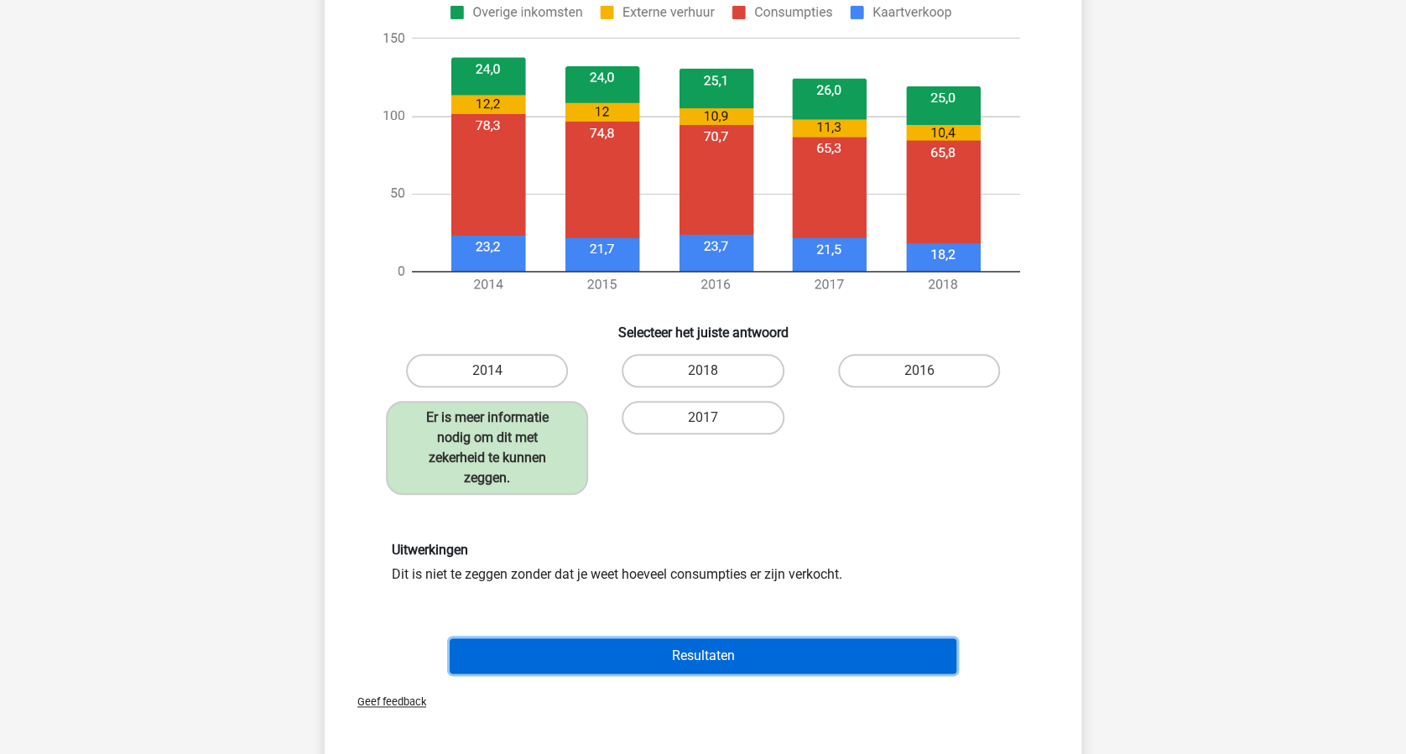
click at [751, 658] on button "Resultaten" at bounding box center [704, 655] width 508 height 35
